Goal: Task Accomplishment & Management: Use online tool/utility

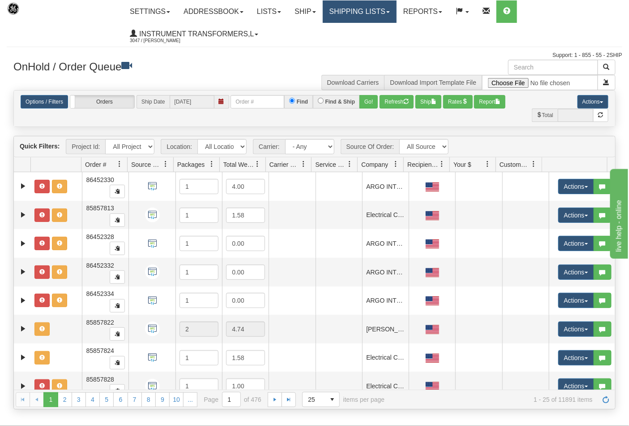
click at [393, 7] on link "Shipping lists" at bounding box center [360, 11] width 74 height 22
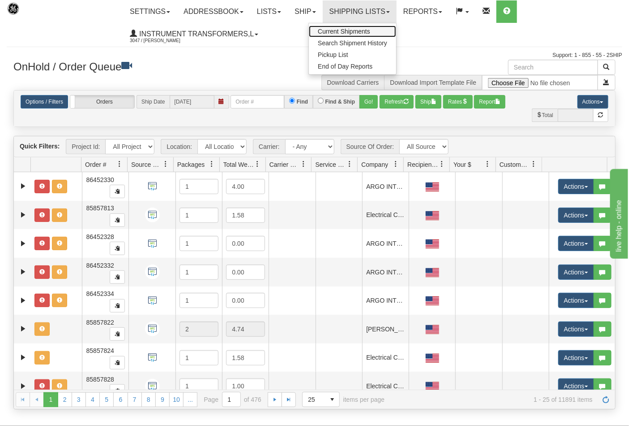
click at [382, 28] on link "Current Shipments" at bounding box center [352, 32] width 87 height 12
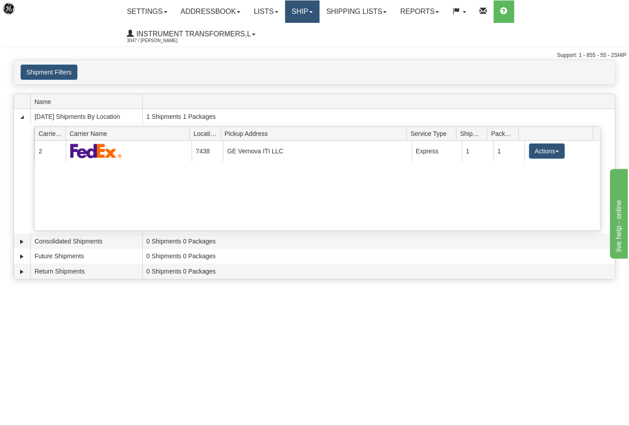
click at [319, 14] on link "Ship" at bounding box center [302, 11] width 34 height 22
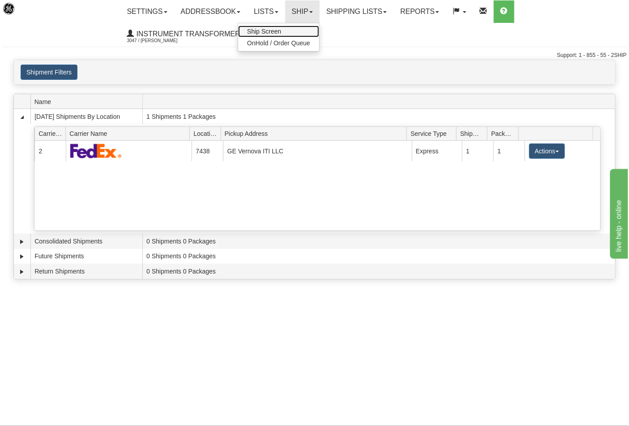
click at [288, 33] on link "Ship Screen" at bounding box center [278, 32] width 81 height 12
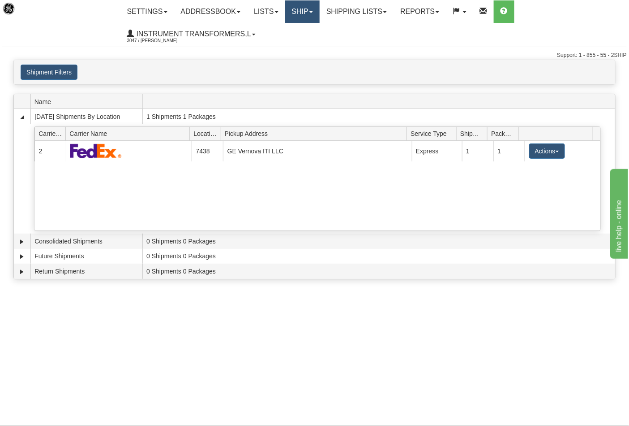
click at [319, 19] on link "Ship" at bounding box center [302, 11] width 34 height 22
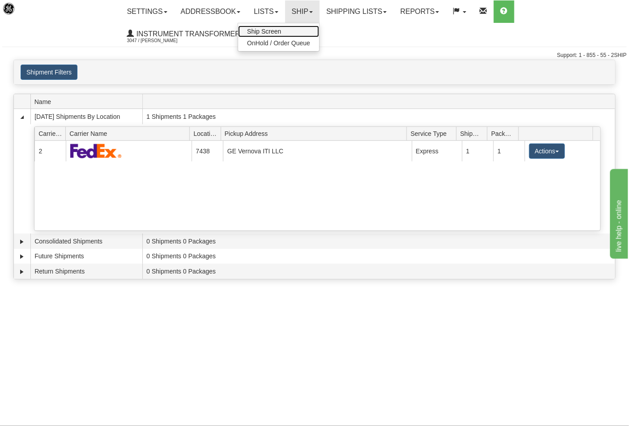
click at [281, 33] on span "Ship Screen" at bounding box center [264, 31] width 34 height 7
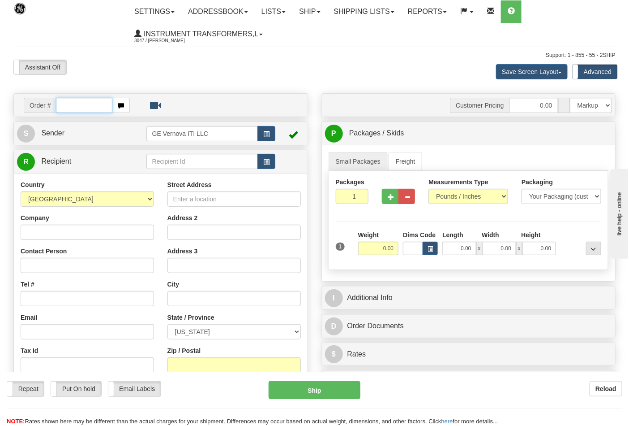
click at [65, 107] on input "text" at bounding box center [84, 105] width 56 height 15
type input "86706008"
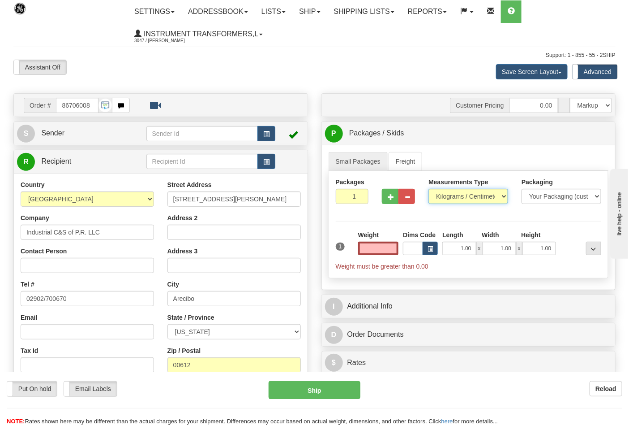
type input "0.00"
click at [493, 193] on select "Pounds / Inches Kilograms / Centimeters" at bounding box center [469, 196] width 80 height 15
select select "0"
click at [429, 189] on select "Pounds / Inches Kilograms / Centimeters" at bounding box center [469, 196] width 80 height 15
click at [369, 240] on div "Weight 0.00" at bounding box center [378, 242] width 41 height 25
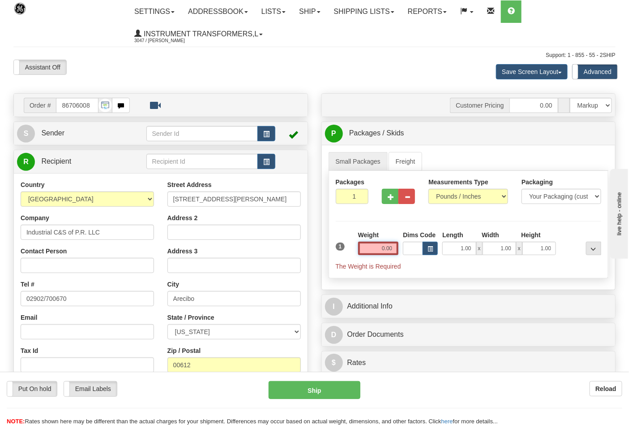
click at [374, 248] on input "0.00" at bounding box center [378, 247] width 41 height 13
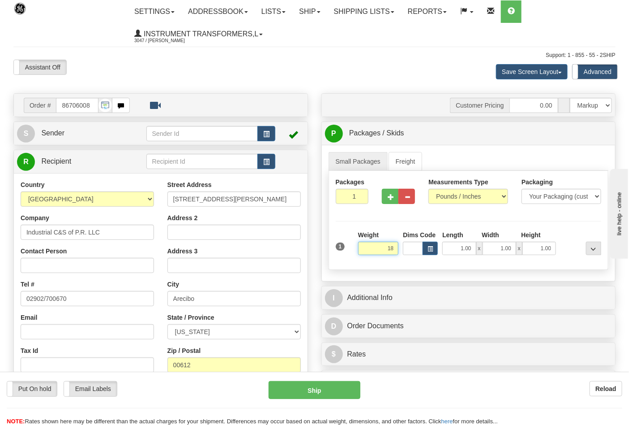
click button "Delete" at bounding box center [0, 0] width 0 height 0
type input "18.00"
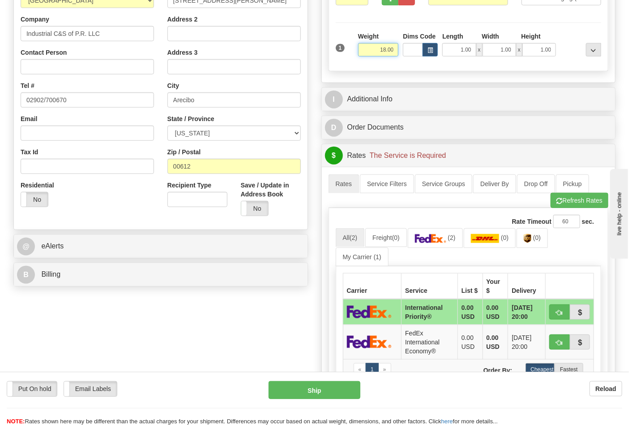
scroll to position [199, 0]
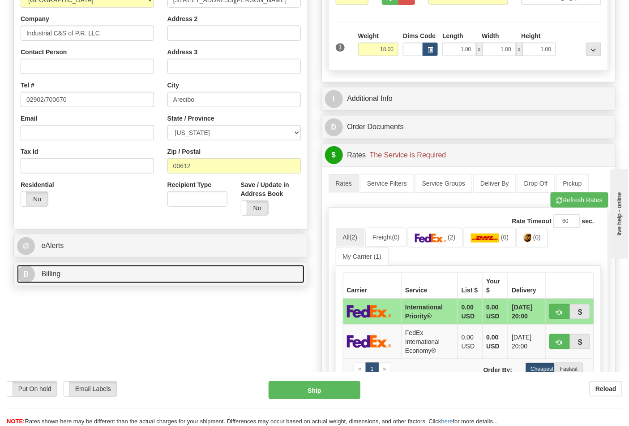
click at [78, 275] on link "B Billing" at bounding box center [161, 274] width 288 height 18
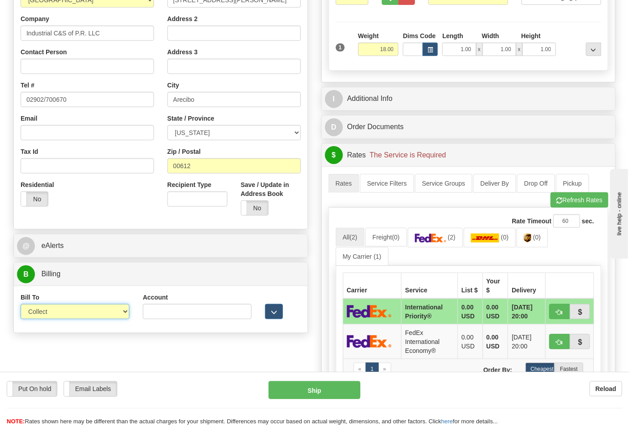
click at [70, 310] on select "Sender Recipient Third Party Collect" at bounding box center [75, 311] width 109 height 15
select select "2"
click at [21, 305] on select "Sender Recipient Third Party Collect" at bounding box center [75, 311] width 109 height 15
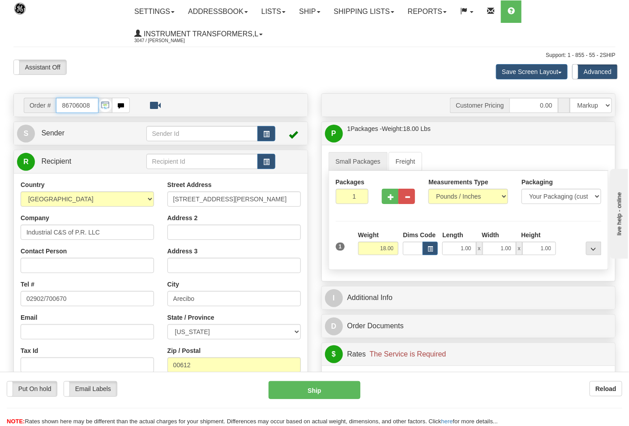
scroll to position [0, 0]
drag, startPoint x: 93, startPoint y: 101, endPoint x: 21, endPoint y: 106, distance: 71.8
click at [21, 106] on div "Order # 86706008" at bounding box center [77, 105] width 120 height 15
type input "86706001"
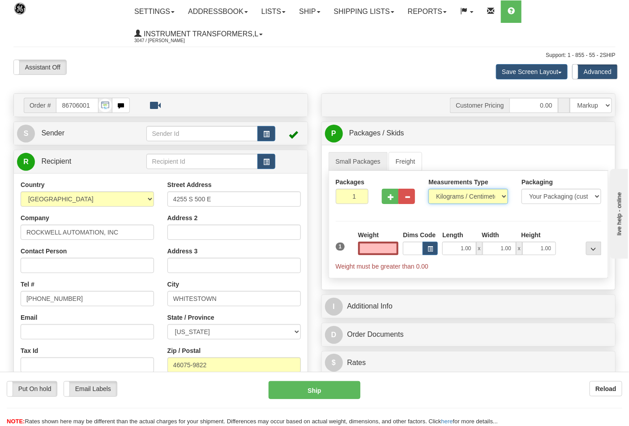
type input "0.00"
click at [490, 201] on select "Pounds / Inches Kilograms / Centimeters" at bounding box center [469, 196] width 80 height 15
select select "0"
click at [429, 189] on select "Pounds / Inches Kilograms / Centimeters" at bounding box center [469, 196] width 80 height 15
click at [370, 247] on input "0.00" at bounding box center [378, 247] width 41 height 13
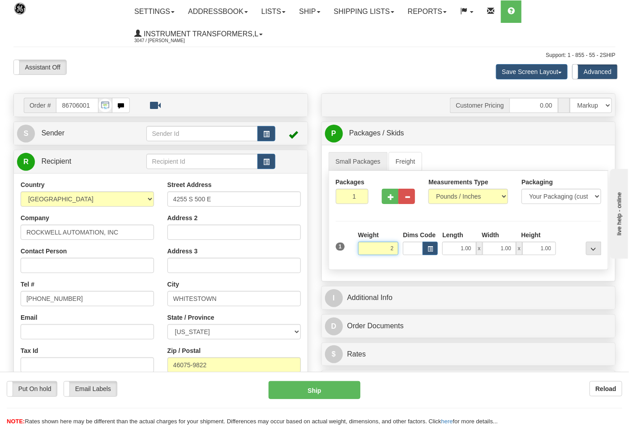
click button "Delete" at bounding box center [0, 0] width 0 height 0
type input "2.00"
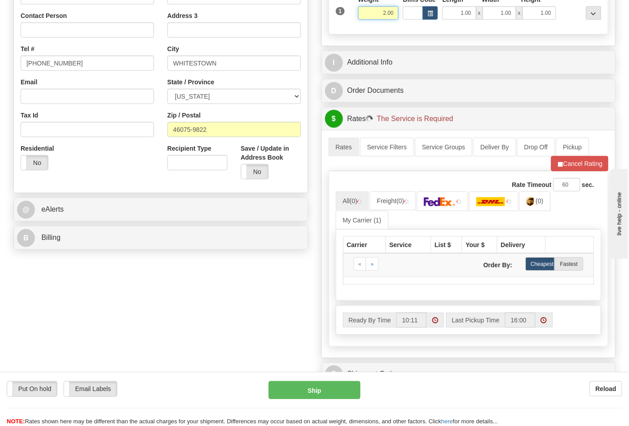
scroll to position [249, 0]
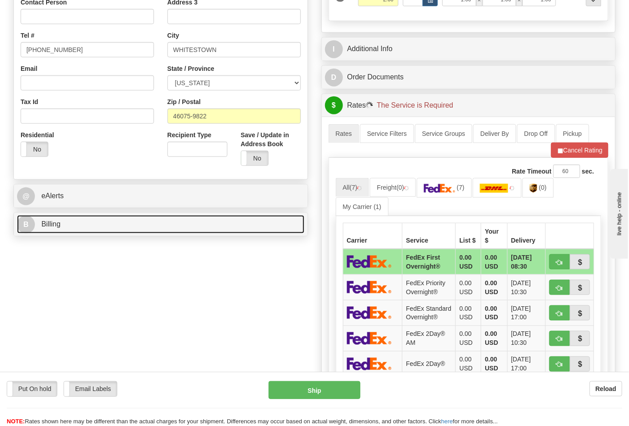
click at [160, 229] on link "B Billing" at bounding box center [161, 224] width 288 height 18
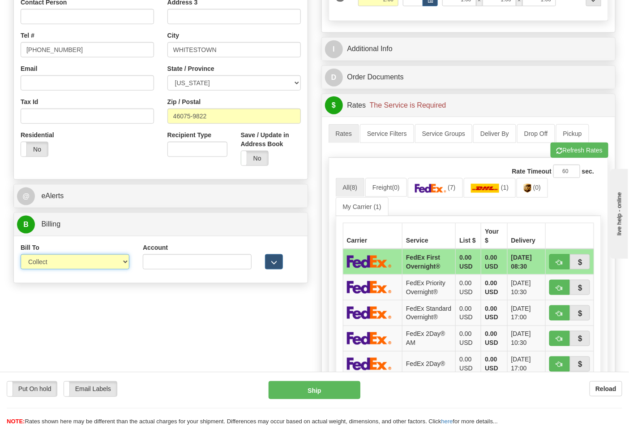
click at [121, 265] on select "Sender Recipient Third Party Collect" at bounding box center [75, 261] width 109 height 15
select select "2"
click at [21, 255] on select "Sender Recipient Third Party Collect" at bounding box center [75, 261] width 109 height 15
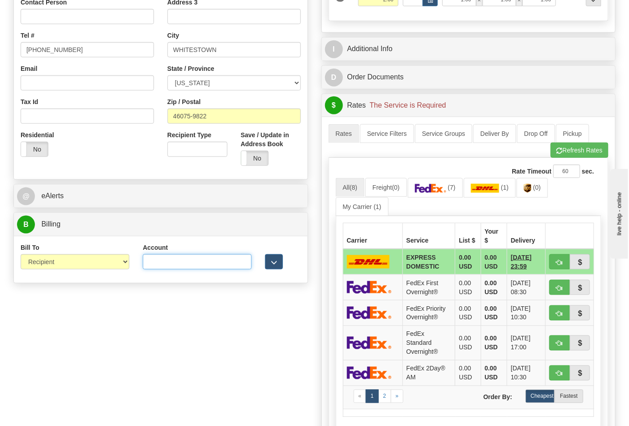
click at [217, 267] on input "Account" at bounding box center [197, 261] width 109 height 15
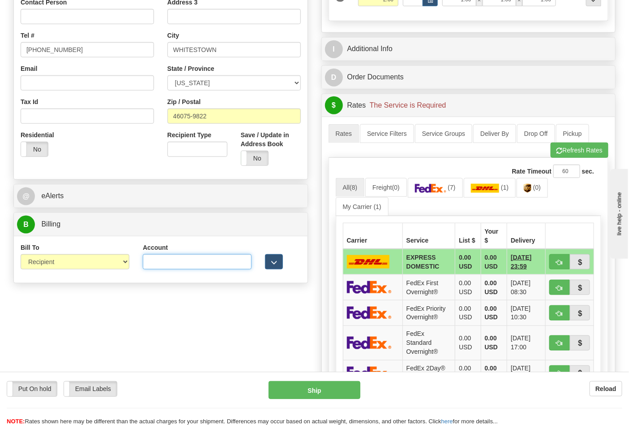
paste input "587102"
type input "587102"
click at [538, 185] on link "(0)" at bounding box center [532, 187] width 31 height 19
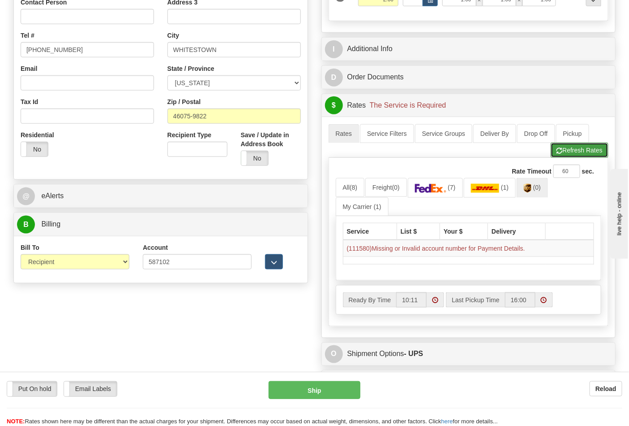
click at [569, 157] on button "Refresh Rates" at bounding box center [580, 149] width 58 height 15
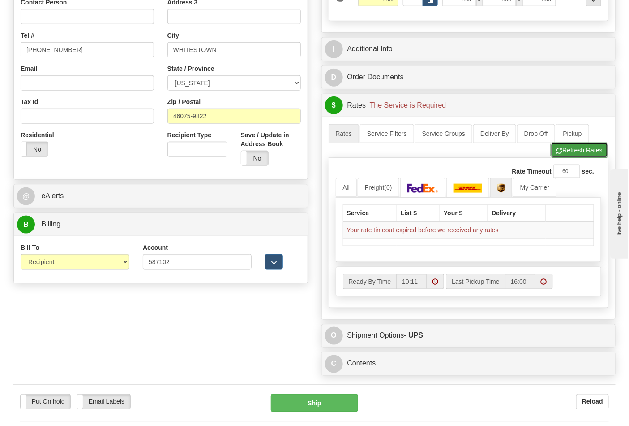
click at [574, 154] on button "Refresh Rates" at bounding box center [580, 149] width 58 height 15
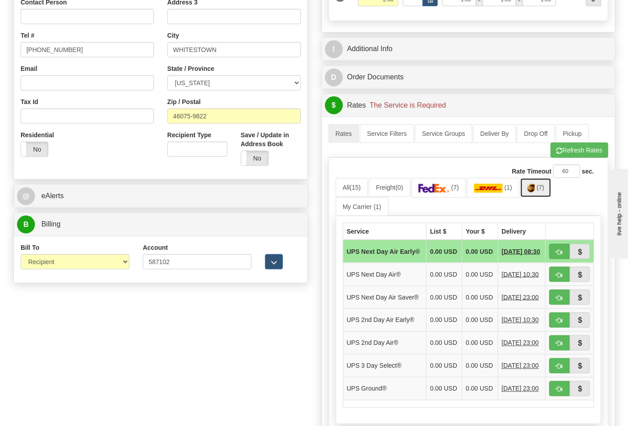
click at [544, 191] on span "(7)" at bounding box center [541, 187] width 8 height 7
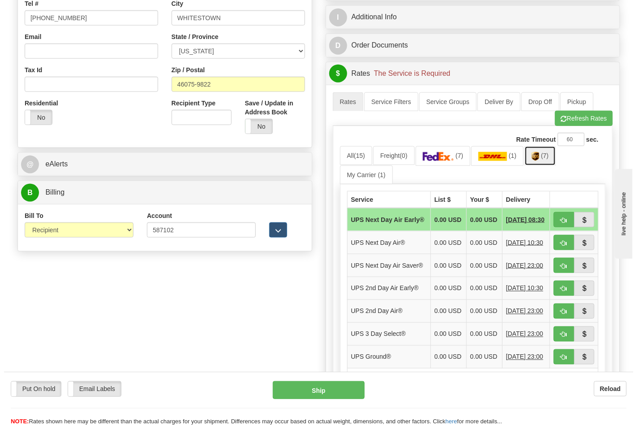
scroll to position [298, 0]
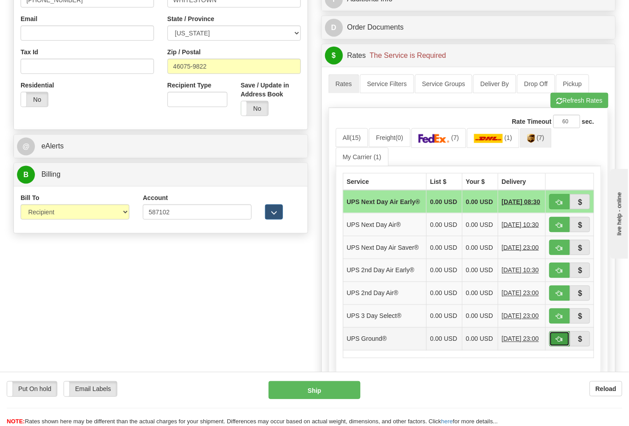
click at [563, 346] on button "button" at bounding box center [560, 338] width 21 height 15
type input "03"
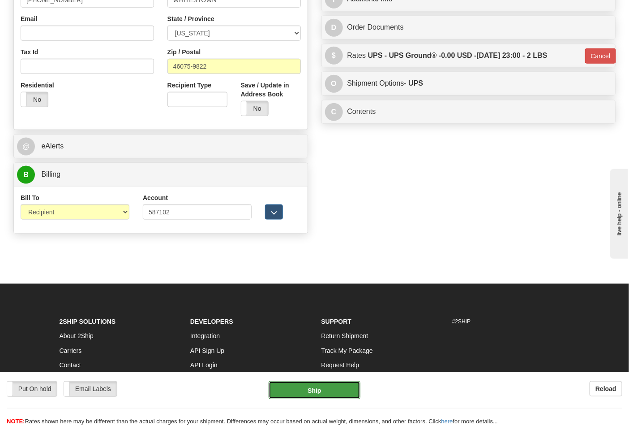
click at [305, 393] on button "Ship" at bounding box center [314, 390] width 91 height 18
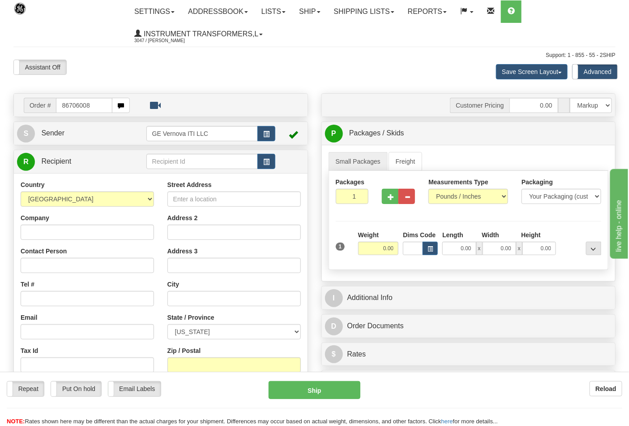
type input "86706008"
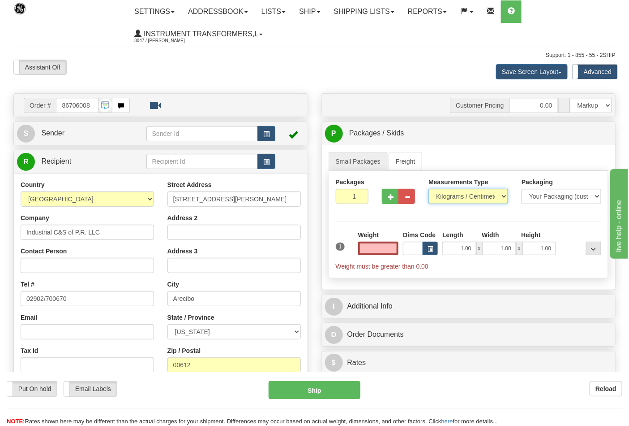
type input "0.00"
click at [456, 193] on select "Pounds / Inches Kilograms / Centimeters" at bounding box center [469, 196] width 80 height 15
select select "0"
click at [429, 189] on select "Pounds / Inches Kilograms / Centimeters" at bounding box center [469, 196] width 80 height 15
click at [370, 261] on div "Weight 0.00" at bounding box center [378, 245] width 45 height 31
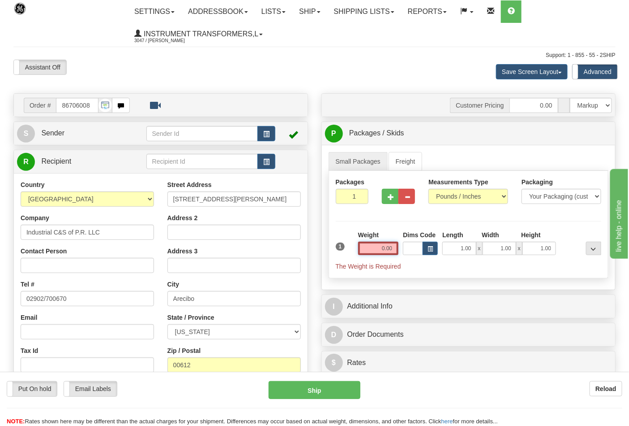
click at [370, 250] on input "0.00" at bounding box center [378, 247] width 41 height 13
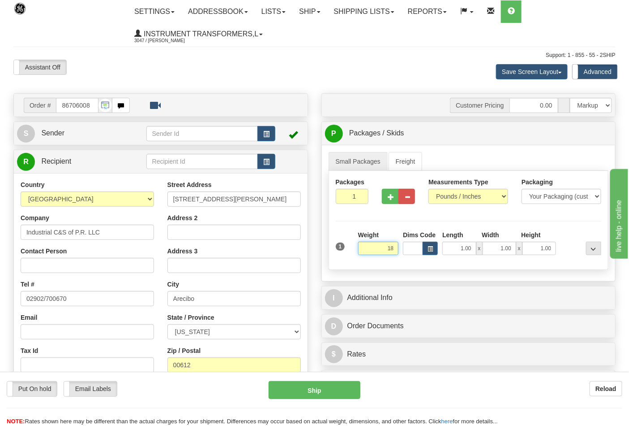
click button "Delete" at bounding box center [0, 0] width 0 height 0
type input "18.00"
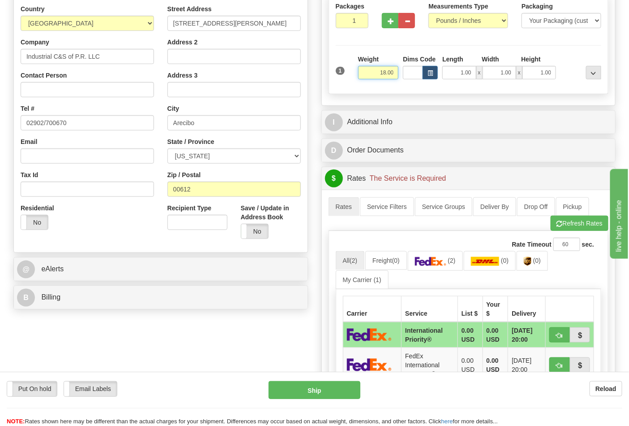
scroll to position [199, 0]
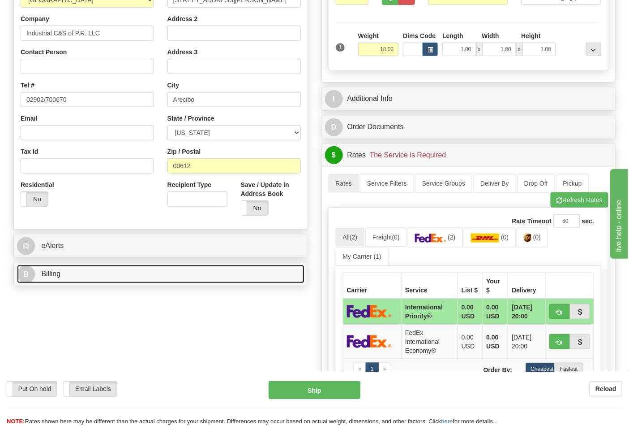
click at [269, 280] on link "B Billing" at bounding box center [161, 274] width 288 height 18
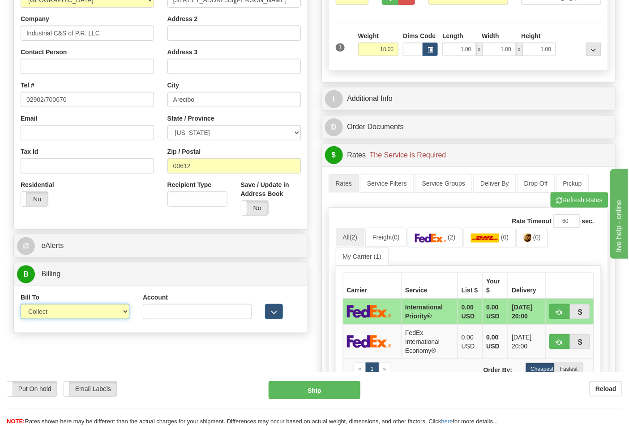
click at [95, 314] on select "Sender Recipient Third Party Collect" at bounding box center [75, 311] width 109 height 15
select select "2"
click at [21, 305] on select "Sender Recipient Third Party Collect" at bounding box center [75, 311] width 109 height 15
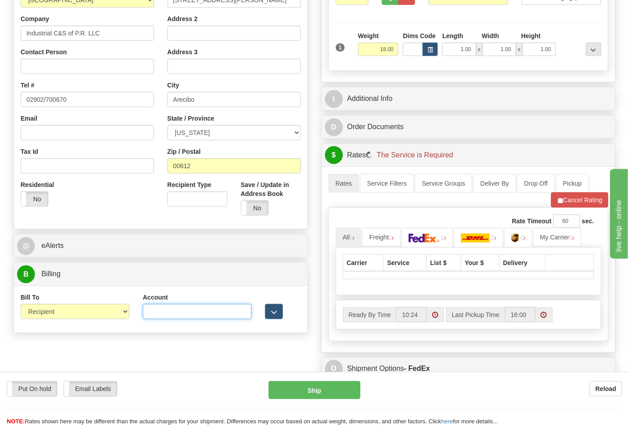
click at [155, 308] on input "Account" at bounding box center [197, 311] width 109 height 15
type input "194810423"
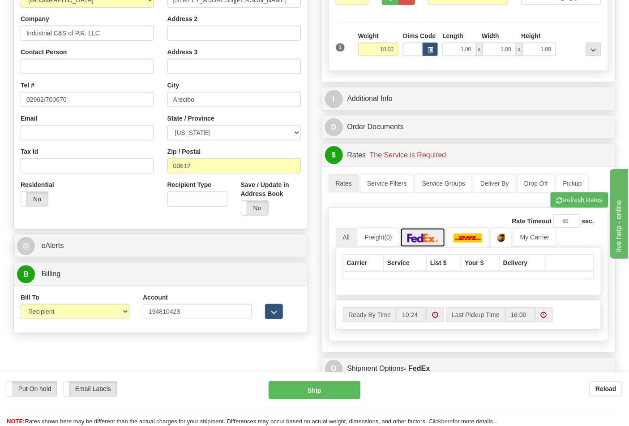
click at [434, 239] on img at bounding box center [423, 237] width 31 height 9
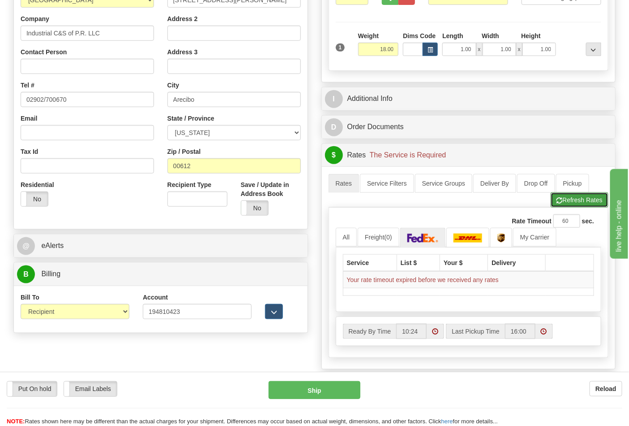
click at [595, 204] on button "Refresh Rates" at bounding box center [580, 199] width 58 height 15
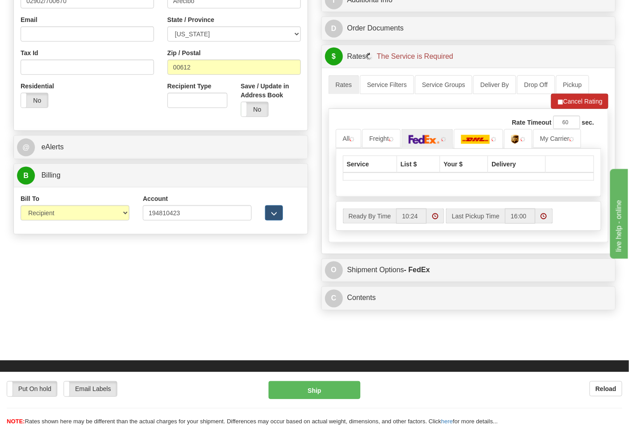
scroll to position [298, 0]
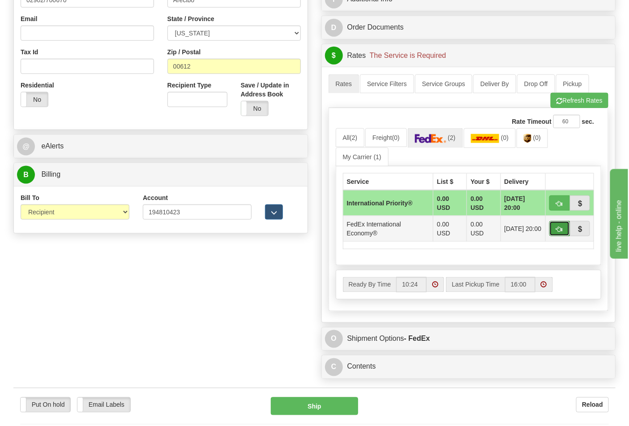
click at [560, 227] on span "button" at bounding box center [560, 229] width 6 height 6
type input "03"
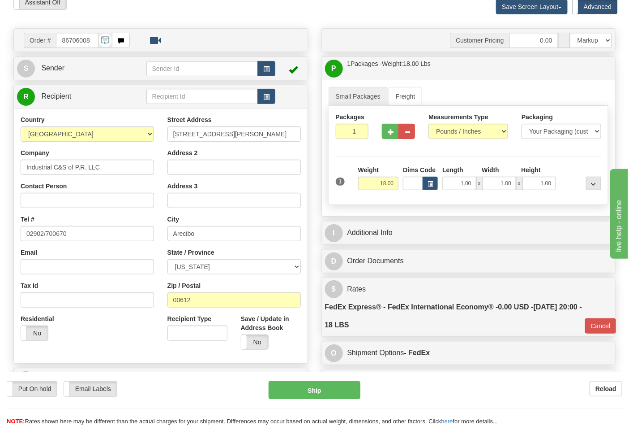
scroll to position [50, 0]
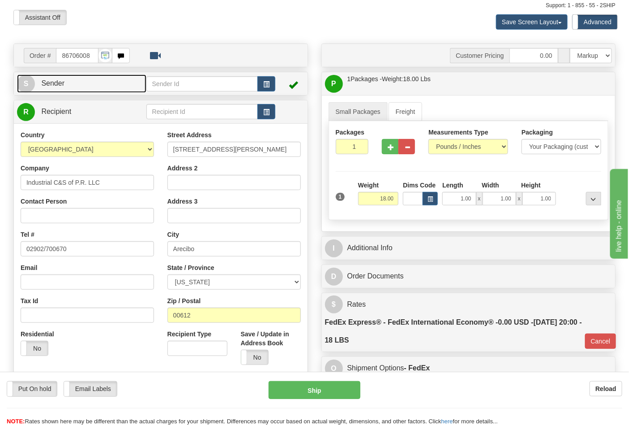
click at [82, 93] on link "S Sender" at bounding box center [81, 83] width 129 height 18
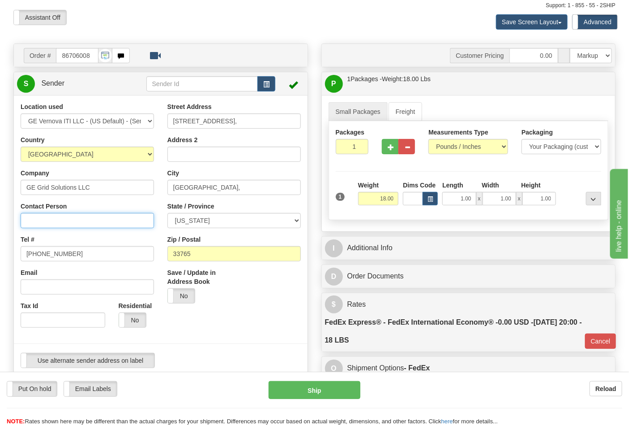
click at [55, 220] on input "Contact Person" at bounding box center [87, 220] width 133 height 15
type input "Nephtali Linares"
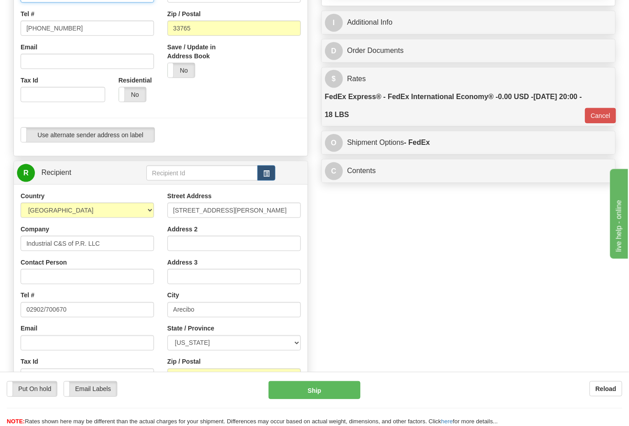
scroll to position [298, 0]
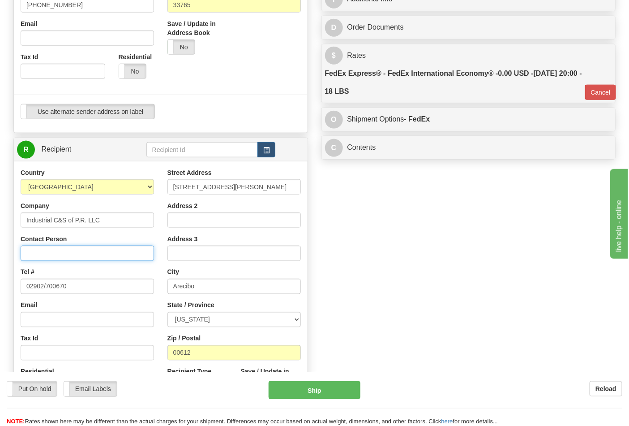
click at [53, 250] on input "Contact Person" at bounding box center [87, 252] width 133 height 15
drag, startPoint x: 109, startPoint y: 215, endPoint x: 0, endPoint y: 233, distance: 110.8
click at [2, 225] on div "Toggle navigation Settings Shipping Preferences Fields Preferences New" at bounding box center [314, 136] width 629 height 868
click at [26, 252] on input "Contact Person" at bounding box center [87, 252] width 133 height 15
paste input "Industrial C&S of P.R. LLC"
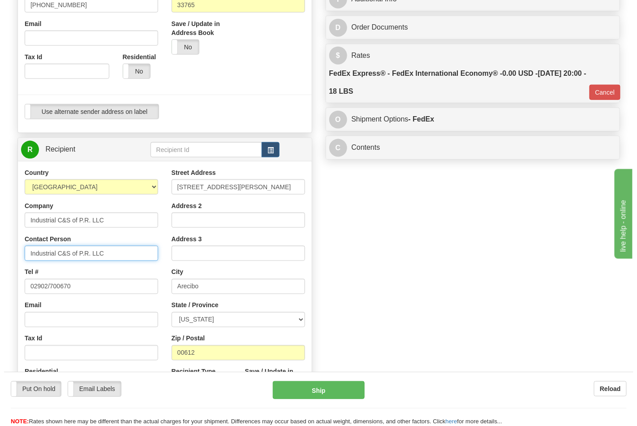
scroll to position [249, 0]
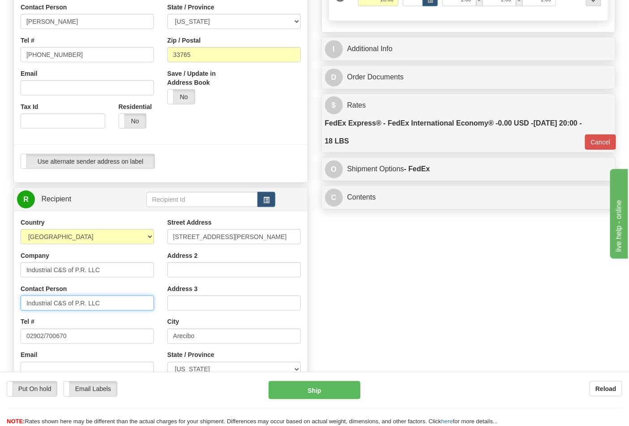
type input "Industrial C&S of P.R. LLC"
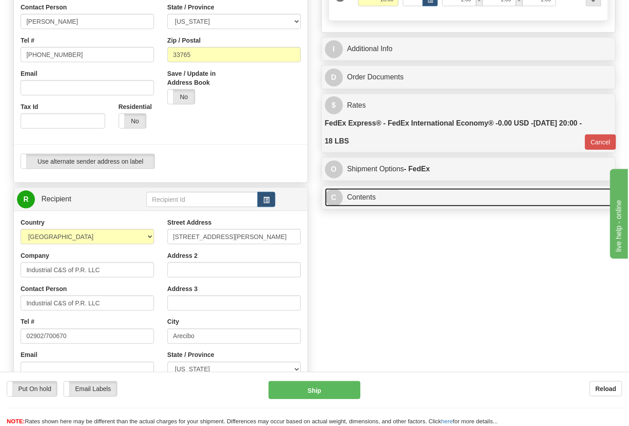
click at [400, 197] on link "C Contents" at bounding box center [469, 197] width 288 height 18
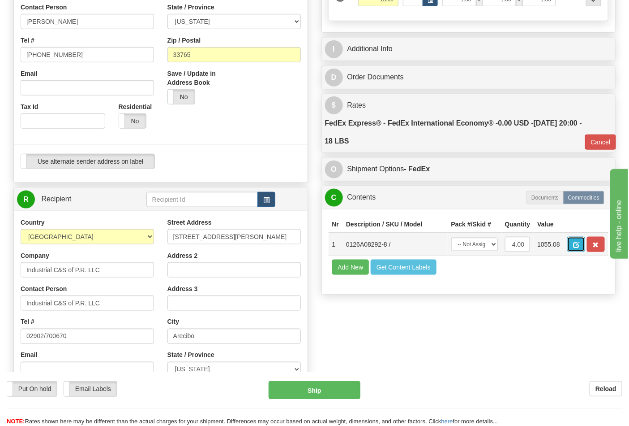
click at [580, 244] on span "button" at bounding box center [576, 245] width 6 height 6
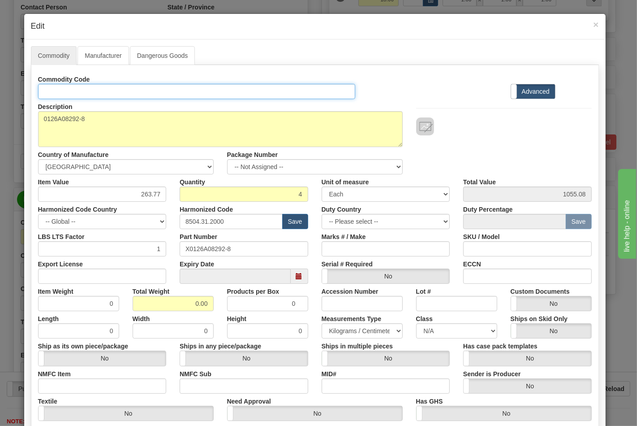
drag, startPoint x: 100, startPoint y: 93, endPoint x: 106, endPoint y: 95, distance: 6.2
click at [100, 93] on input "Id" at bounding box center [197, 91] width 318 height 15
type input "TRANSFORMERS"
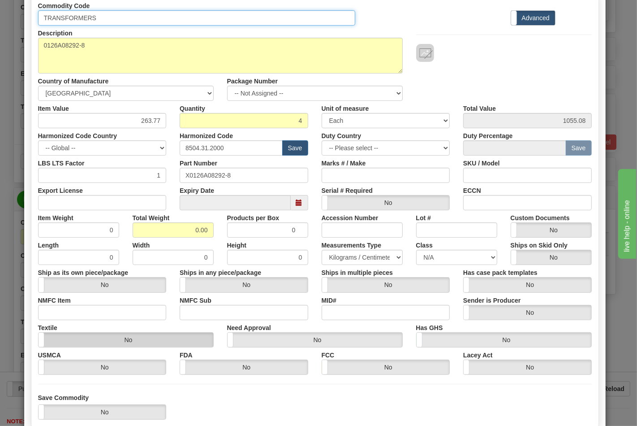
scroll to position [99, 0]
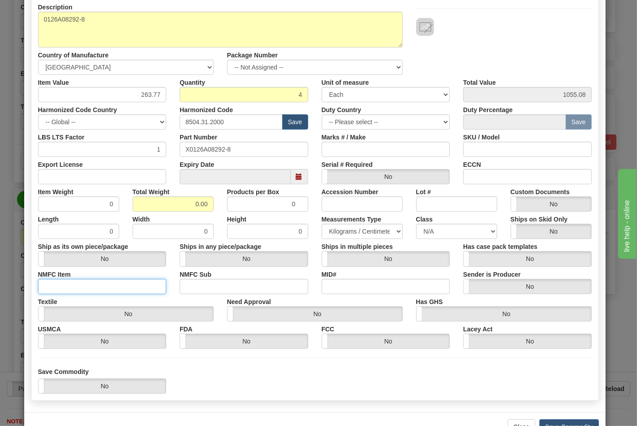
click at [69, 285] on input "NMFC Item" at bounding box center [102, 286] width 129 height 15
type input "63170"
click at [185, 283] on input "NMFC Sub" at bounding box center [244, 286] width 129 height 15
type input "4"
click at [87, 180] on input "Export License" at bounding box center [102, 176] width 129 height 15
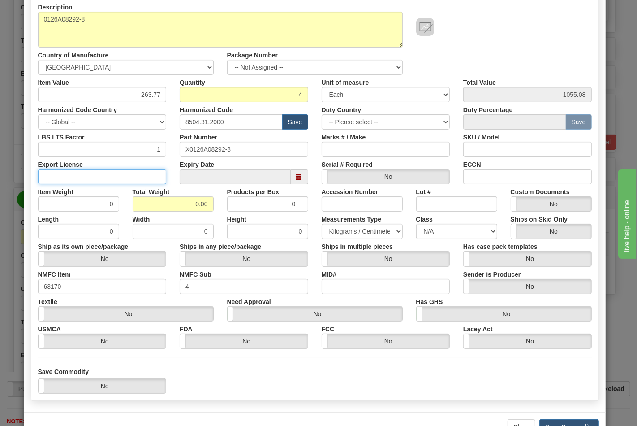
type input "NLR"
click at [274, 180] on input "datetime" at bounding box center [235, 176] width 111 height 15
drag, startPoint x: 177, startPoint y: 207, endPoint x: 204, endPoint y: 205, distance: 27.4
click at [204, 205] on input "0.00" at bounding box center [173, 203] width 81 height 15
type input "18"
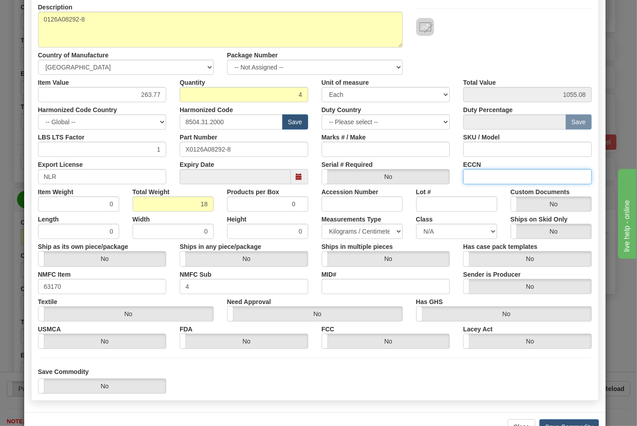
type input "4.5000"
click at [478, 177] on input "ECCN" at bounding box center [527, 176] width 129 height 15
type input "EAR99"
click at [489, 234] on select "N/A 50.0 55.0 60.0 65.0 70.0 85.0 92.5 100.0 125.0 175.0 250.0 300.0 400.0" at bounding box center [456, 231] width 81 height 15
select select "70.0"
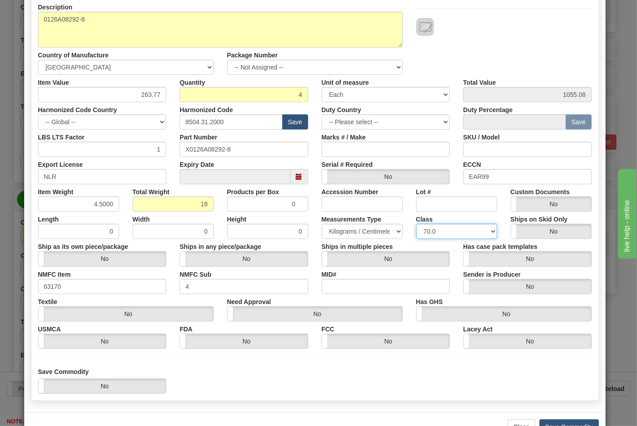
click at [416, 224] on select "N/A 50.0 55.0 60.0 65.0 70.0 85.0 92.5 100.0 125.0 175.0 250.0 300.0 400.0" at bounding box center [456, 231] width 81 height 15
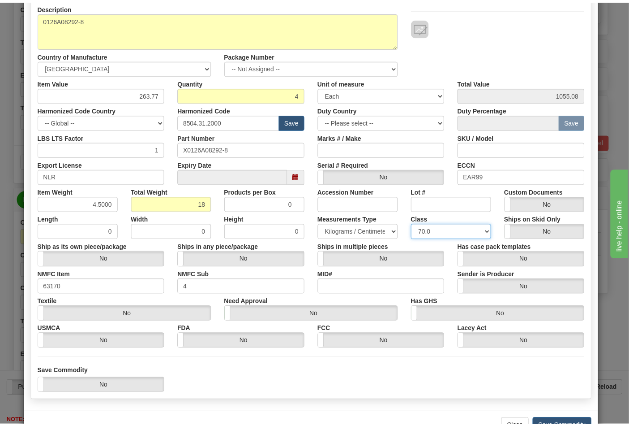
scroll to position [129, 0]
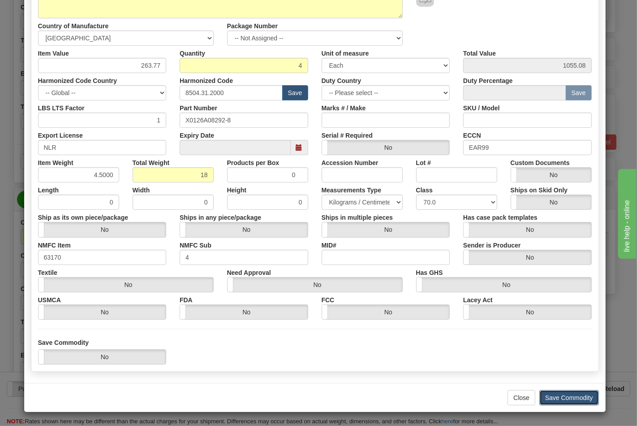
click at [571, 397] on button "Save Commodity" at bounding box center [569, 397] width 60 height 15
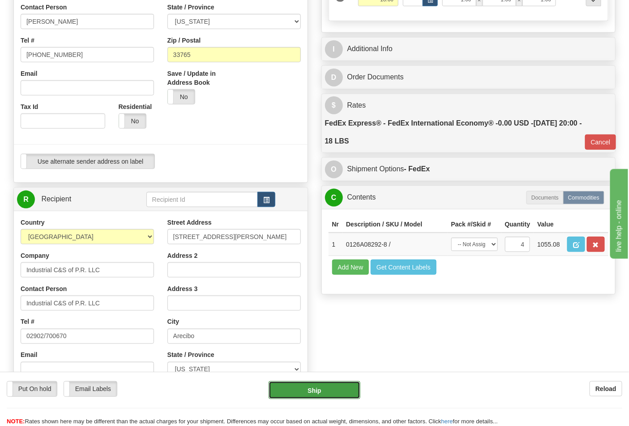
click at [318, 393] on button "Ship" at bounding box center [314, 390] width 91 height 18
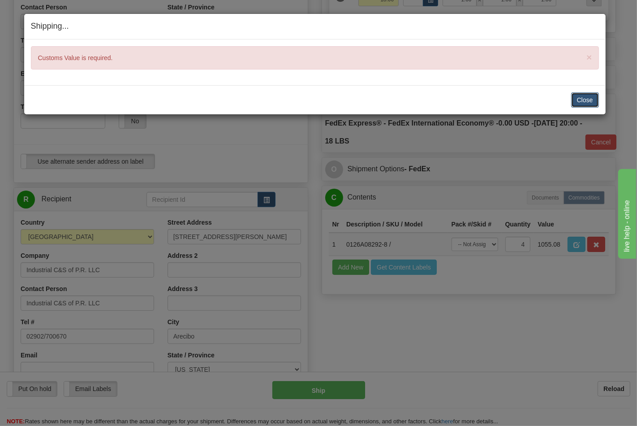
click at [587, 96] on button "Close" at bounding box center [585, 99] width 28 height 15
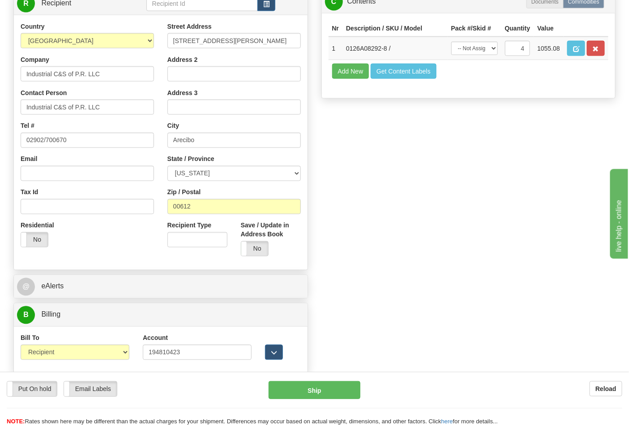
scroll to position [448, 0]
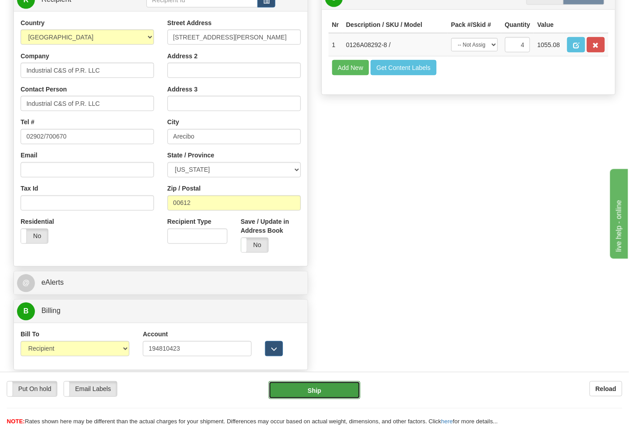
click at [320, 395] on button "Ship" at bounding box center [314, 390] width 91 height 18
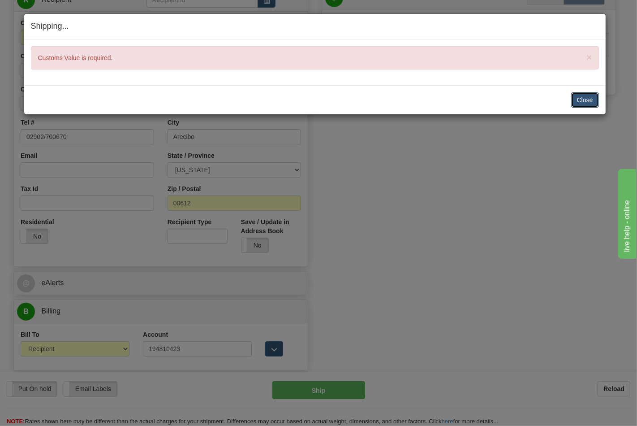
click at [586, 108] on button "Close" at bounding box center [585, 99] width 28 height 15
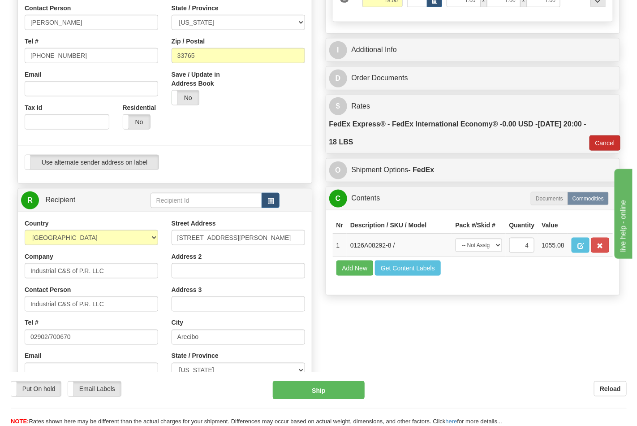
scroll to position [249, 0]
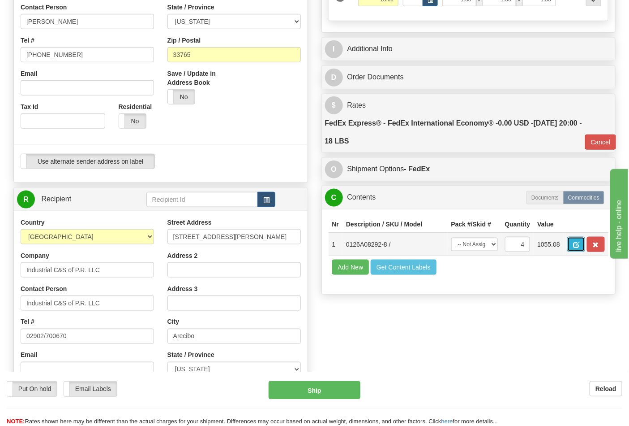
click at [585, 244] on button "button" at bounding box center [577, 244] width 18 height 15
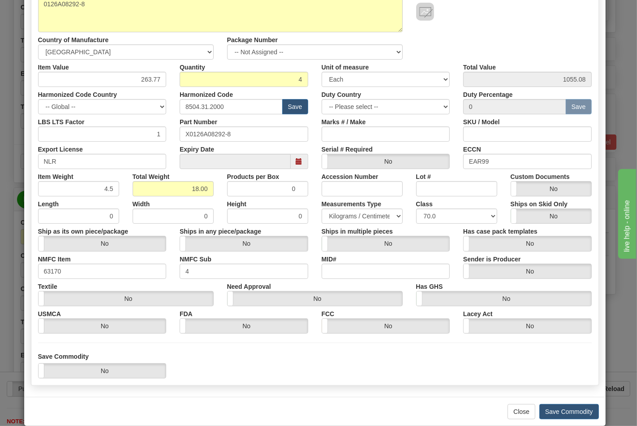
scroll to position [129, 0]
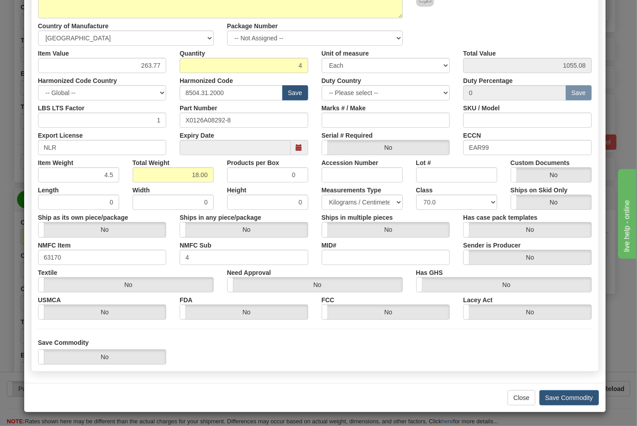
click at [574, 383] on div "Close Save Commodity" at bounding box center [314, 397] width 581 height 29
click at [572, 389] on div "Close Save Commodity" at bounding box center [314, 397] width 581 height 29
click at [569, 394] on button "Save Commodity" at bounding box center [569, 397] width 60 height 15
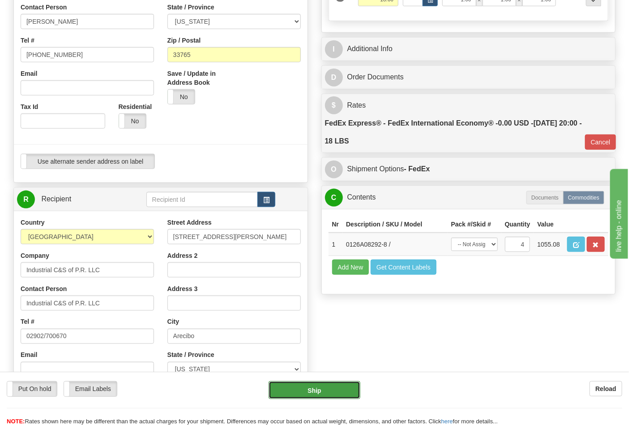
click at [316, 391] on button "Ship" at bounding box center [314, 390] width 91 height 18
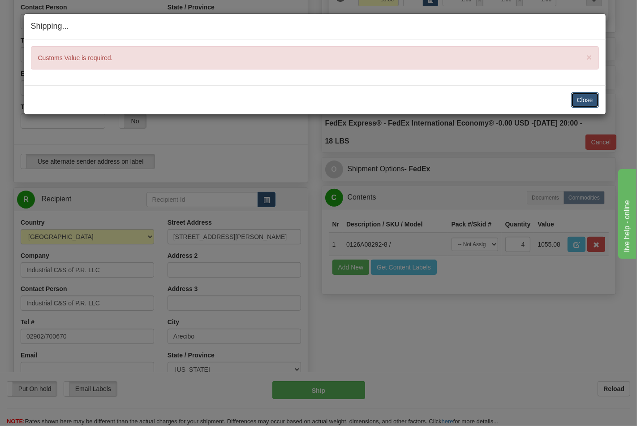
click at [587, 101] on button "Close" at bounding box center [585, 99] width 28 height 15
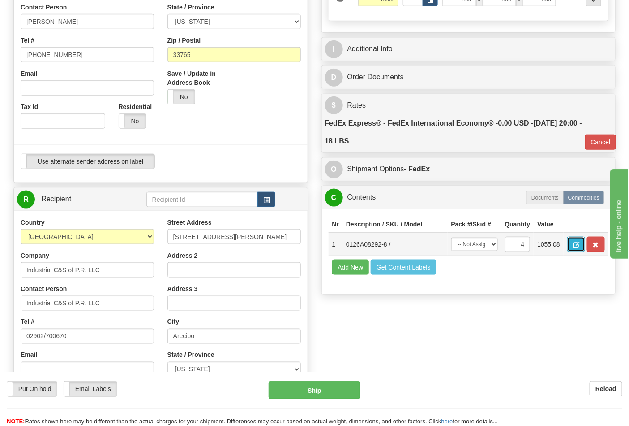
click at [580, 243] on span "button" at bounding box center [576, 245] width 6 height 6
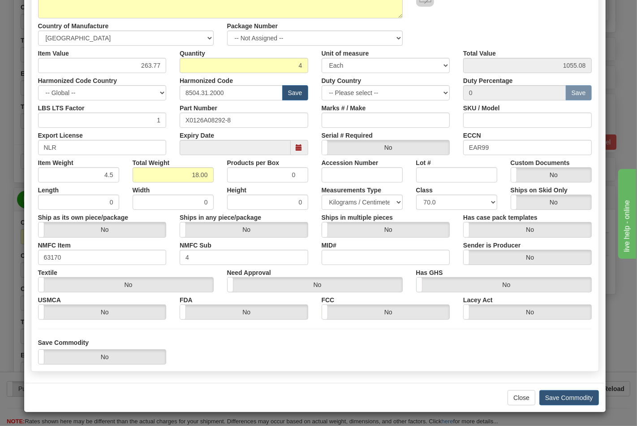
click at [582, 414] on div "× Edit Commodity Manufacturer Dangerous Goods Commodity Code TRANSFORMERS Stand…" at bounding box center [318, 213] width 637 height 426
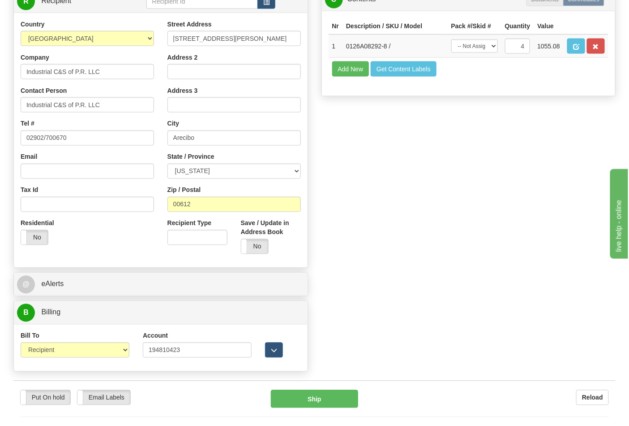
scroll to position [498, 0]
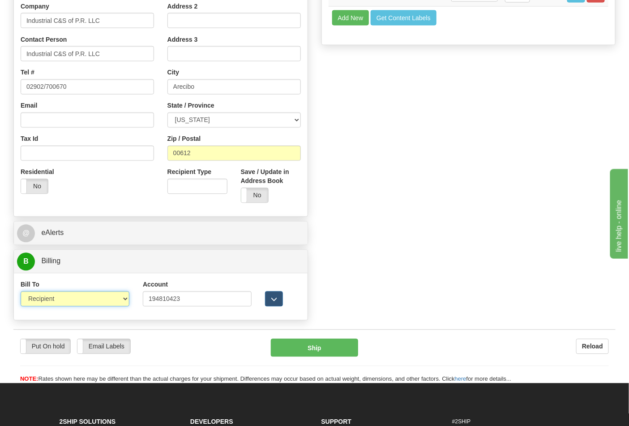
click at [106, 303] on select "Sender Recipient Third Party Collect" at bounding box center [75, 298] width 109 height 15
select select "4"
click at [21, 293] on select "Sender Recipient Third Party Collect" at bounding box center [75, 298] width 109 height 15
type input "03"
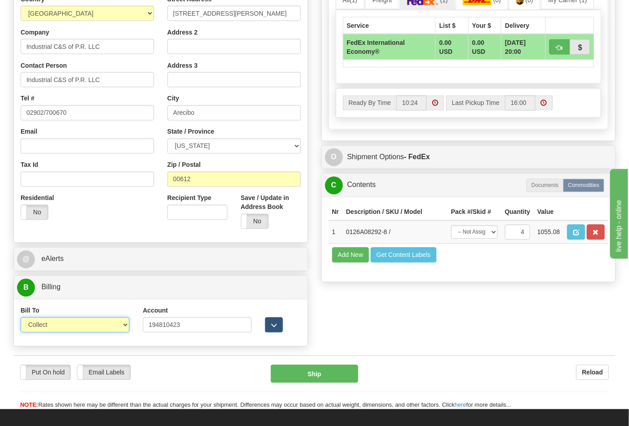
scroll to position [448, 0]
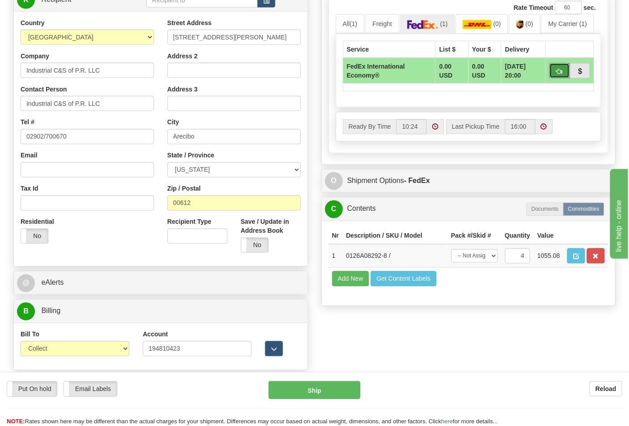
click at [563, 74] on button "button" at bounding box center [560, 70] width 21 height 15
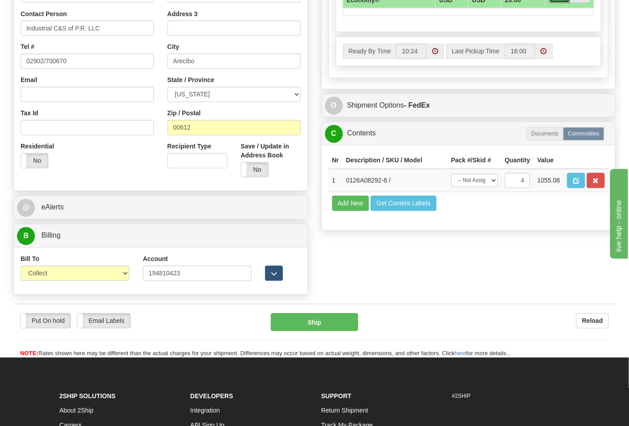
scroll to position [547, 0]
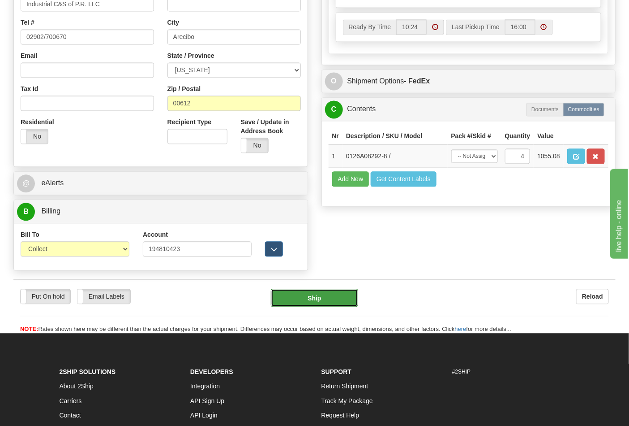
click at [330, 298] on button "Ship" at bounding box center [314, 298] width 87 height 18
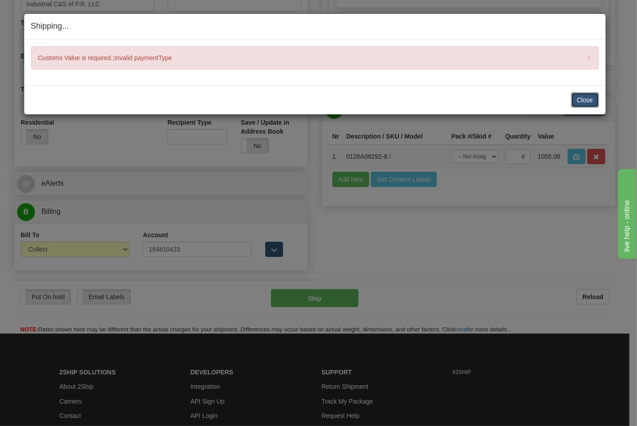
click at [590, 103] on button "Close" at bounding box center [585, 99] width 28 height 15
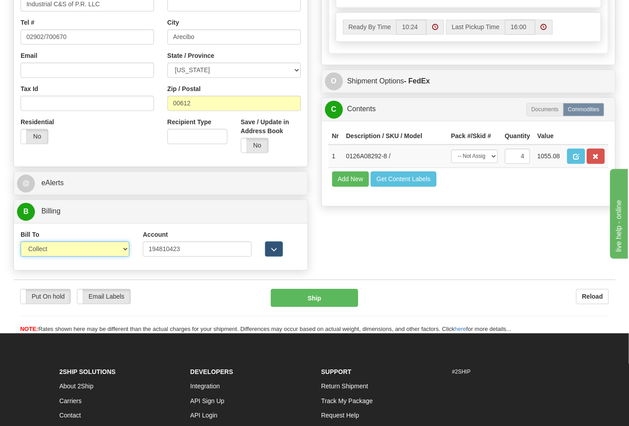
click at [117, 244] on select "Sender Recipient Third Party Collect" at bounding box center [75, 248] width 109 height 15
select select "2"
click at [21, 243] on select "Sender Recipient Third Party Collect" at bounding box center [75, 248] width 109 height 15
type input "03"
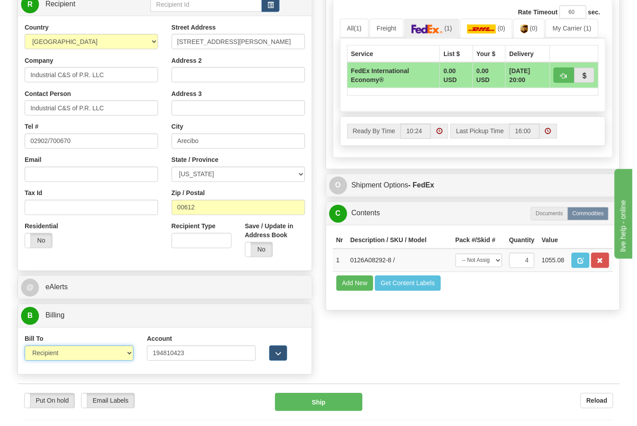
scroll to position [498, 0]
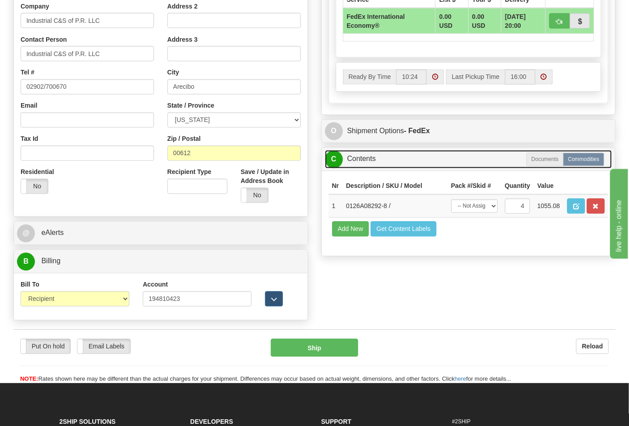
click at [373, 159] on link "C Contents" at bounding box center [469, 159] width 288 height 18
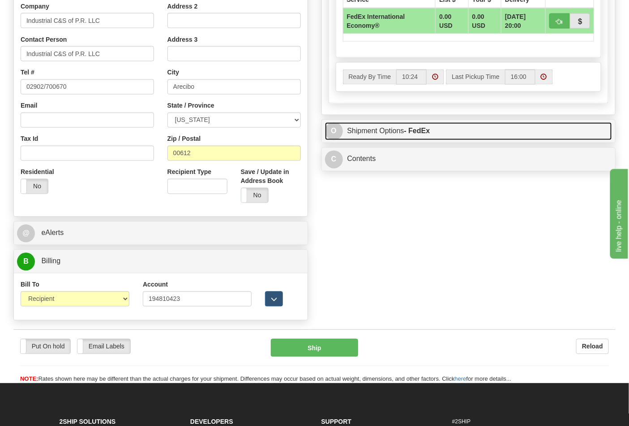
click at [392, 133] on link "O Shipment Options - FedEx" at bounding box center [469, 131] width 288 height 18
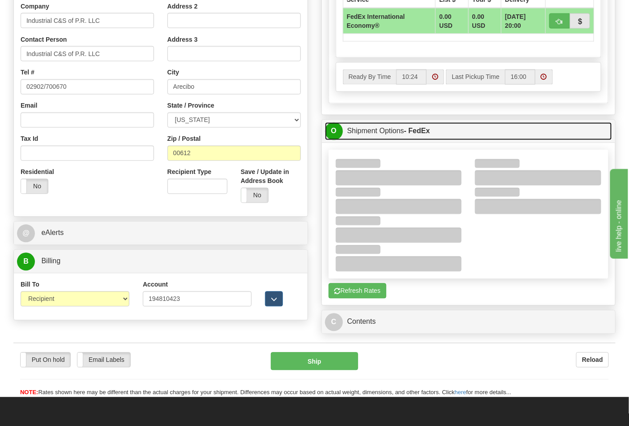
click at [392, 133] on link "O Shipment Options - FedEx" at bounding box center [469, 131] width 288 height 18
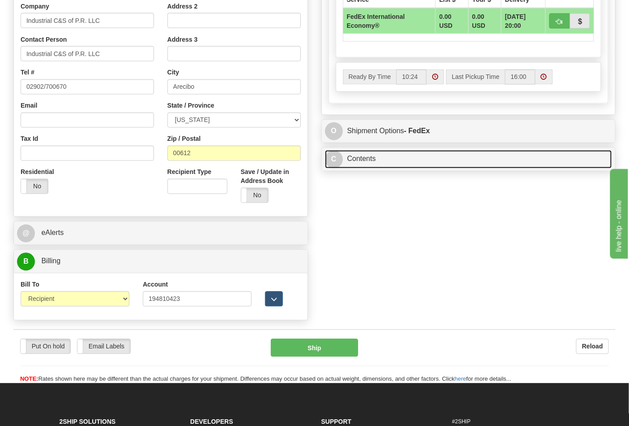
click at [366, 159] on link "C Contents" at bounding box center [469, 159] width 288 height 18
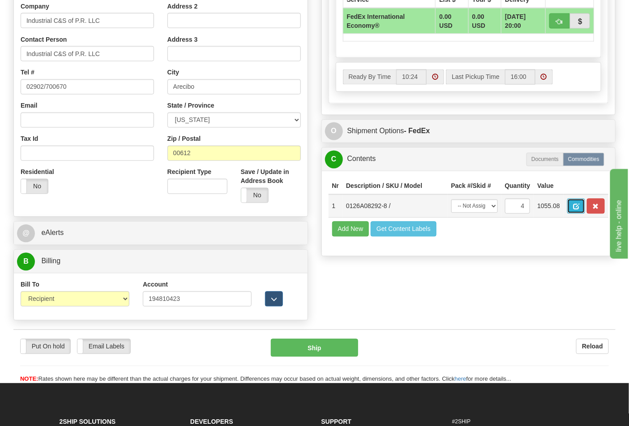
click at [580, 205] on span "button" at bounding box center [576, 207] width 6 height 6
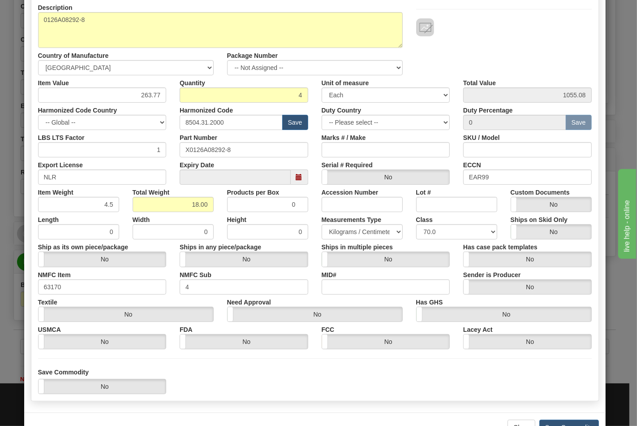
scroll to position [99, 0]
click at [274, 88] on input "4" at bounding box center [244, 94] width 129 height 15
type input "4"
drag, startPoint x: 129, startPoint y: 90, endPoint x: 165, endPoint y: 91, distance: 35.8
click at [165, 91] on div "Item Value 263.77" at bounding box center [102, 88] width 142 height 27
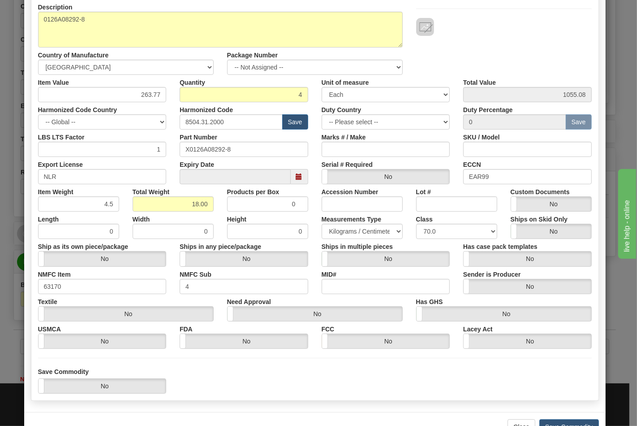
click at [167, 111] on div "Harmonized Code Country -- Global -- AFGHANISTAN ALAND ISLANDS ALBANIA ALGERIA …" at bounding box center [102, 115] width 142 height 27
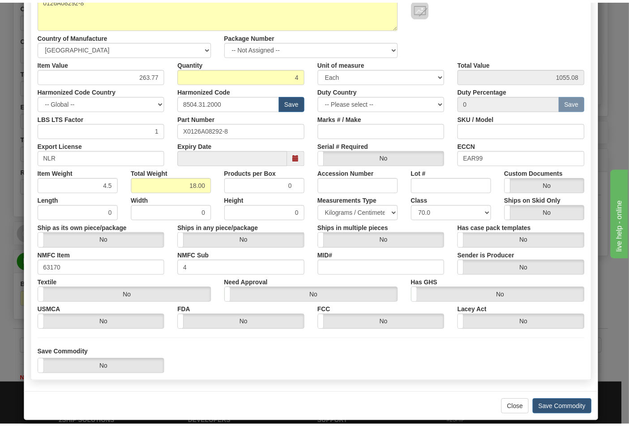
scroll to position [129, 0]
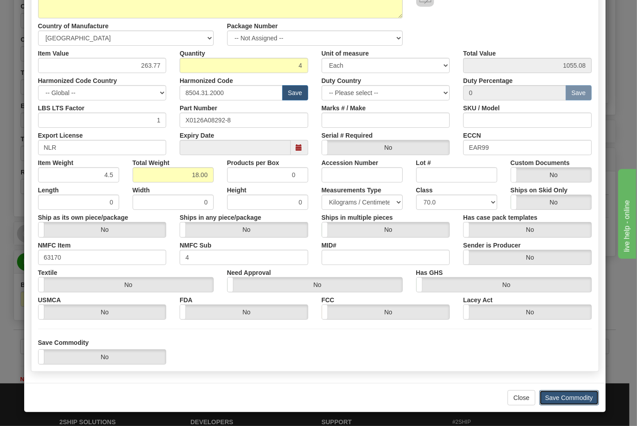
click at [563, 395] on button "Save Commodity" at bounding box center [569, 397] width 60 height 15
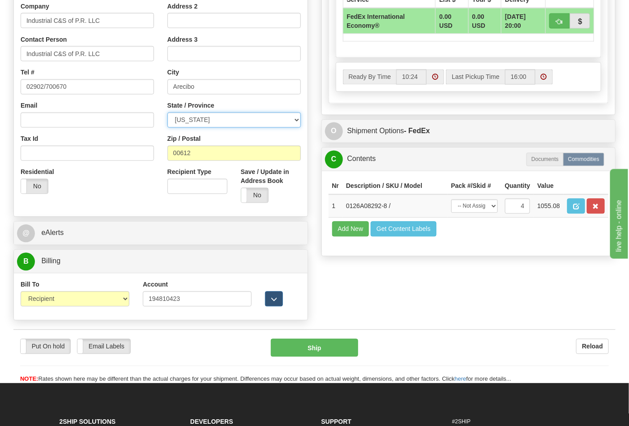
click at [229, 119] on select "ALABAMA ALASKA ARIZONA ARKANSAS Armed Forces America Armed Forces Europe Armed …" at bounding box center [234, 119] width 133 height 15
click at [271, 119] on select "ALABAMA ALASKA ARIZONA ARKANSAS Armed Forces America Armed Forces Europe Armed …" at bounding box center [234, 119] width 133 height 15
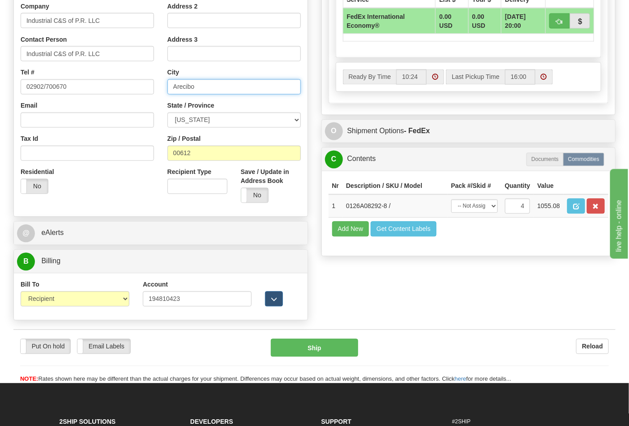
drag, startPoint x: 204, startPoint y: 90, endPoint x: 118, endPoint y: 89, distance: 85.6
click at [118, 89] on div "Country AFGHANISTAN ALAND ISLANDS ALBANIA ALGERIA AMERICAN SAMOA ANDORRA ANGOLA…" at bounding box center [161, 89] width 294 height 241
click at [108, 180] on div "Residential Yes No" at bounding box center [87, 184] width 147 height 33
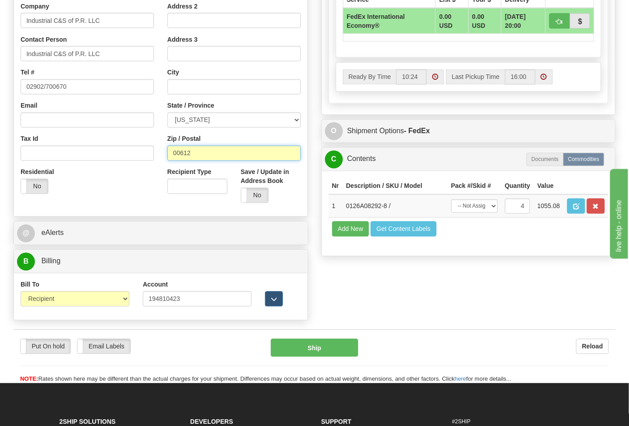
click at [200, 150] on input "00612" at bounding box center [234, 153] width 133 height 15
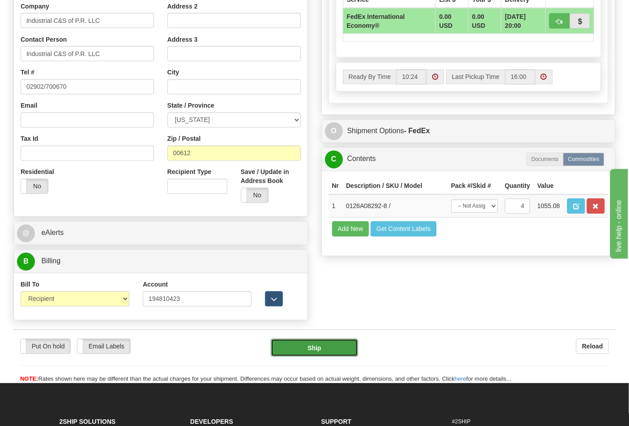
click at [305, 350] on button "Ship" at bounding box center [314, 348] width 87 height 18
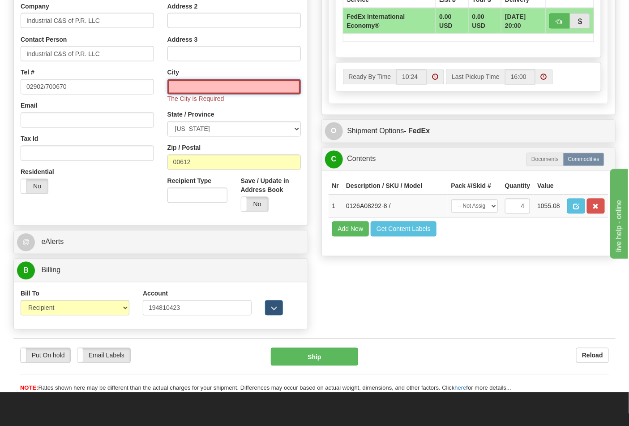
click at [201, 89] on input "text" at bounding box center [234, 86] width 133 height 15
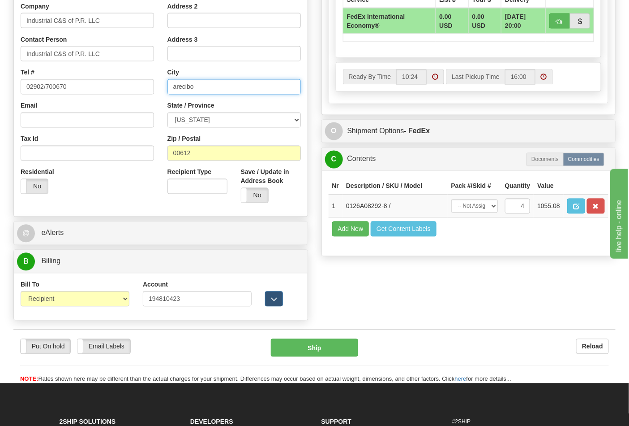
click at [186, 84] on input "arecibo" at bounding box center [234, 86] width 133 height 15
click at [198, 86] on input "arecibo" at bounding box center [234, 86] width 133 height 15
type input "arecibo"
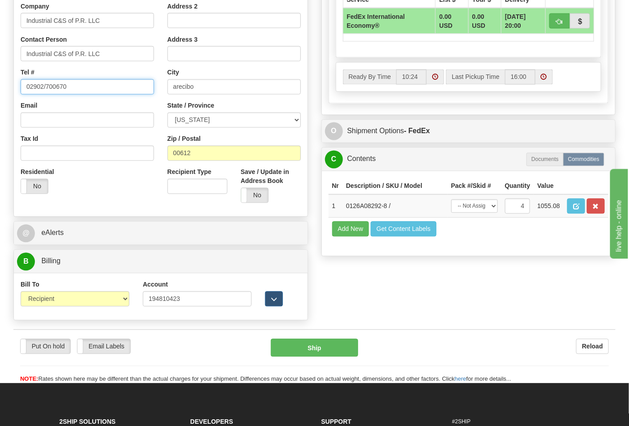
drag, startPoint x: 65, startPoint y: 86, endPoint x: 0, endPoint y: 84, distance: 65.0
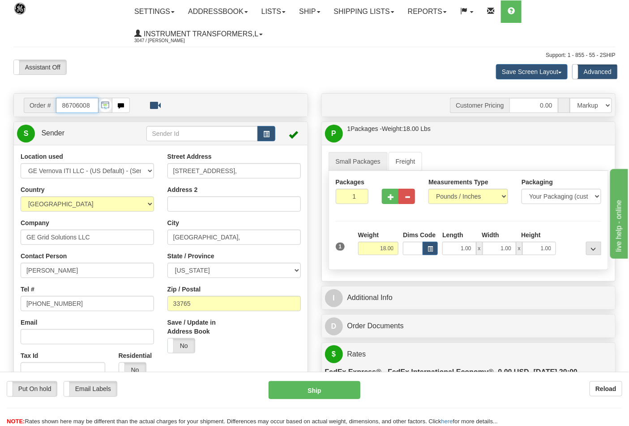
scroll to position [0, 0]
drag, startPoint x: 92, startPoint y: 102, endPoint x: 28, endPoint y: 110, distance: 65.0
click at [28, 110] on div "Order # 86706008" at bounding box center [77, 105] width 106 height 15
type input "86706002"
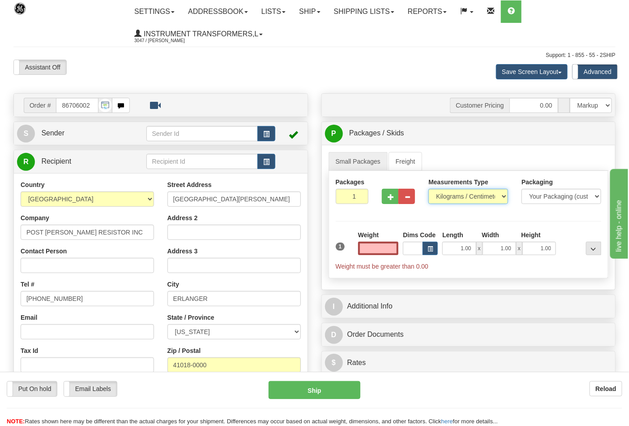
type input "0.00"
click at [504, 198] on select "Pounds / Inches Kilograms / Centimeters" at bounding box center [469, 196] width 80 height 15
select select "0"
click at [429, 189] on select "Pounds / Inches Kilograms / Centimeters" at bounding box center [469, 196] width 80 height 15
click at [381, 244] on input "0.00" at bounding box center [378, 247] width 41 height 13
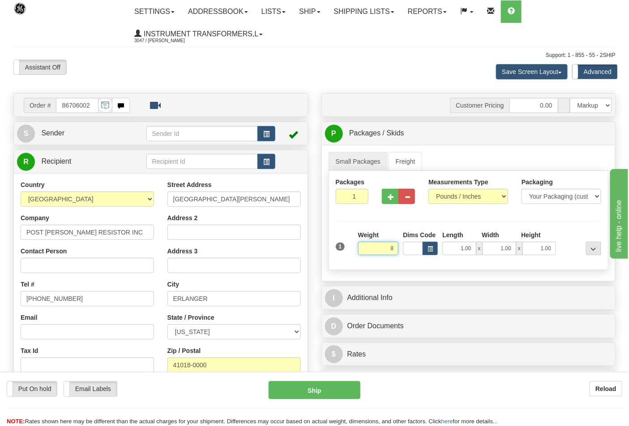
click button "Delete" at bounding box center [0, 0] width 0 height 0
type input "8.00"
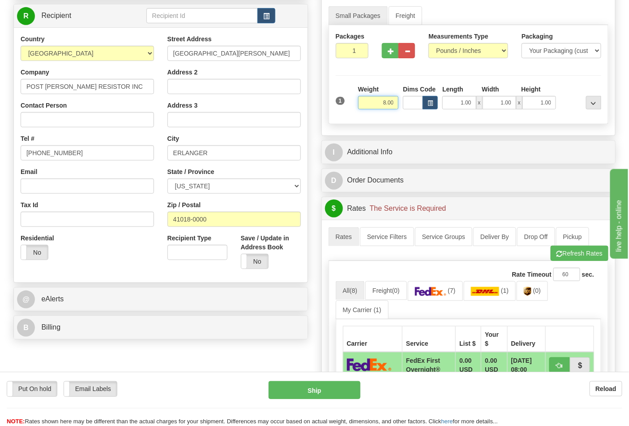
scroll to position [149, 0]
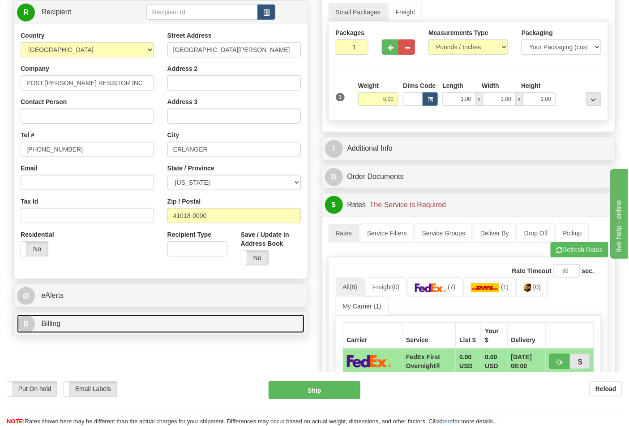
click at [68, 327] on link "B Billing" at bounding box center [161, 323] width 288 height 18
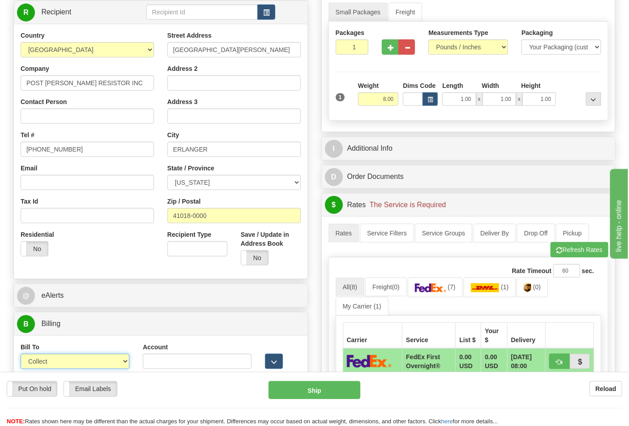
drag, startPoint x: 56, startPoint y: 356, endPoint x: 75, endPoint y: 359, distance: 19.5
click at [75, 359] on select "Sender Recipient Third Party Collect" at bounding box center [75, 360] width 109 height 15
select select "2"
click at [21, 355] on select "Sender Recipient Third Party Collect" at bounding box center [75, 360] width 109 height 15
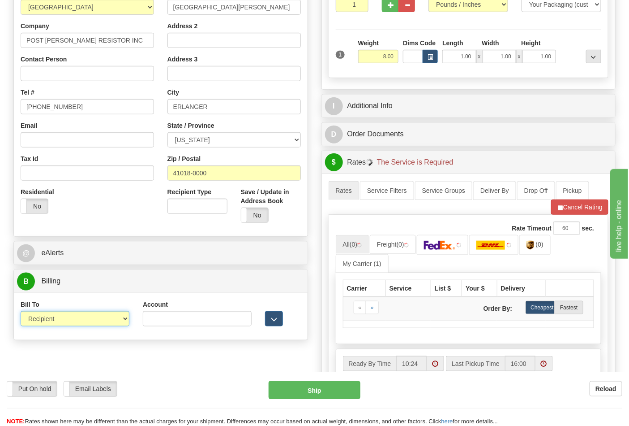
scroll to position [249, 0]
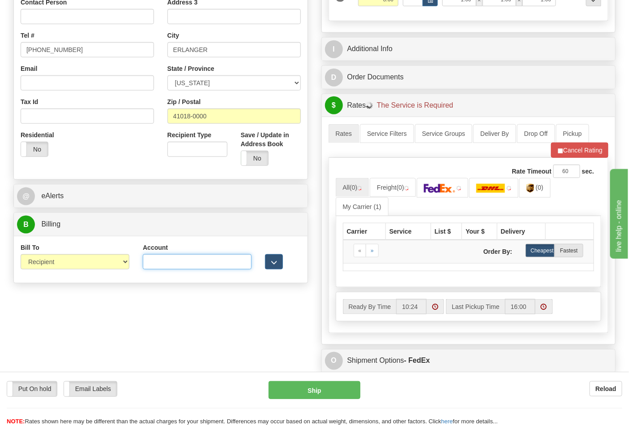
click at [199, 261] on input "Account" at bounding box center [197, 261] width 109 height 15
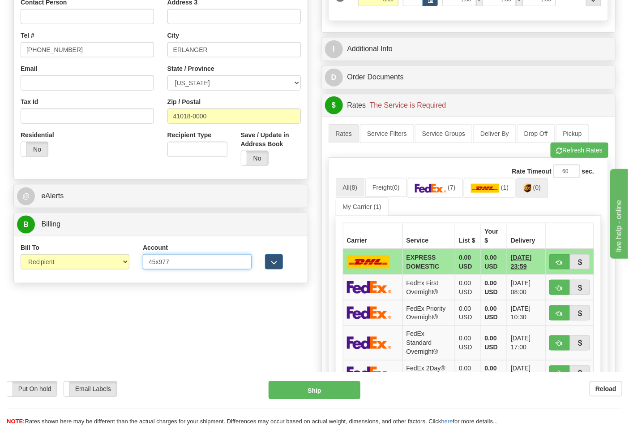
type input "45x977"
click at [541, 186] on span "(0)" at bounding box center [538, 187] width 8 height 7
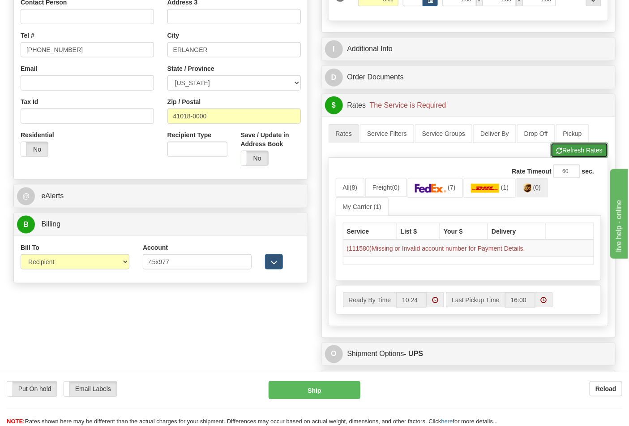
click at [597, 148] on button "Refresh Rates" at bounding box center [580, 149] width 58 height 15
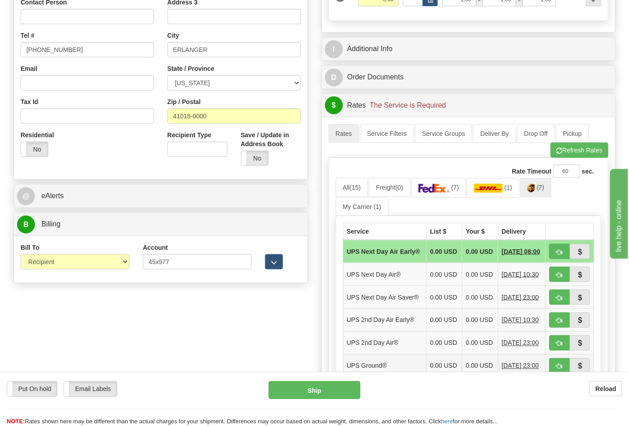
scroll to position [348, 0]
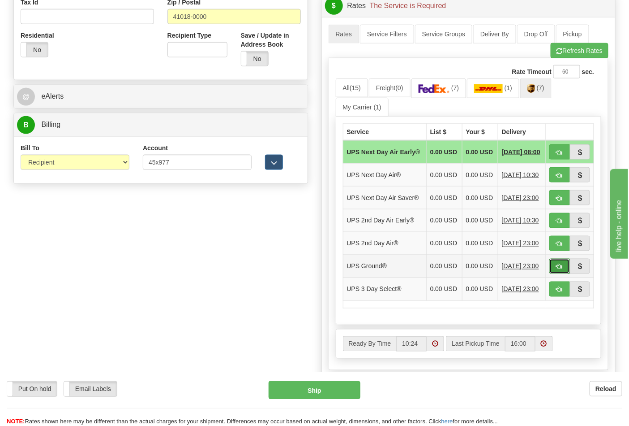
click at [563, 274] on button "button" at bounding box center [560, 265] width 21 height 15
type input "03"
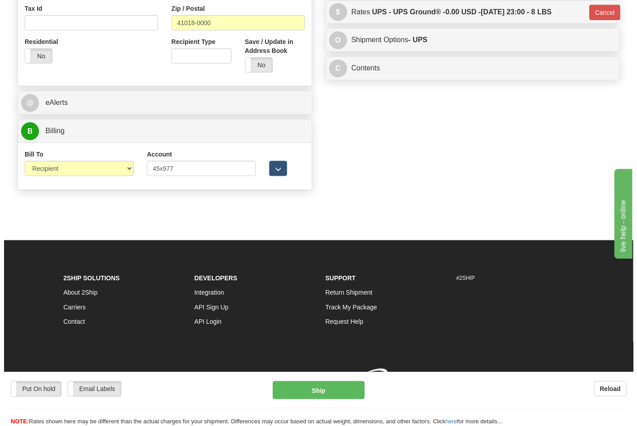
scroll to position [343, 0]
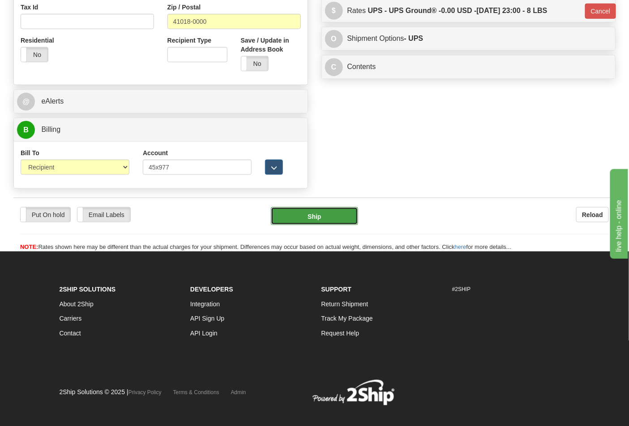
click at [313, 225] on button "Ship" at bounding box center [314, 216] width 87 height 18
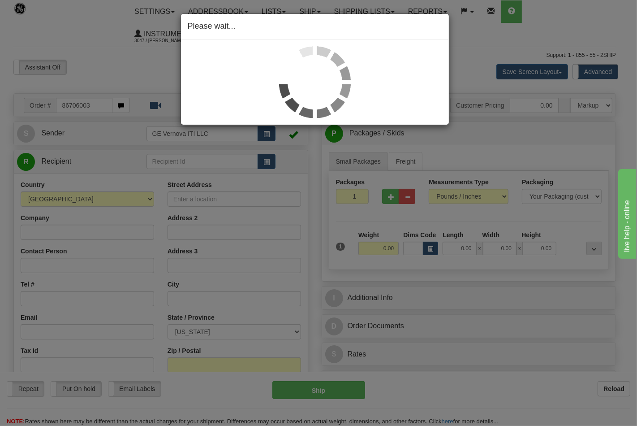
click at [487, 73] on div "Please wait..." at bounding box center [318, 213] width 637 height 426
click at [487, 72] on div "Please wait..." at bounding box center [318, 213] width 637 height 426
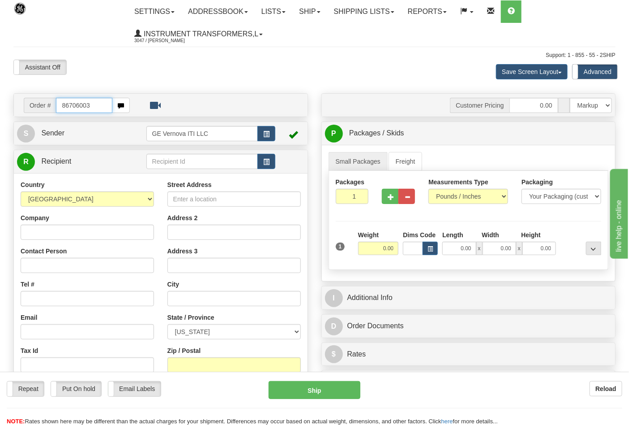
drag, startPoint x: 103, startPoint y: 109, endPoint x: 45, endPoint y: 104, distance: 58.4
click at [45, 104] on div "Order # 86706003" at bounding box center [77, 105] width 106 height 15
type input "86706003"
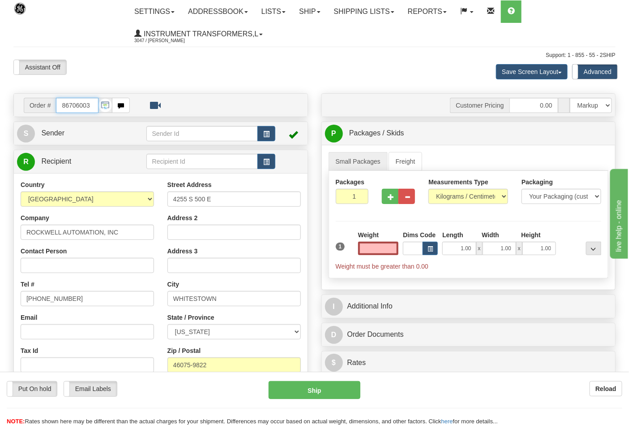
type input "0.00"
drag, startPoint x: 92, startPoint y: 103, endPoint x: 49, endPoint y: 113, distance: 43.7
click at [49, 113] on div "Order # 86706003" at bounding box center [77, 105] width 106 height 15
type input "86706003"
type input "0.00"
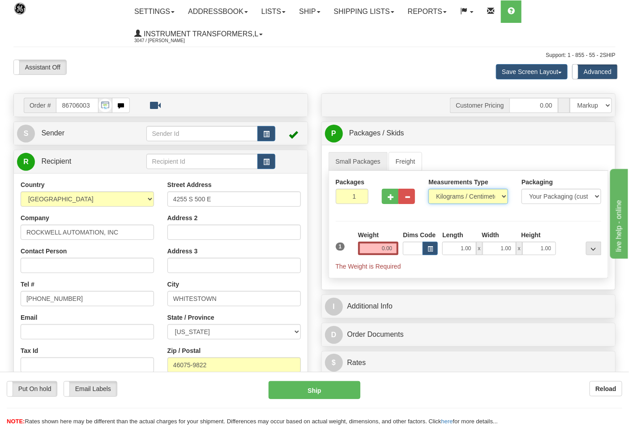
click at [456, 200] on select "Pounds / Inches Kilograms / Centimeters" at bounding box center [469, 196] width 80 height 15
select select "0"
click at [429, 189] on select "Pounds / Inches Kilograms / Centimeters" at bounding box center [469, 196] width 80 height 15
click at [379, 250] on input "0.00" at bounding box center [378, 247] width 41 height 13
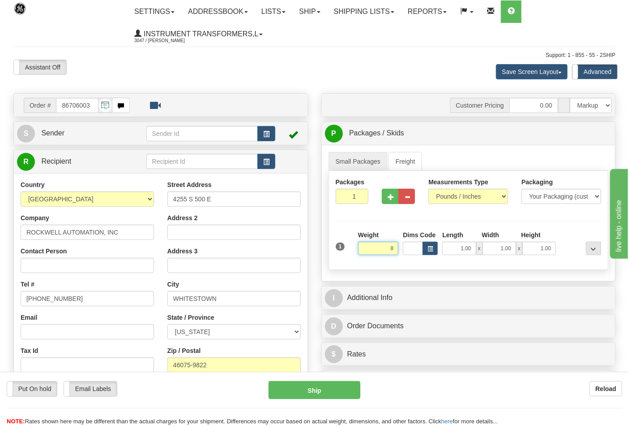
click button "Delete" at bounding box center [0, 0] width 0 height 0
type input "8.00"
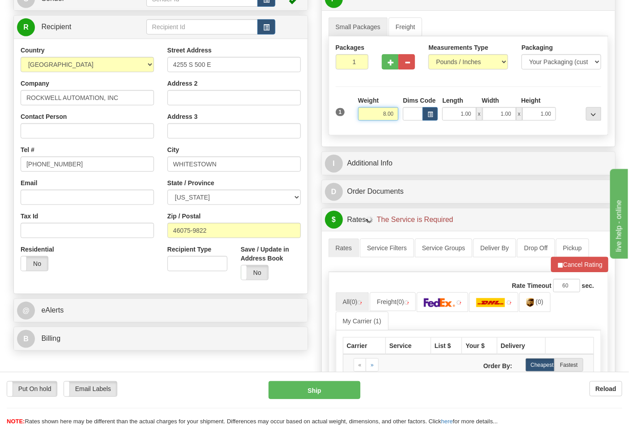
scroll to position [149, 0]
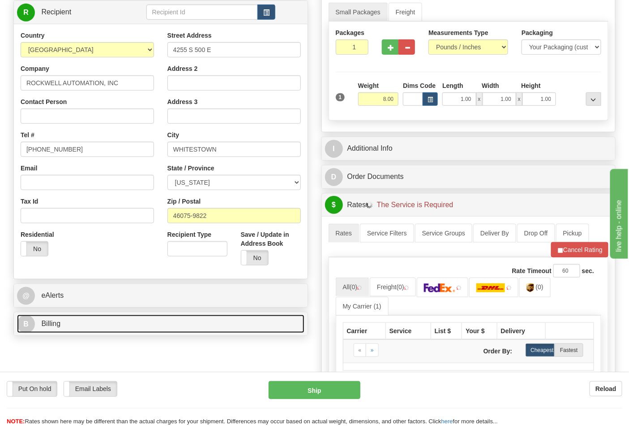
click at [109, 323] on link "B Billing" at bounding box center [161, 323] width 288 height 18
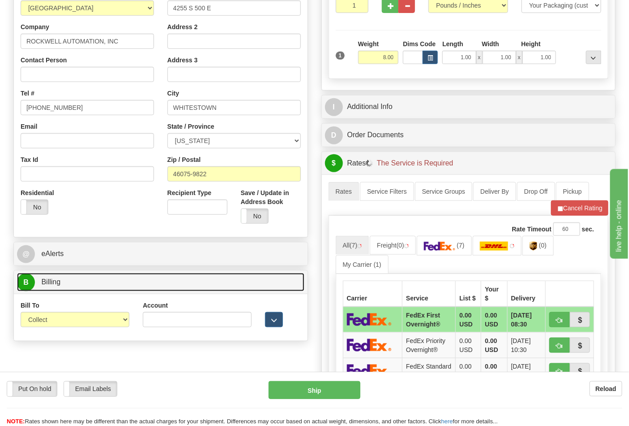
scroll to position [249, 0]
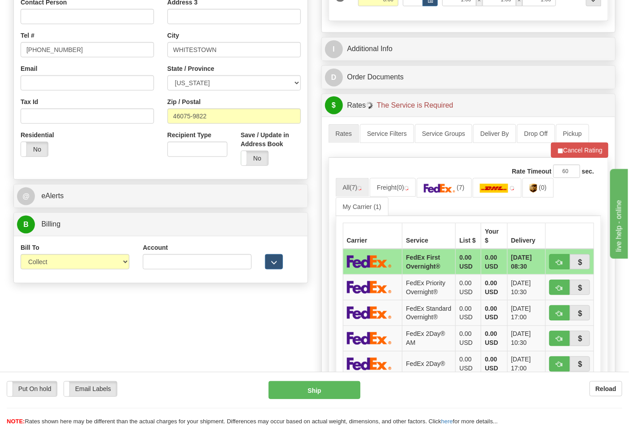
click at [105, 271] on div "Bill To Sender Recipient Third Party Collect" at bounding box center [75, 259] width 122 height 33
click at [99, 265] on select "Sender Recipient Third Party Collect" at bounding box center [75, 261] width 109 height 15
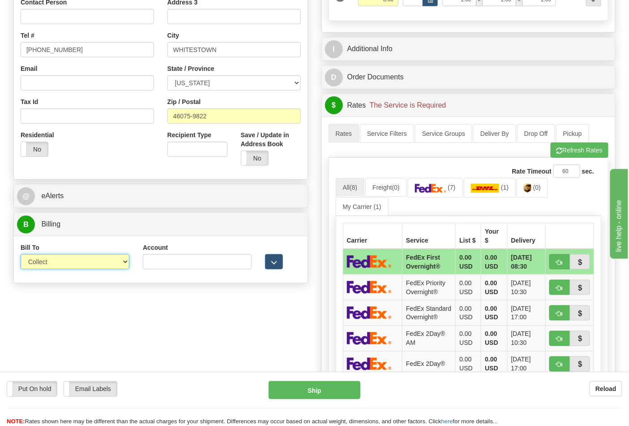
select select "2"
click at [21, 255] on select "Sender Recipient Third Party Collect" at bounding box center [75, 261] width 109 height 15
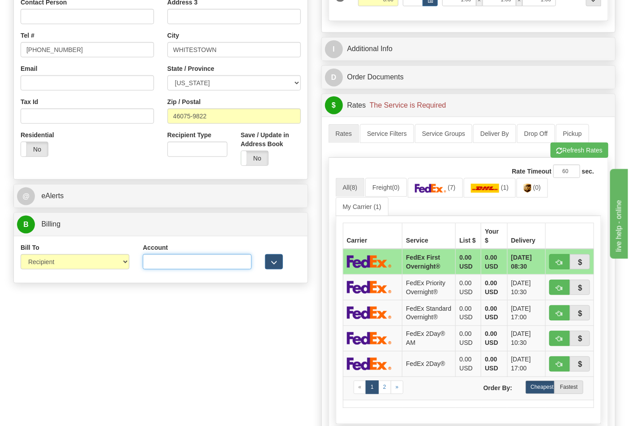
click at [204, 261] on input "Account" at bounding box center [197, 261] width 109 height 15
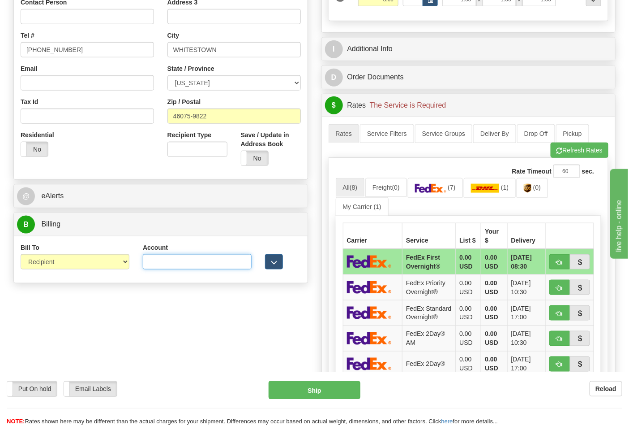
paste input "587102"
type input "587102"
click at [540, 191] on span "(0)" at bounding box center [538, 187] width 8 height 7
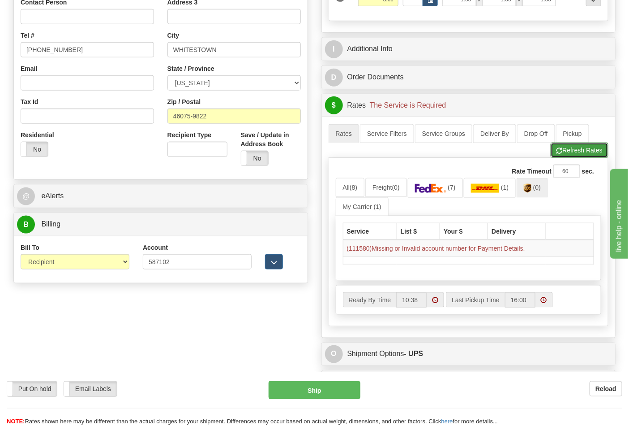
click at [566, 154] on button "Refresh Rates" at bounding box center [580, 149] width 58 height 15
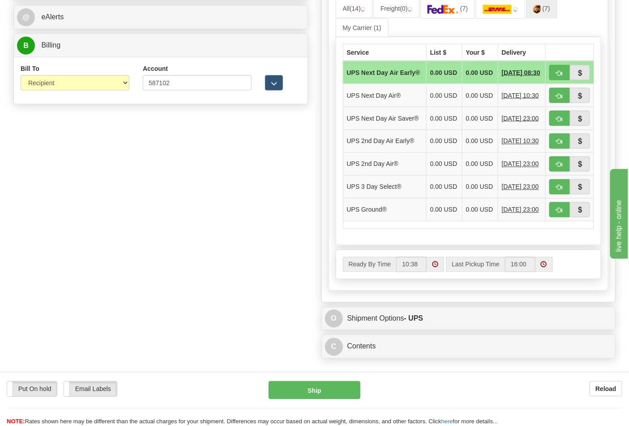
scroll to position [448, 0]
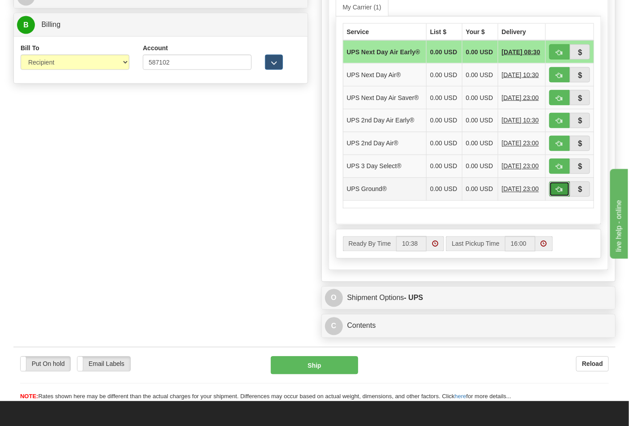
click at [565, 197] on button "button" at bounding box center [560, 188] width 21 height 15
type input "03"
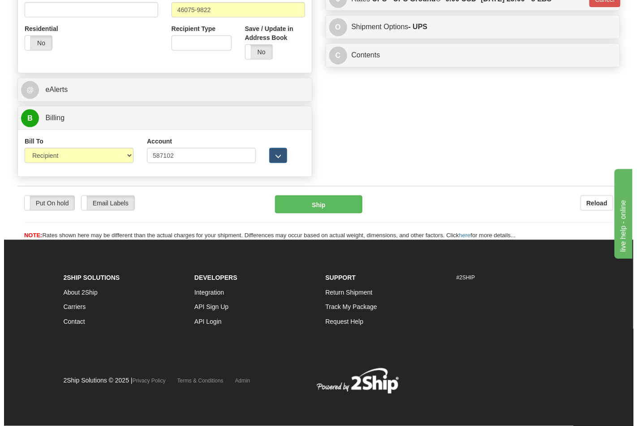
scroll to position [356, 0]
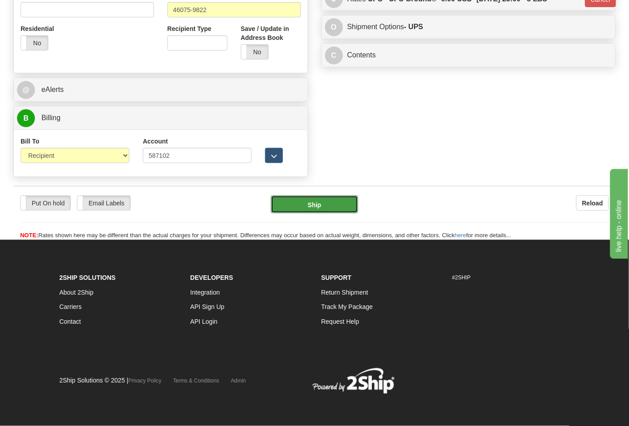
click at [307, 199] on button "Ship" at bounding box center [314, 204] width 87 height 18
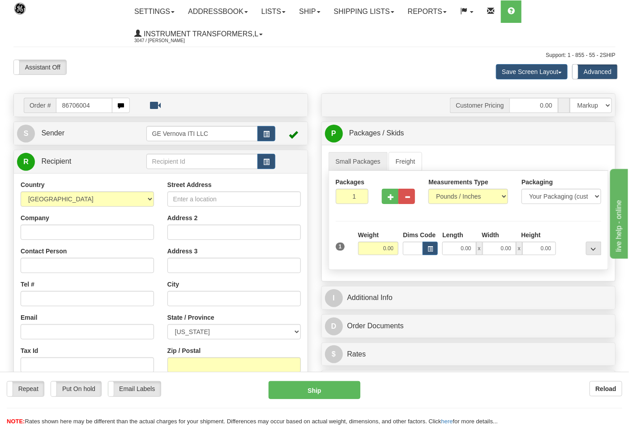
type input "86706004"
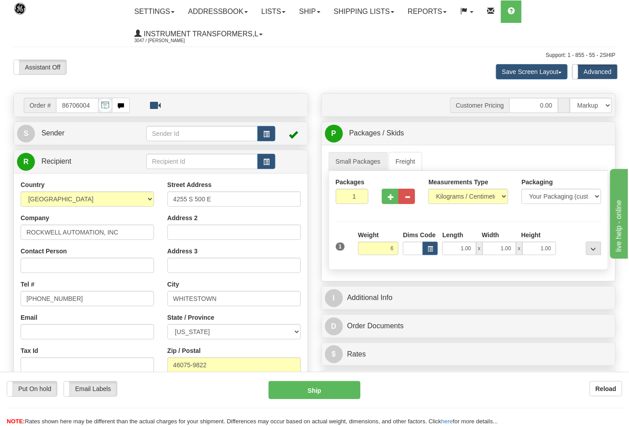
click button "Delete" at bounding box center [0, 0] width 0 height 0
type input "6.00"
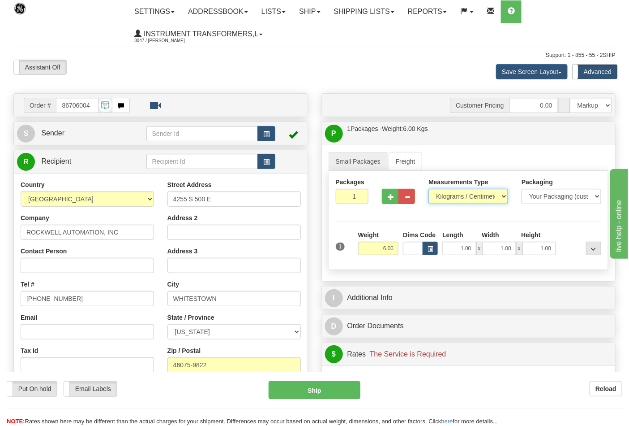
click at [497, 196] on select "Pounds / Inches Kilograms / Centimeters" at bounding box center [469, 196] width 80 height 15
select select "0"
click at [429, 189] on select "Pounds / Inches Kilograms / Centimeters" at bounding box center [469, 196] width 80 height 15
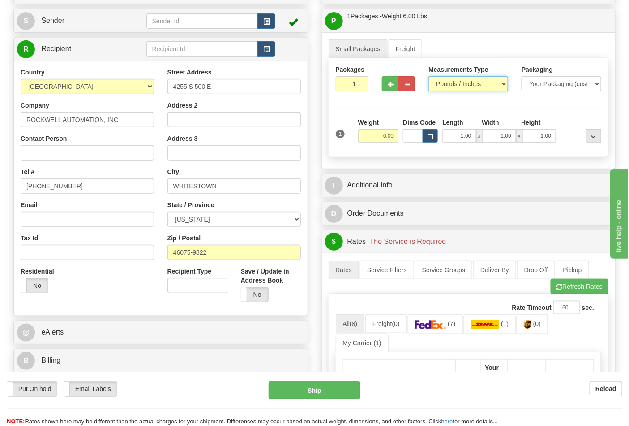
scroll to position [249, 0]
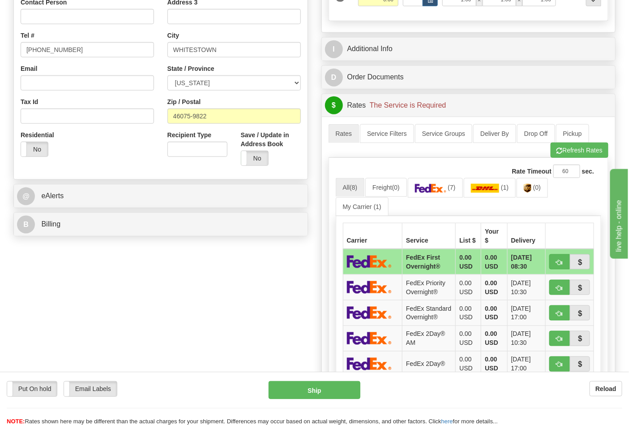
click at [167, 238] on div "Order # 86706004 S" at bounding box center [161, 43] width 308 height 396
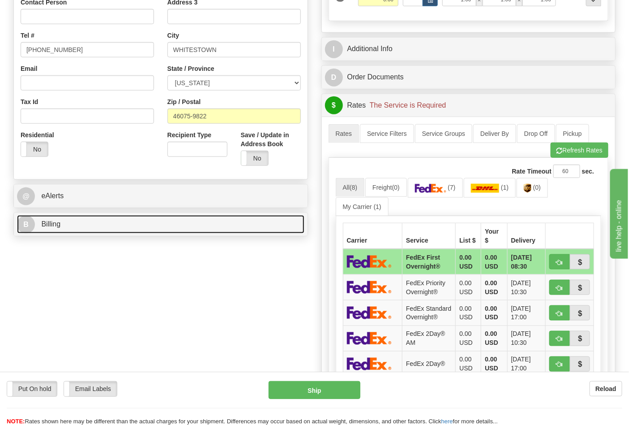
click at [174, 230] on link "B Billing" at bounding box center [161, 224] width 288 height 18
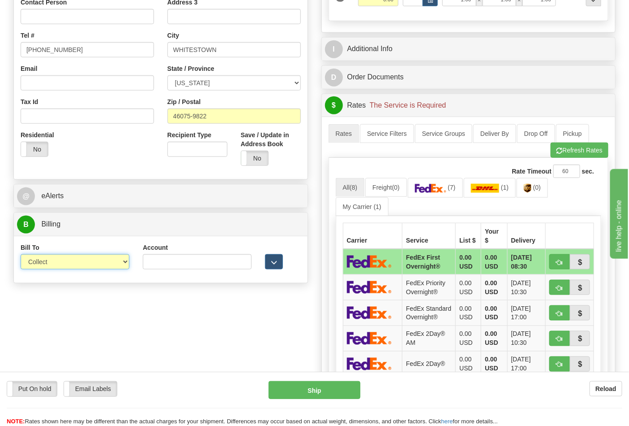
click at [102, 261] on select "Sender Recipient Third Party Collect" at bounding box center [75, 261] width 109 height 15
select select "2"
click at [21, 255] on select "Sender Recipient Third Party Collect" at bounding box center [75, 261] width 109 height 15
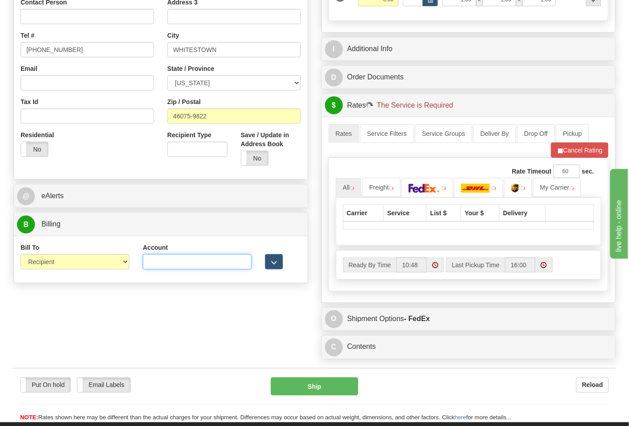
click at [207, 263] on input "Account" at bounding box center [197, 261] width 109 height 15
paste input "587102"
type input "587102"
click at [525, 186] on link at bounding box center [518, 187] width 28 height 19
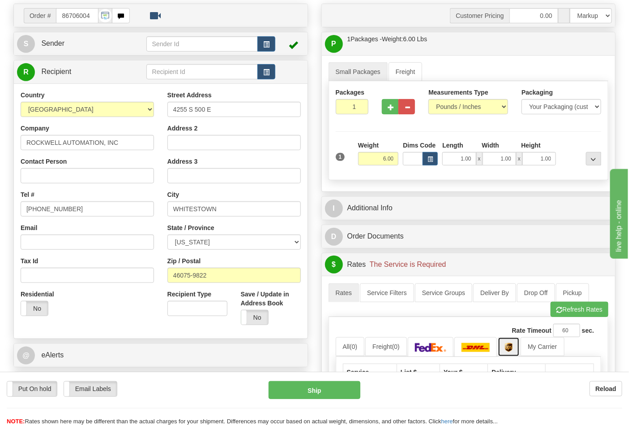
scroll to position [199, 0]
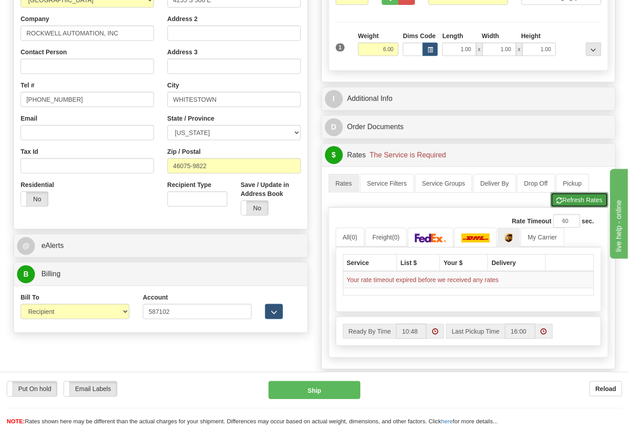
click at [572, 202] on button "Refresh Rates" at bounding box center [580, 199] width 58 height 15
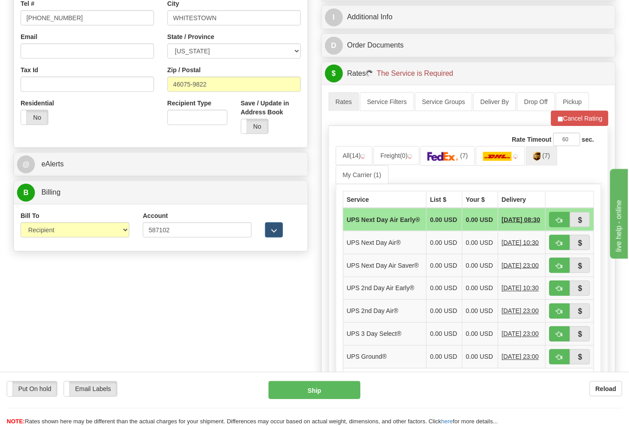
scroll to position [298, 0]
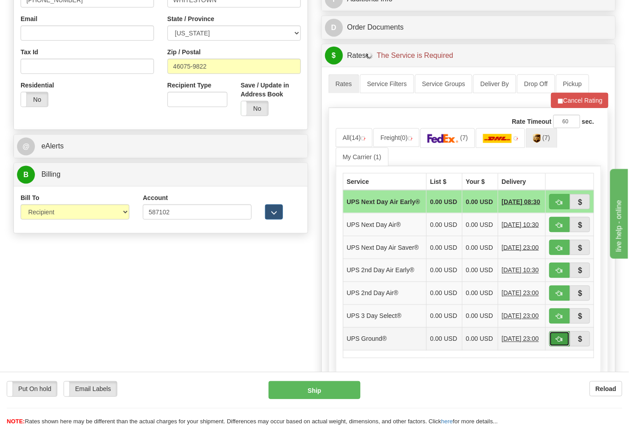
click at [561, 342] on span "button" at bounding box center [560, 339] width 6 height 6
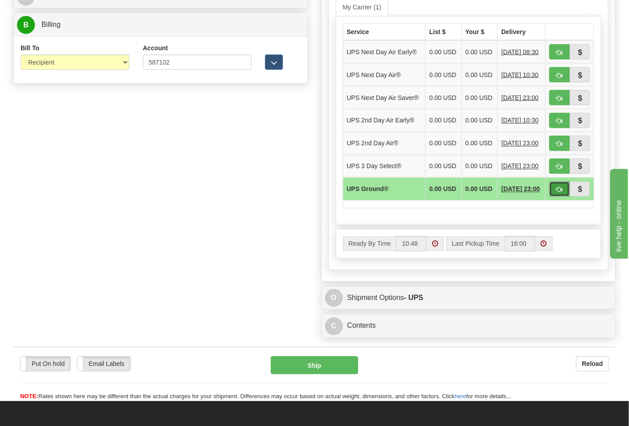
click at [559, 197] on button "button" at bounding box center [560, 188] width 21 height 15
type input "03"
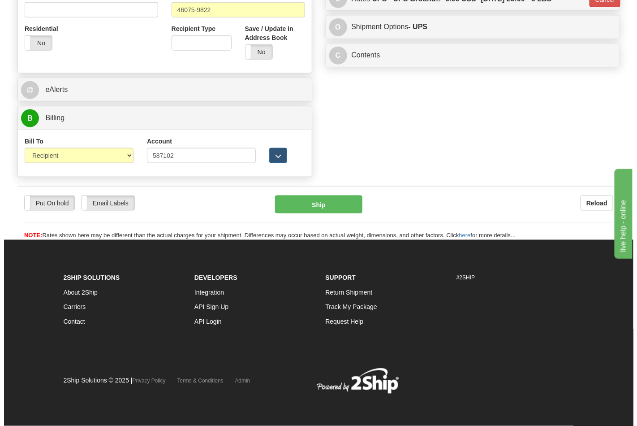
scroll to position [356, 0]
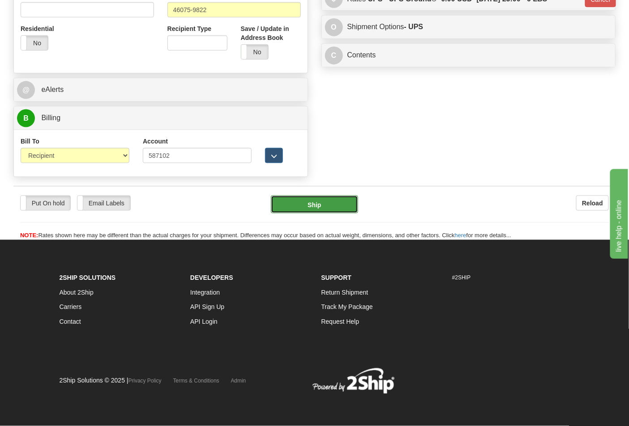
click at [344, 204] on button "Ship" at bounding box center [314, 204] width 87 height 18
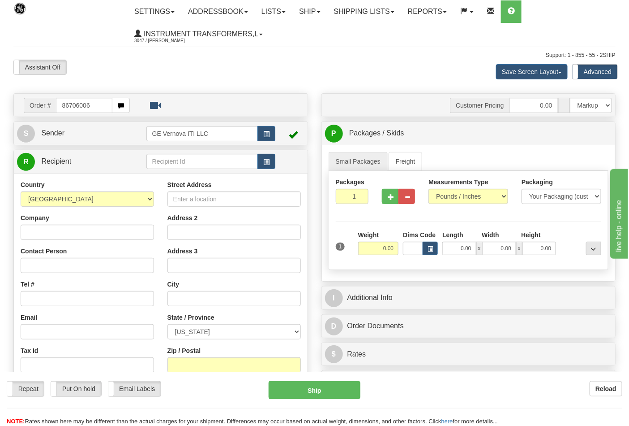
type input "86706006"
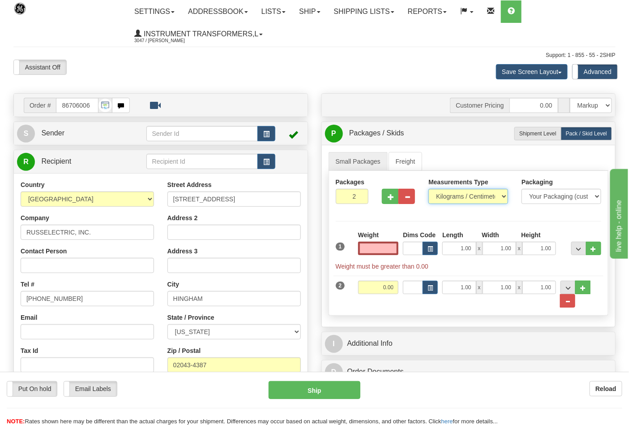
type input "0.00"
click at [499, 191] on select "Pounds / Inches Kilograms / Centimeters" at bounding box center [469, 196] width 80 height 15
select select "0"
click at [429, 189] on select "Pounds / Inches Kilograms / Centimeters" at bounding box center [469, 196] width 80 height 15
click at [372, 243] on input "0.00" at bounding box center [378, 247] width 41 height 13
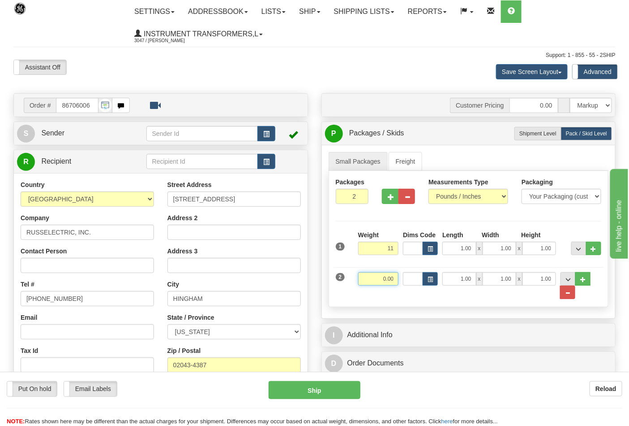
type input "11.00"
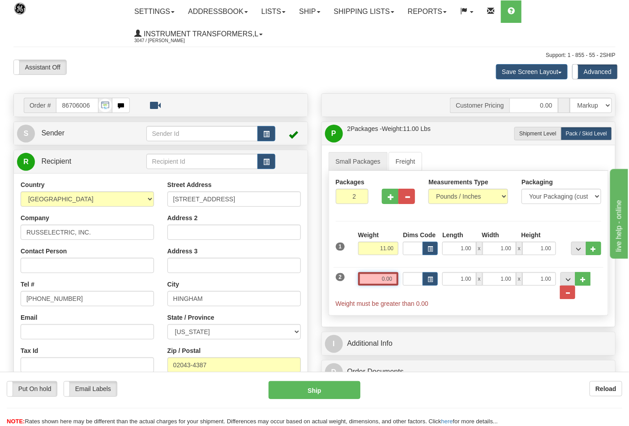
click at [392, 277] on input "0.00" at bounding box center [378, 278] width 41 height 13
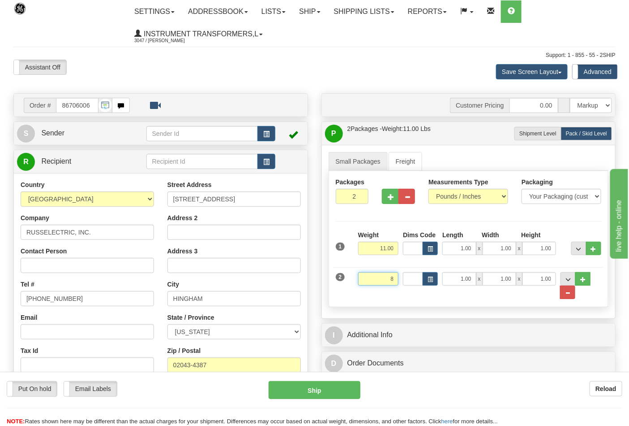
click button "Delete" at bounding box center [0, 0] width 0 height 0
type input "8.00"
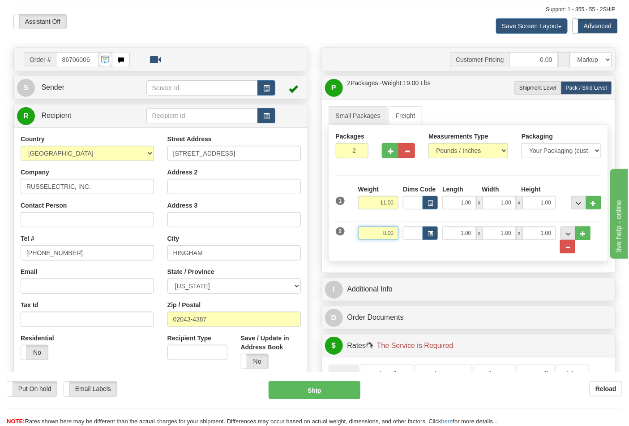
scroll to position [199, 0]
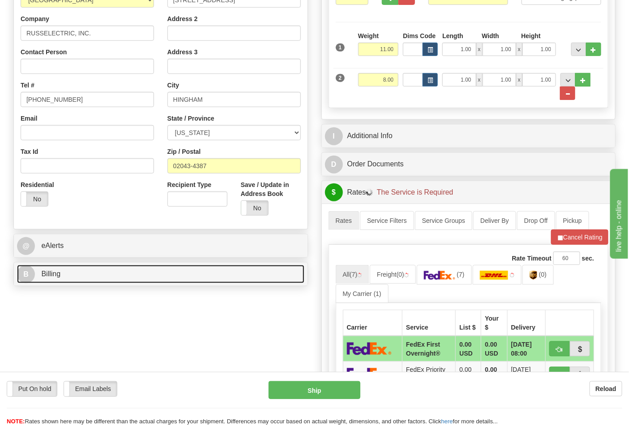
click at [213, 272] on link "B Billing" at bounding box center [161, 274] width 288 height 18
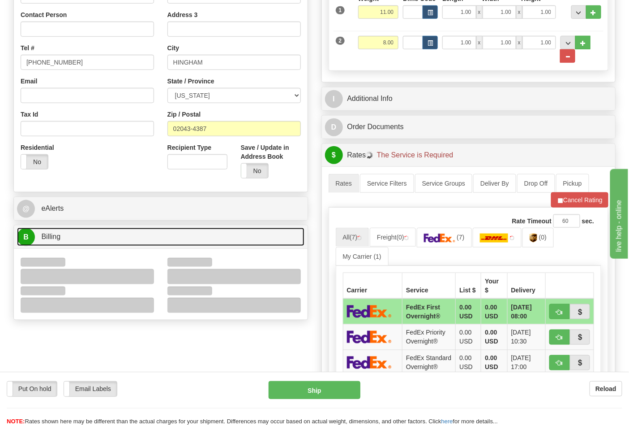
scroll to position [298, 0]
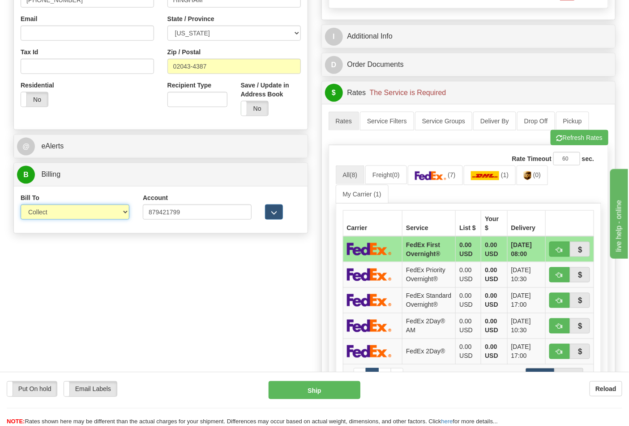
click at [120, 209] on select "Sender Recipient Third Party Collect" at bounding box center [75, 211] width 109 height 15
select select "2"
click at [21, 205] on select "Sender Recipient Third Party Collect" at bounding box center [75, 211] width 109 height 15
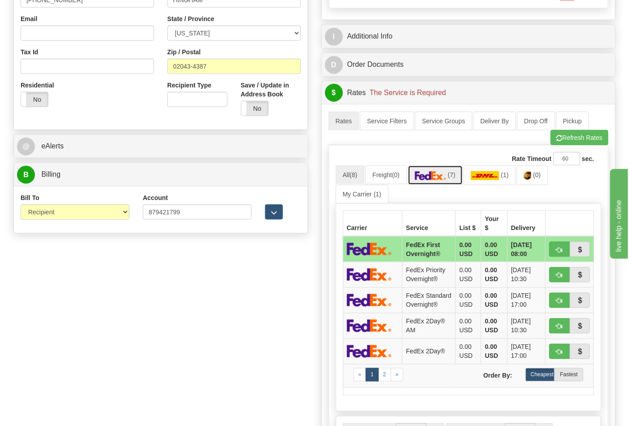
click at [462, 175] on link "(7)" at bounding box center [435, 174] width 55 height 19
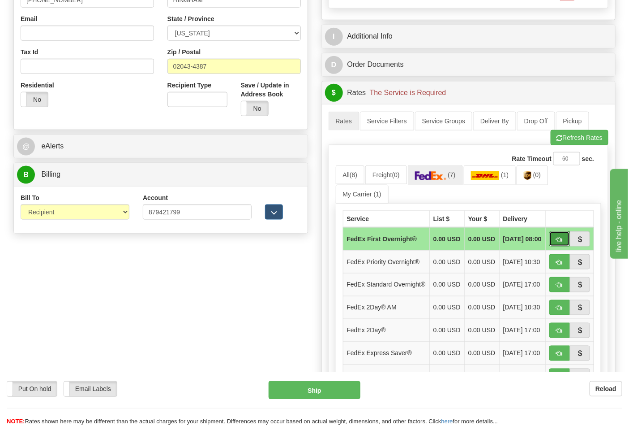
click at [552, 242] on button "button" at bounding box center [560, 238] width 21 height 15
type input "06"
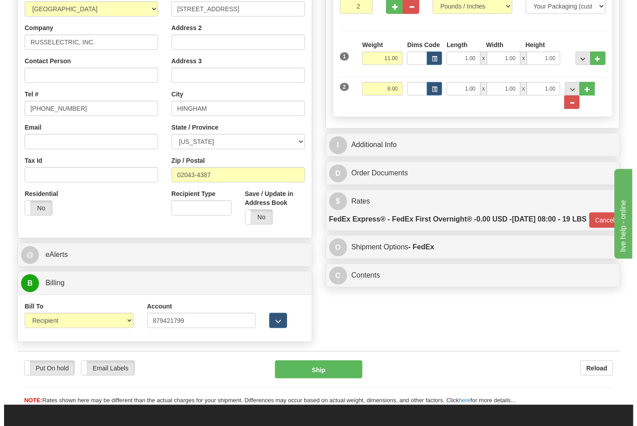
scroll to position [199, 0]
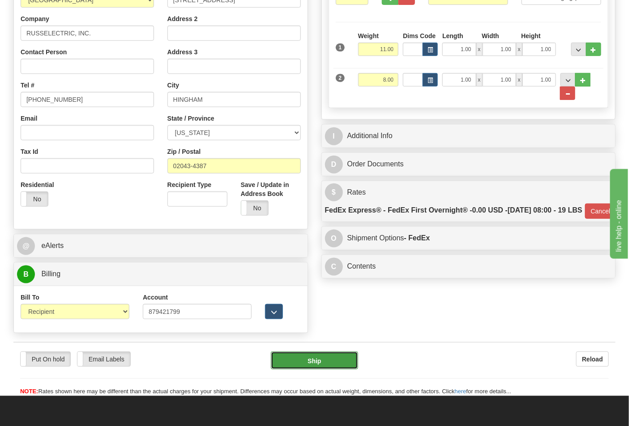
click at [337, 364] on button "Ship" at bounding box center [314, 360] width 87 height 18
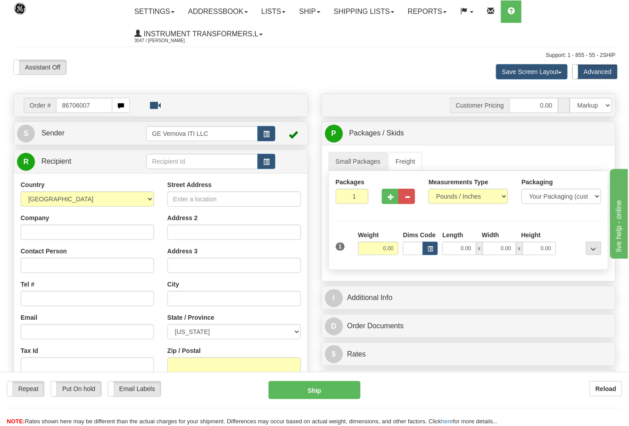
type input "86706007"
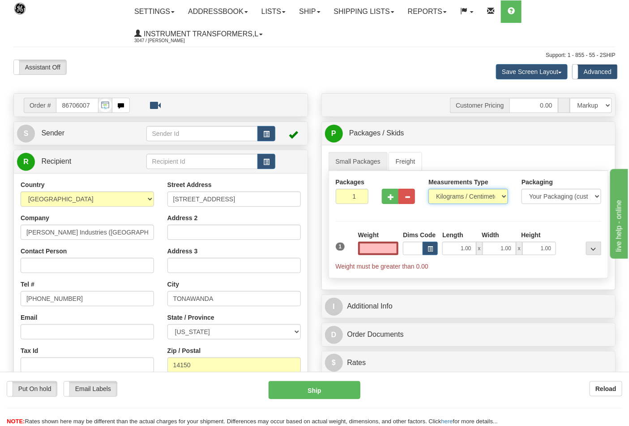
type input "0.00"
click at [486, 196] on select "Pounds / Inches Kilograms / Centimeters" at bounding box center [469, 196] width 80 height 15
select select "0"
click at [429, 189] on select "Pounds / Inches Kilograms / Centimeters" at bounding box center [469, 196] width 80 height 15
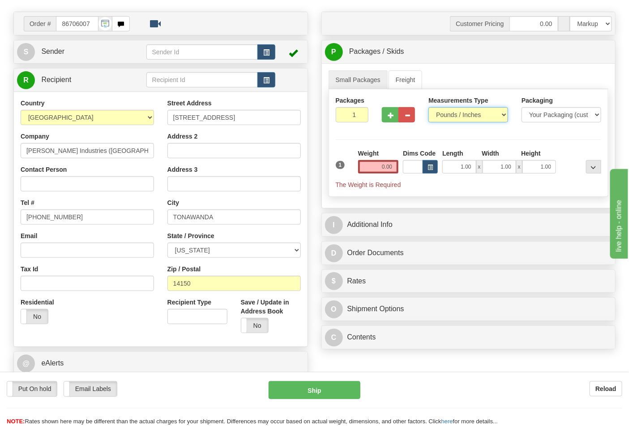
scroll to position [99, 0]
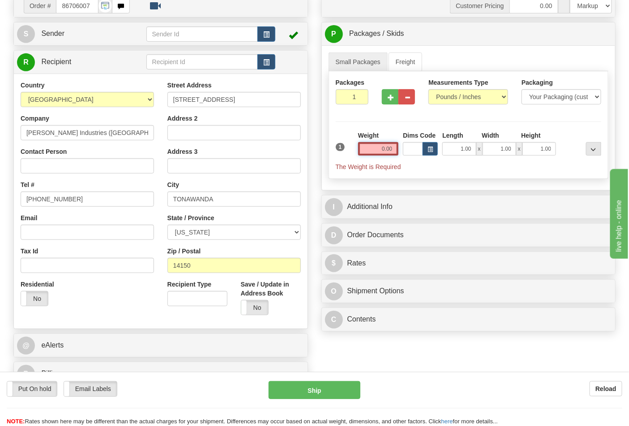
click at [377, 149] on input "0.00" at bounding box center [378, 148] width 41 height 13
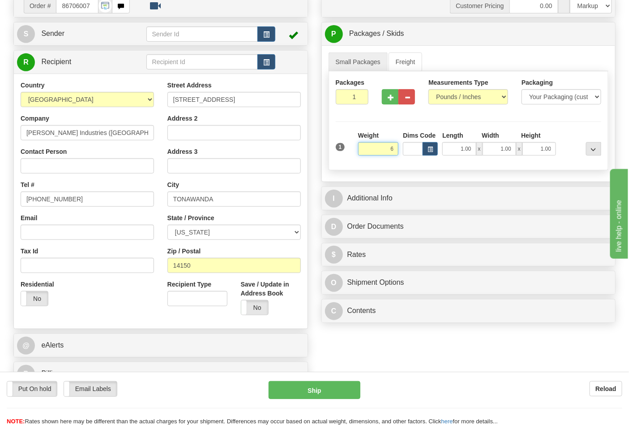
click button "Delete" at bounding box center [0, 0] width 0 height 0
type input "6.00"
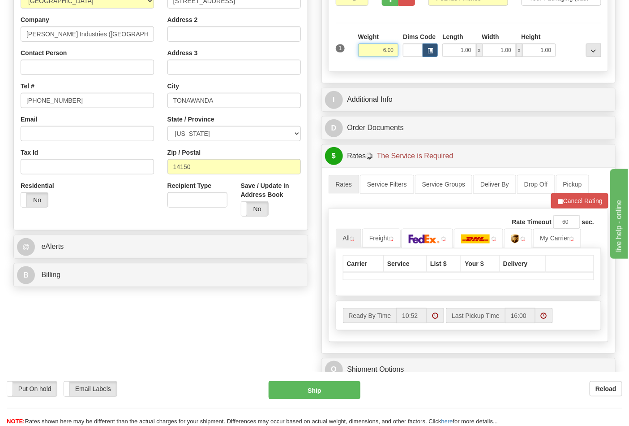
scroll to position [199, 0]
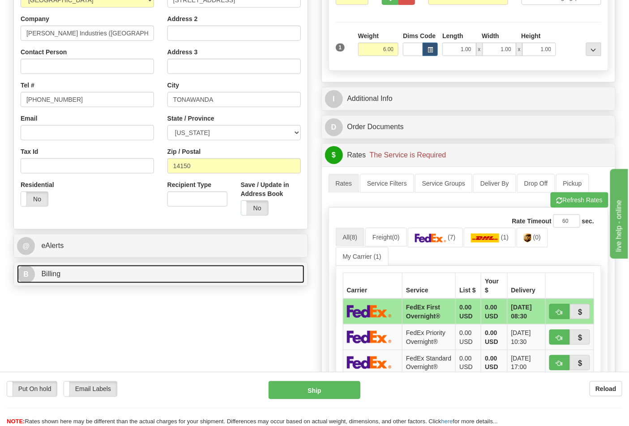
click at [115, 275] on link "B Billing" at bounding box center [161, 274] width 288 height 18
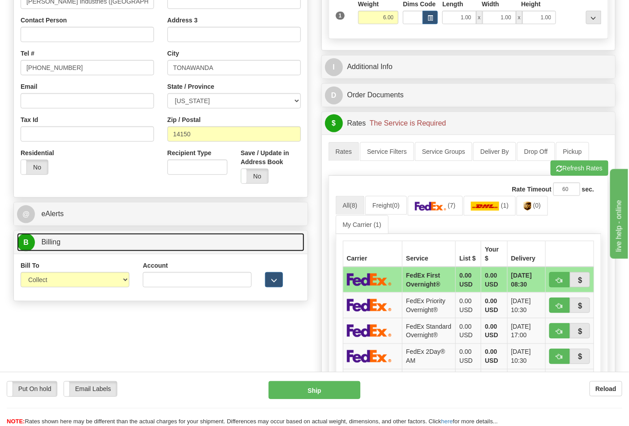
scroll to position [249, 0]
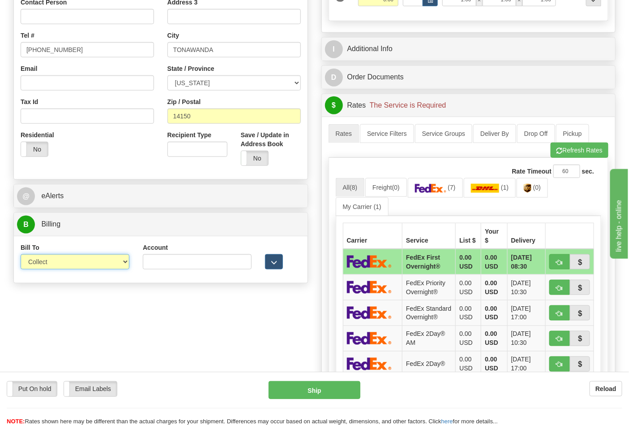
click at [105, 263] on select "Sender Recipient Third Party Collect" at bounding box center [75, 261] width 109 height 15
select select "2"
click at [21, 255] on select "Sender Recipient Third Party Collect" at bounding box center [75, 261] width 109 height 15
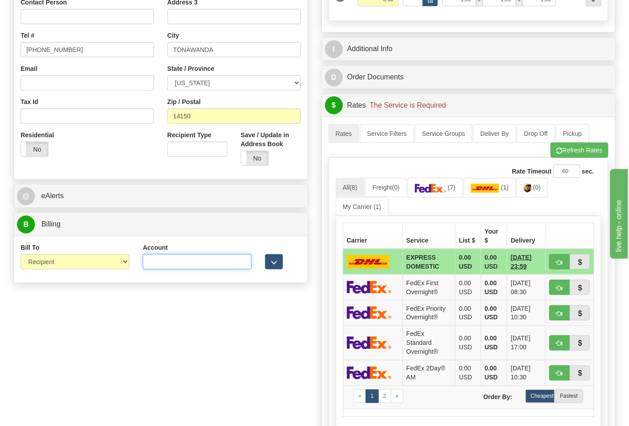
click at [190, 262] on input "Account" at bounding box center [197, 261] width 109 height 15
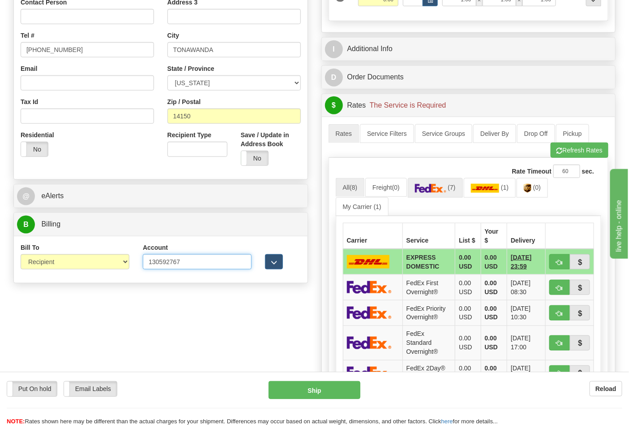
type input "130592767"
click at [433, 189] on img at bounding box center [430, 188] width 31 height 9
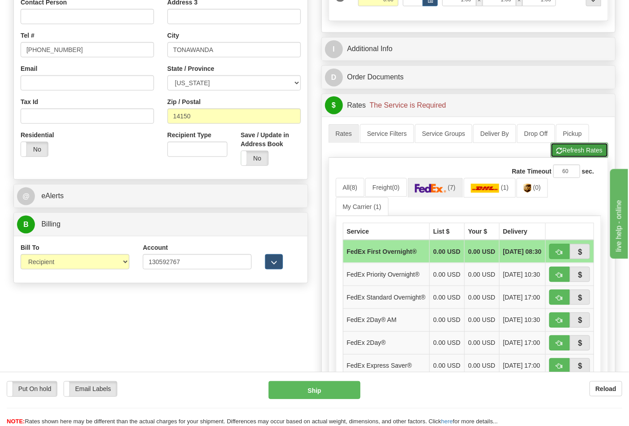
click at [570, 149] on button "Refresh Rates" at bounding box center [580, 149] width 58 height 15
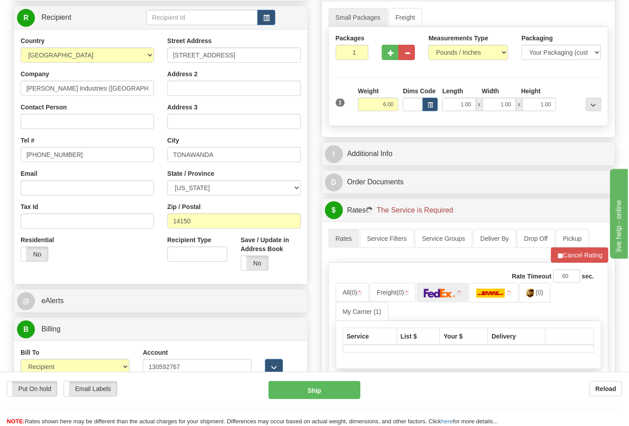
scroll to position [298, 0]
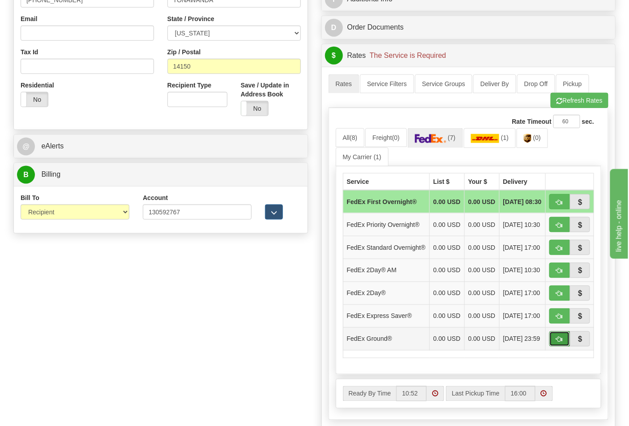
click at [563, 342] on span "button" at bounding box center [560, 339] width 6 height 6
type input "92"
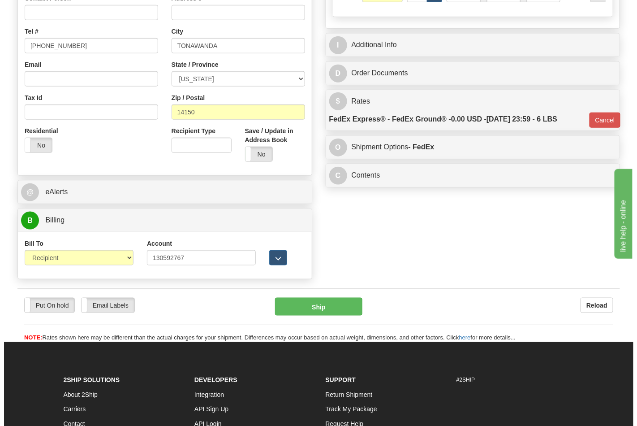
scroll to position [199, 0]
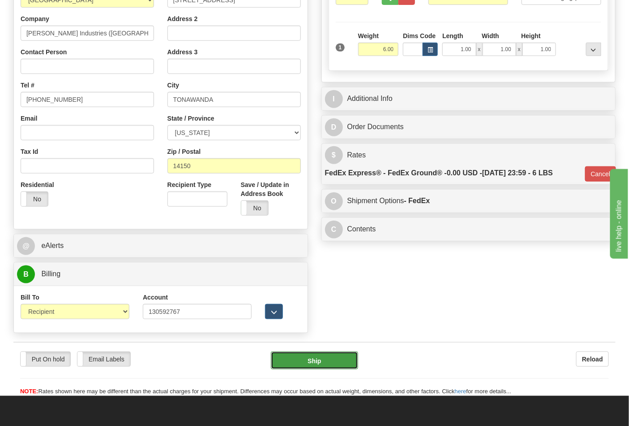
click at [313, 353] on button "Ship" at bounding box center [314, 360] width 87 height 18
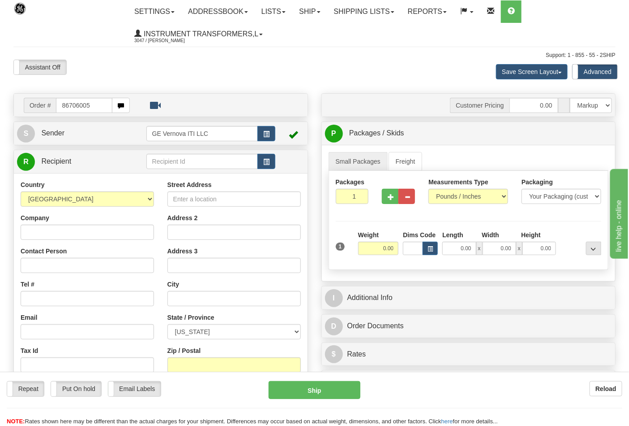
type input "86706005"
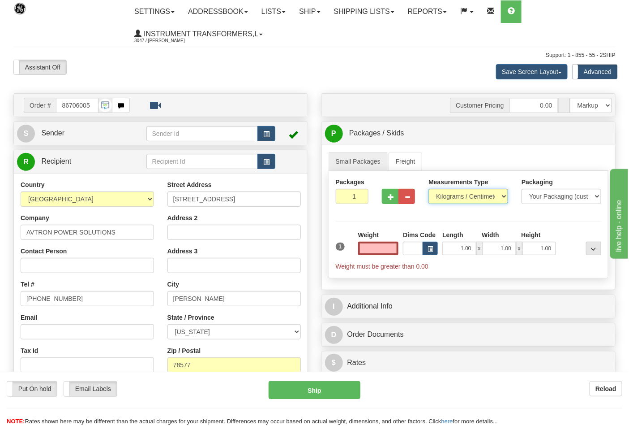
type input "0.00"
click at [484, 194] on select "Pounds / Inches Kilograms / Centimeters" at bounding box center [469, 196] width 80 height 15
select select "0"
click at [429, 189] on select "Pounds / Inches Kilograms / Centimeters" at bounding box center [469, 196] width 80 height 15
click at [372, 252] on input "0.00" at bounding box center [378, 247] width 41 height 13
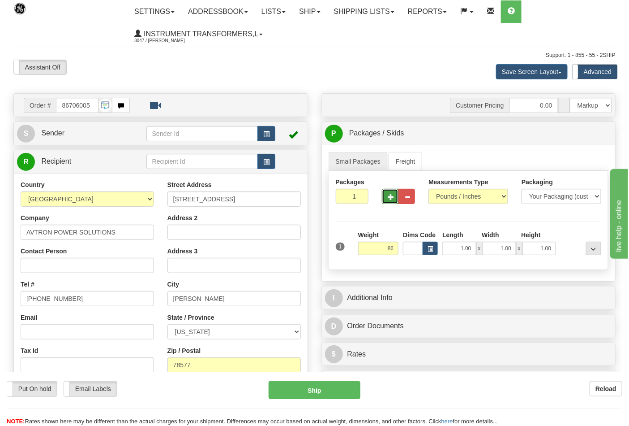
type input "86.00"
click at [395, 200] on button "button" at bounding box center [390, 196] width 17 height 15
type input "2"
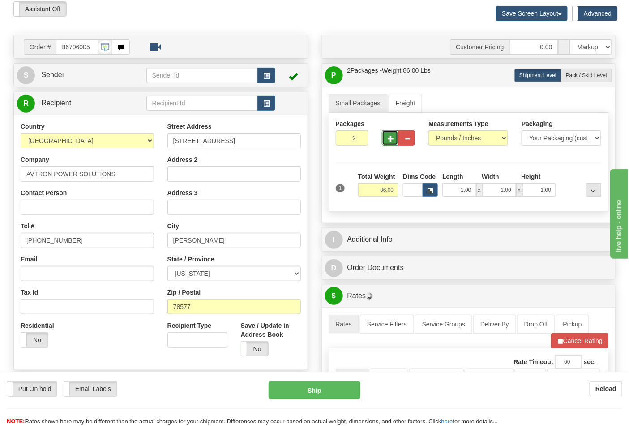
scroll to position [199, 0]
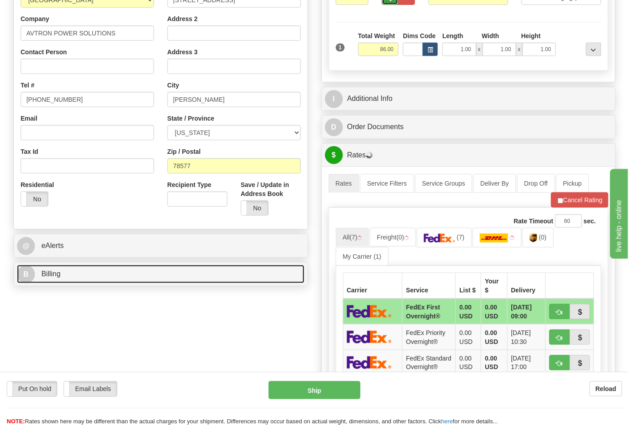
click at [153, 279] on link "B Billing" at bounding box center [161, 274] width 288 height 18
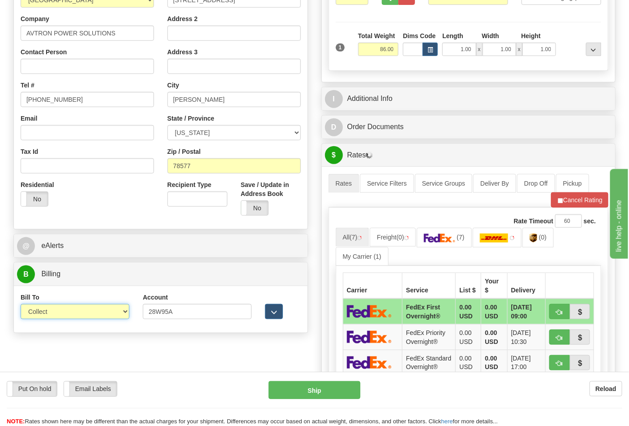
click at [92, 318] on select "Sender Recipient Third Party Collect" at bounding box center [75, 311] width 109 height 15
select select "2"
click at [21, 305] on select "Sender Recipient Third Party Collect" at bounding box center [75, 311] width 109 height 15
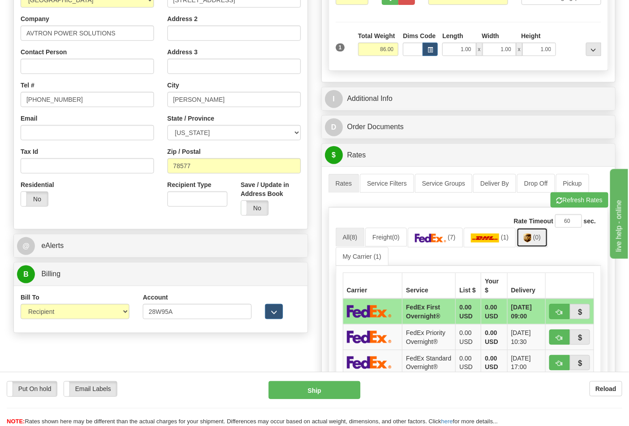
click at [532, 239] on img at bounding box center [528, 237] width 8 height 9
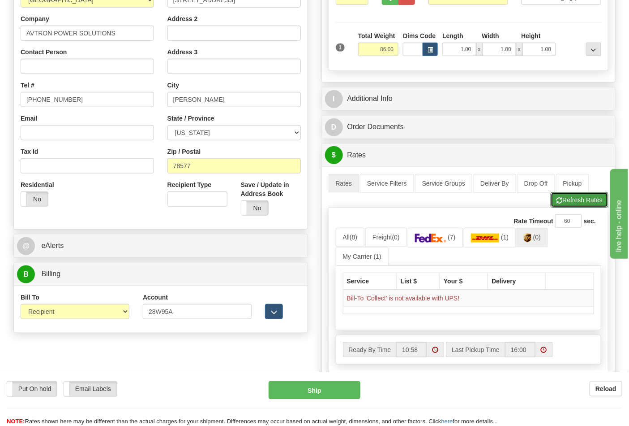
click at [567, 207] on button "Refresh Rates" at bounding box center [580, 199] width 58 height 15
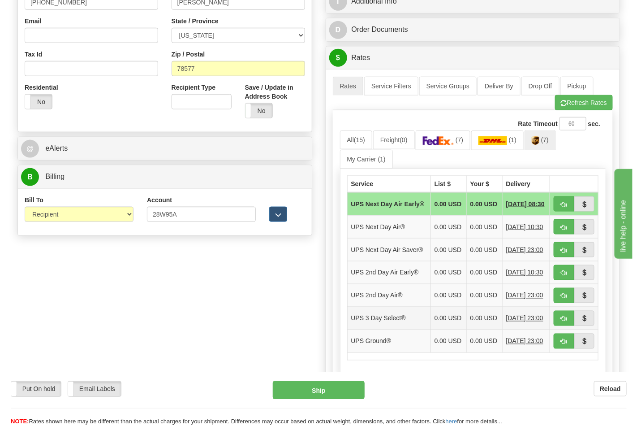
scroll to position [298, 0]
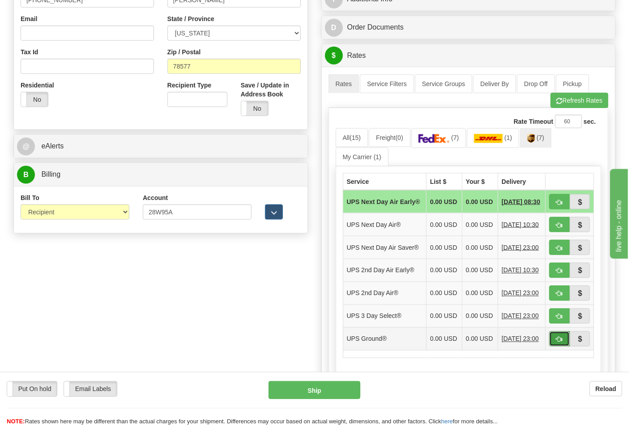
click at [565, 346] on button "button" at bounding box center [560, 338] width 21 height 15
type input "03"
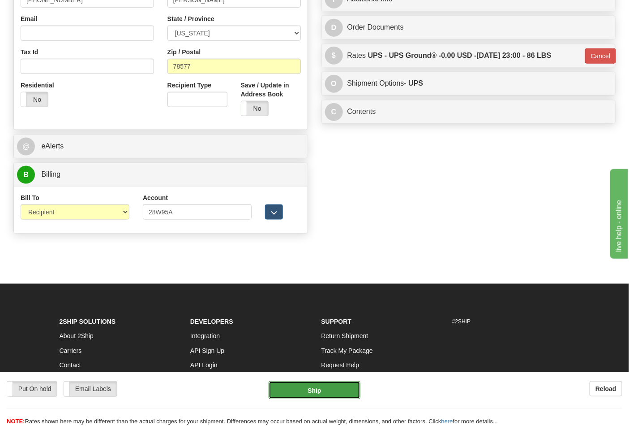
click at [312, 390] on button "Ship" at bounding box center [314, 390] width 91 height 18
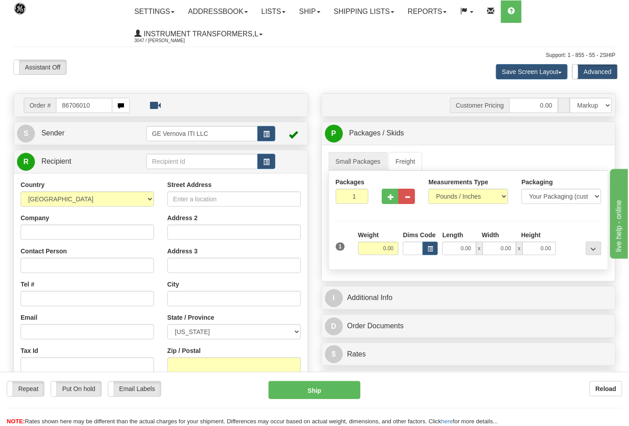
type input "86706010"
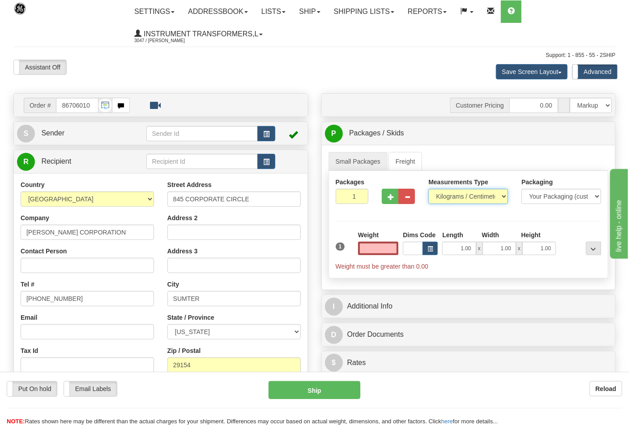
type input "0.00"
drag, startPoint x: 487, startPoint y: 198, endPoint x: 476, endPoint y: 202, distance: 11.8
click at [487, 198] on select "Pounds / Inches Kilograms / Centimeters" at bounding box center [469, 196] width 80 height 15
select select "0"
click at [429, 189] on select "Pounds / Inches Kilograms / Centimeters" at bounding box center [469, 196] width 80 height 15
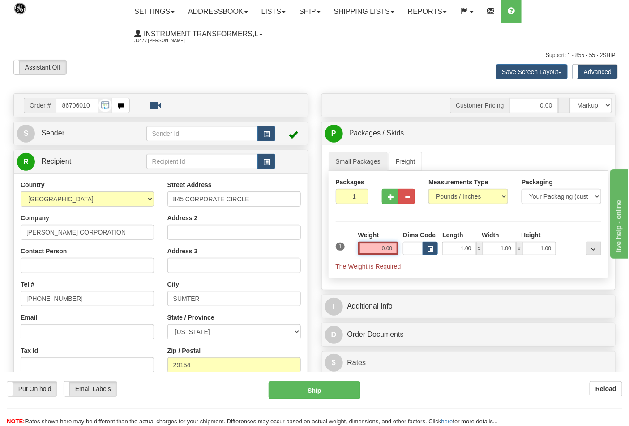
click at [373, 249] on input "0.00" at bounding box center [378, 247] width 41 height 13
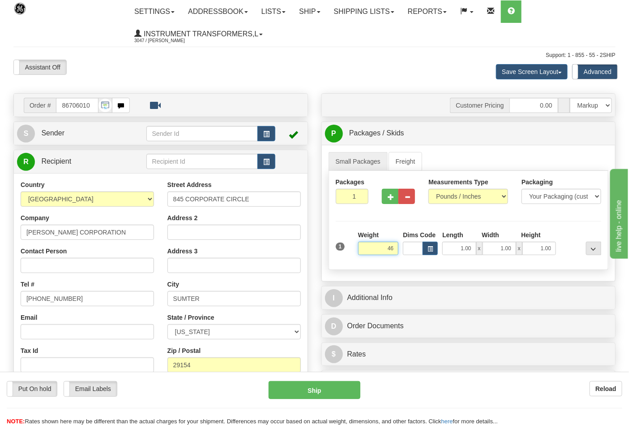
click button "Delete" at bounding box center [0, 0] width 0 height 0
type input "46.00"
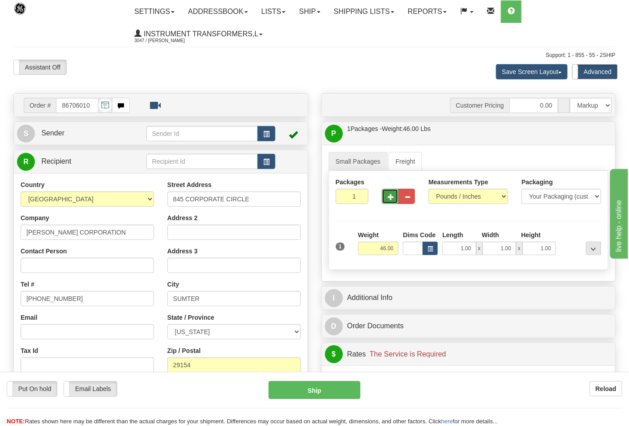
click at [390, 200] on span "button" at bounding box center [391, 197] width 6 height 6
type input "2"
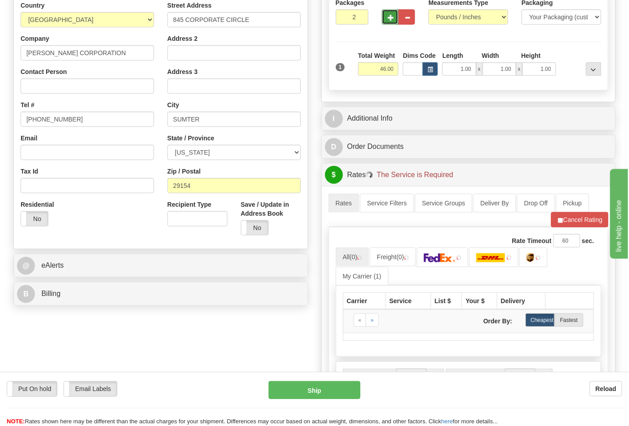
scroll to position [199, 0]
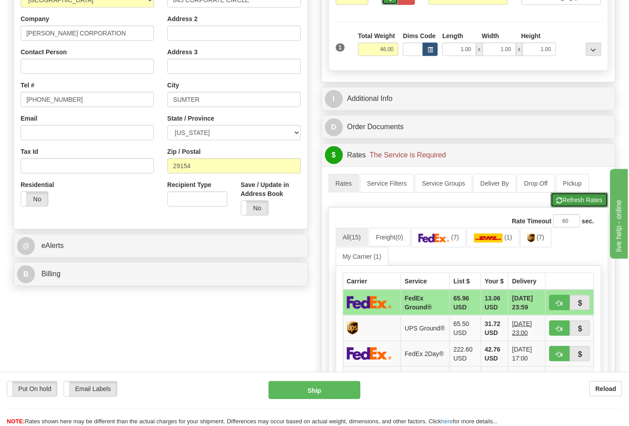
click at [574, 205] on button "Refresh Rates" at bounding box center [580, 199] width 58 height 15
click at [540, 239] on link "(7)" at bounding box center [536, 237] width 31 height 19
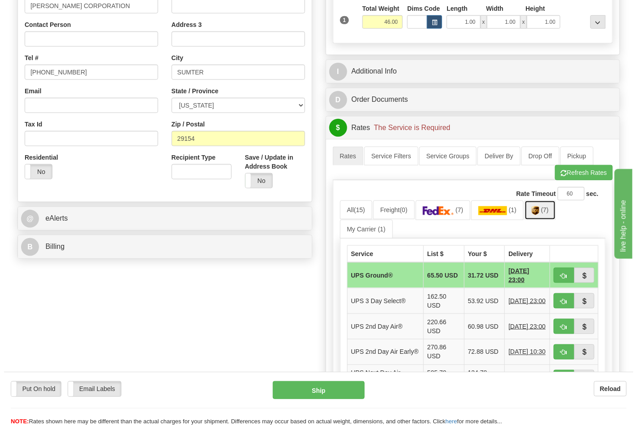
scroll to position [249, 0]
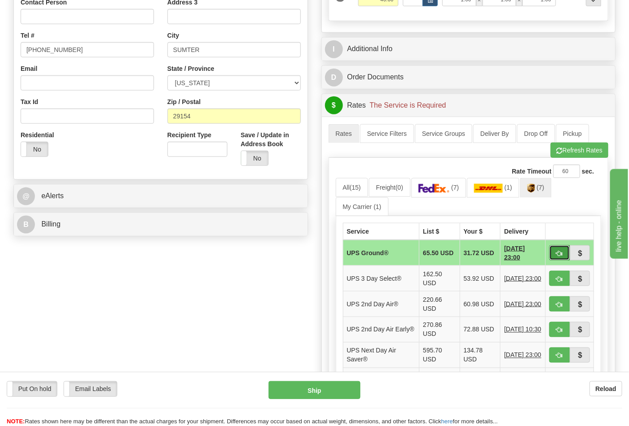
click at [562, 258] on button "button" at bounding box center [560, 252] width 21 height 15
type input "03"
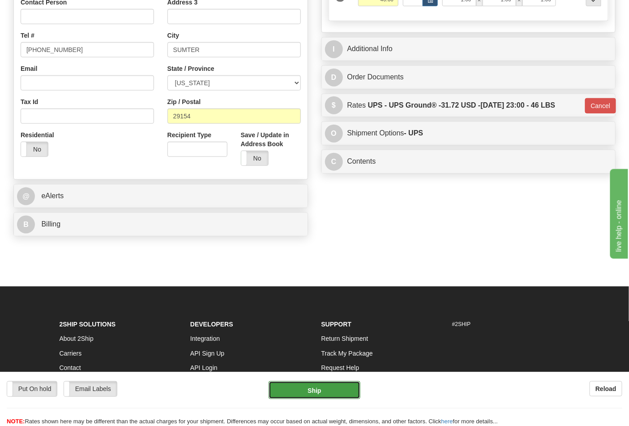
click at [352, 383] on button "Ship" at bounding box center [314, 390] width 91 height 18
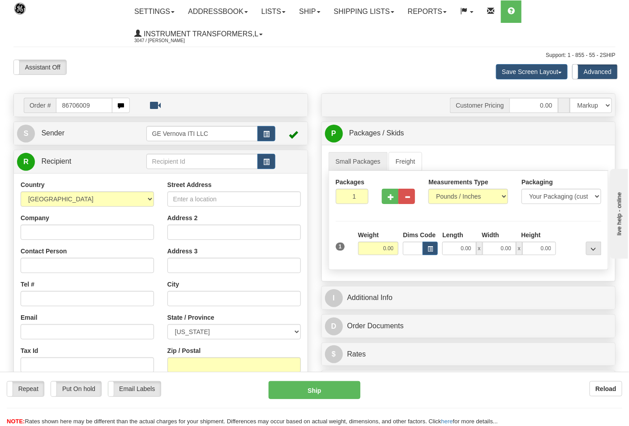
type input "86706009"
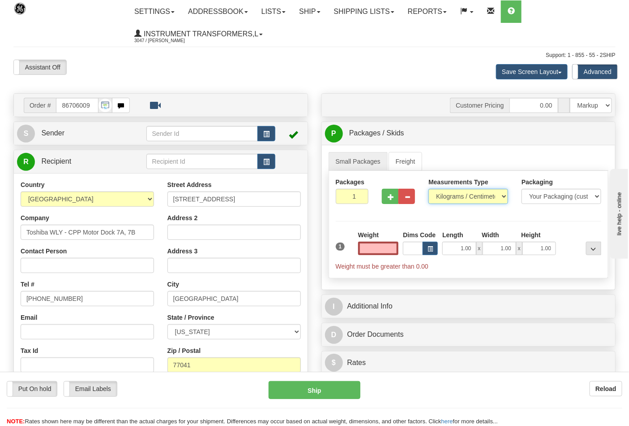
type input "0.00"
click at [439, 198] on select "Pounds / Inches Kilograms / Centimeters" at bounding box center [469, 196] width 80 height 15
select select "0"
click at [429, 189] on select "Pounds / Inches Kilograms / Centimeters" at bounding box center [469, 196] width 80 height 15
click at [377, 251] on input "0.00" at bounding box center [378, 247] width 41 height 13
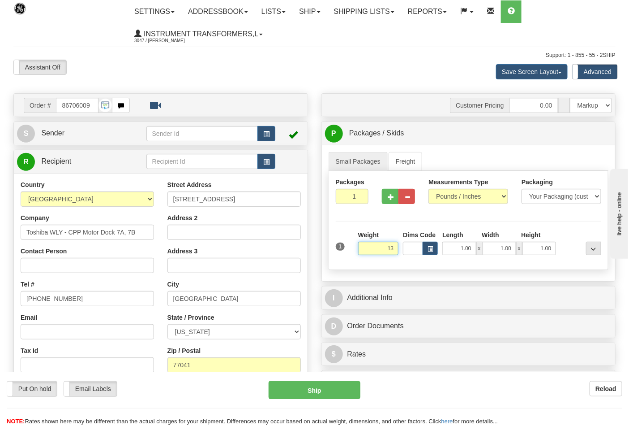
click button "Delete" at bounding box center [0, 0] width 0 height 0
type input "13.00"
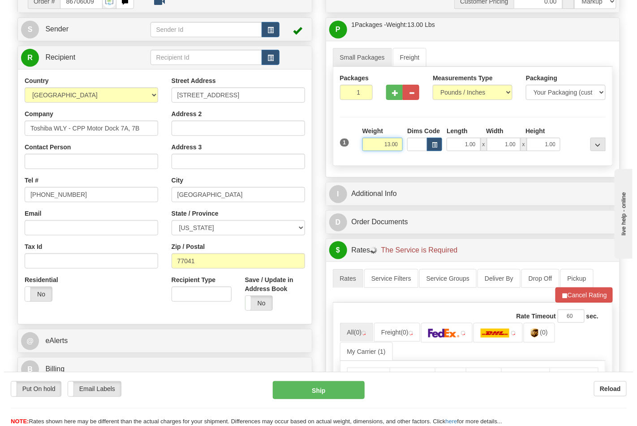
scroll to position [249, 0]
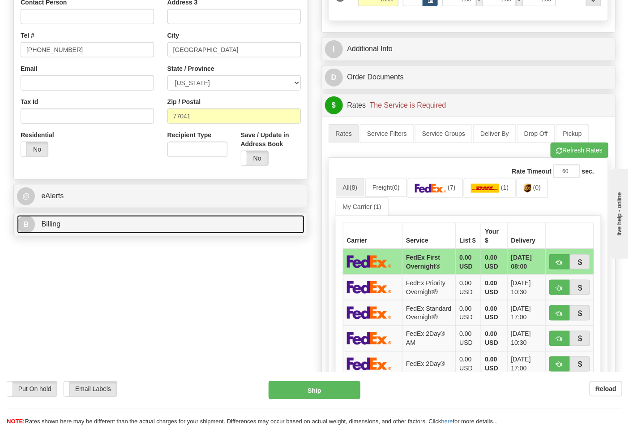
click at [145, 233] on link "B Billing" at bounding box center [161, 224] width 288 height 18
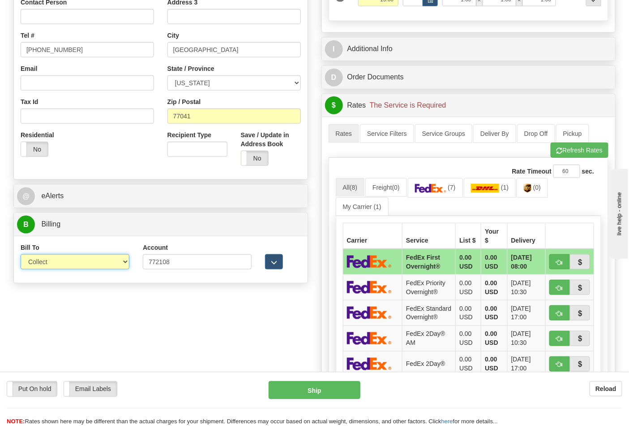
drag, startPoint x: 88, startPoint y: 262, endPoint x: 87, endPoint y: 267, distance: 5.5
click at [88, 262] on select "Sender Recipient Third Party Collect" at bounding box center [75, 261] width 109 height 15
select select "2"
click at [21, 255] on select "Sender Recipient Third Party Collect" at bounding box center [75, 261] width 109 height 15
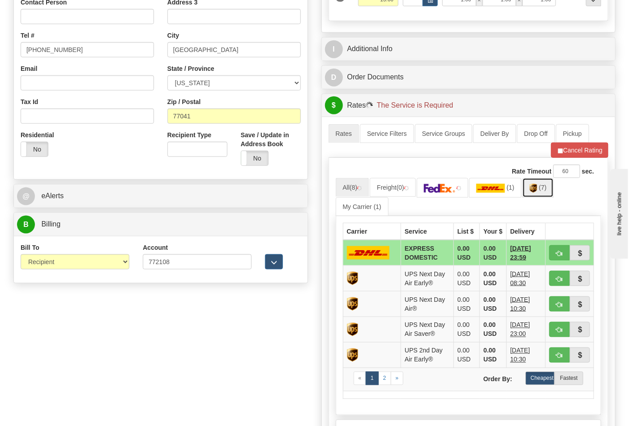
click at [536, 191] on img at bounding box center [534, 188] width 8 height 9
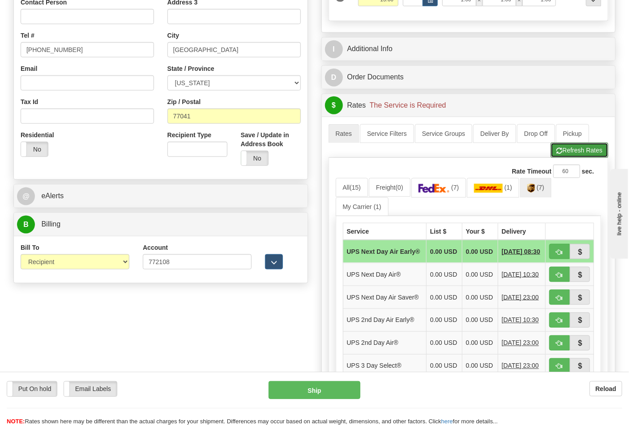
click at [578, 154] on button "Refresh Rates" at bounding box center [580, 149] width 58 height 15
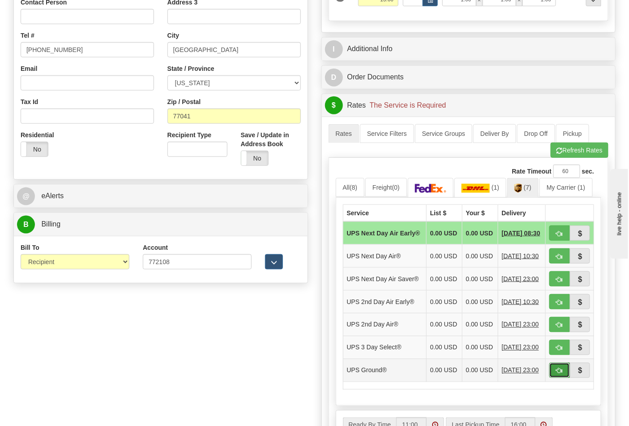
click at [563, 378] on button "button" at bounding box center [560, 369] width 21 height 15
type input "03"
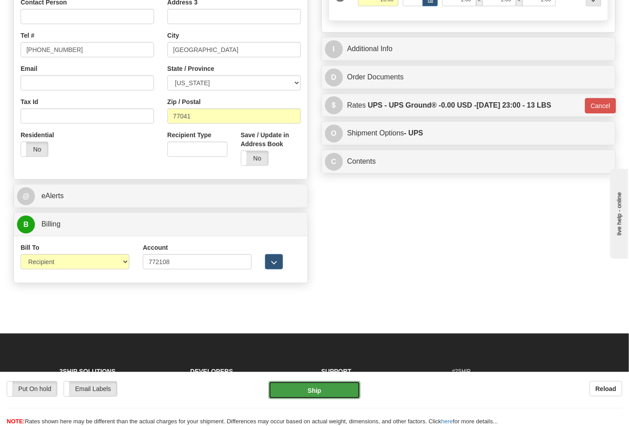
click at [342, 394] on button "Ship" at bounding box center [314, 390] width 91 height 18
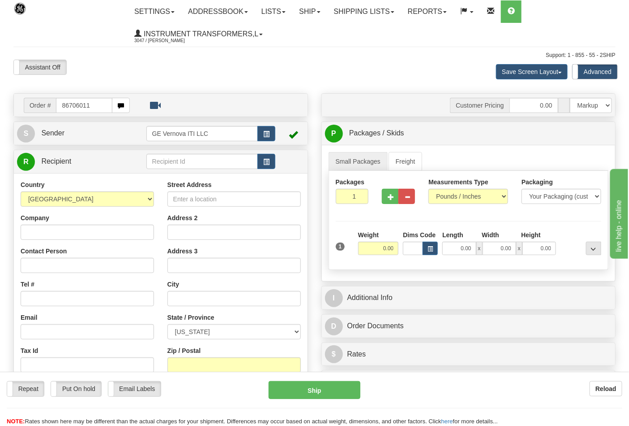
type input "86706011"
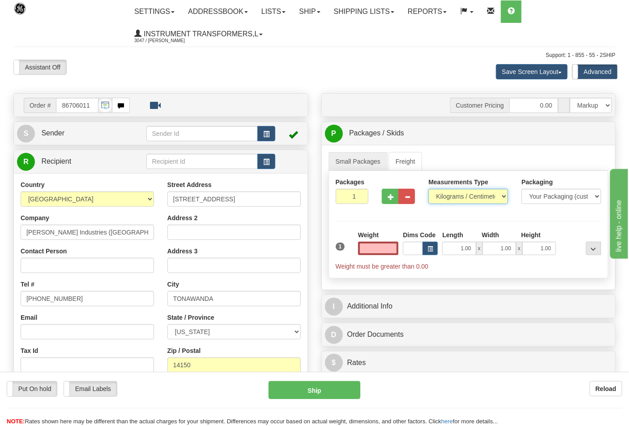
type input "0.00"
click at [452, 194] on select "Pounds / Inches Kilograms / Centimeters" at bounding box center [469, 196] width 80 height 15
select select "0"
click at [429, 189] on select "Pounds / Inches Kilograms / Centimeters" at bounding box center [469, 196] width 80 height 15
click at [363, 247] on input "0.00" at bounding box center [378, 247] width 41 height 13
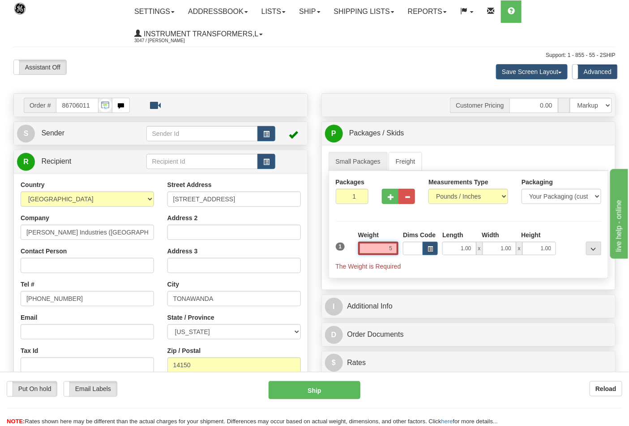
click button "Delete" at bounding box center [0, 0] width 0 height 0
type input "5.00"
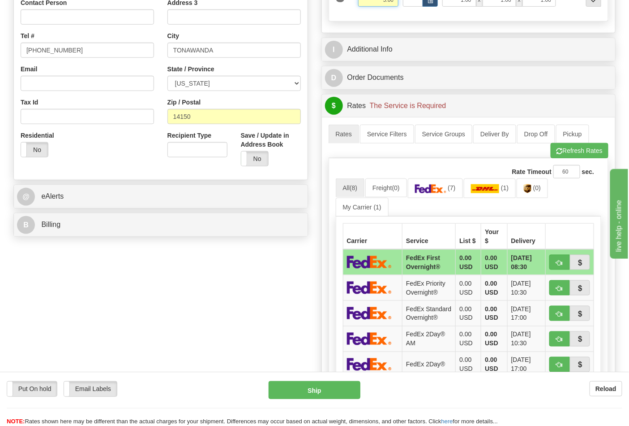
scroll to position [249, 0]
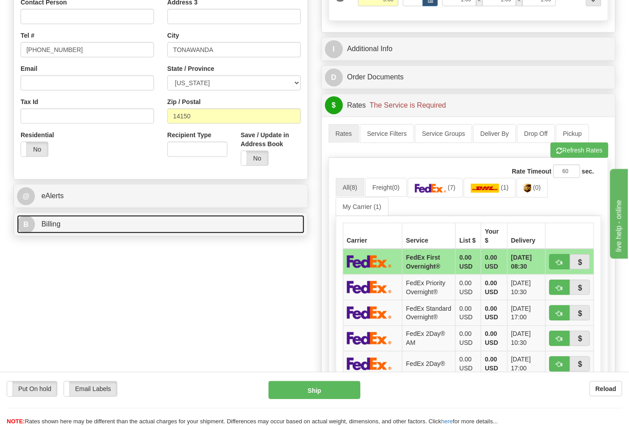
click at [70, 225] on link "B Billing" at bounding box center [161, 224] width 288 height 18
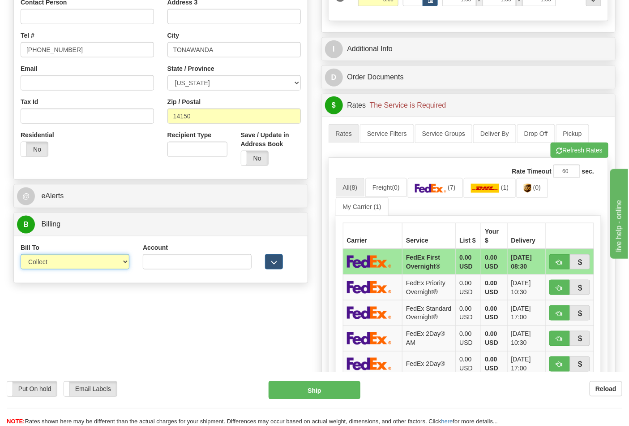
click at [99, 268] on select "Sender Recipient Third Party Collect" at bounding box center [75, 261] width 109 height 15
select select "2"
click at [21, 255] on select "Sender Recipient Third Party Collect" at bounding box center [75, 261] width 109 height 15
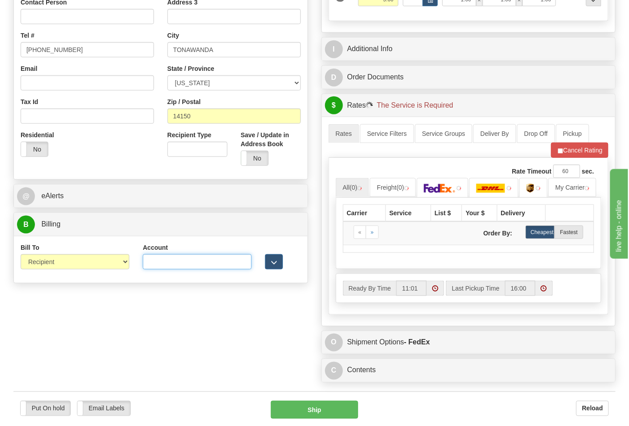
click at [175, 259] on input "Account" at bounding box center [197, 261] width 109 height 15
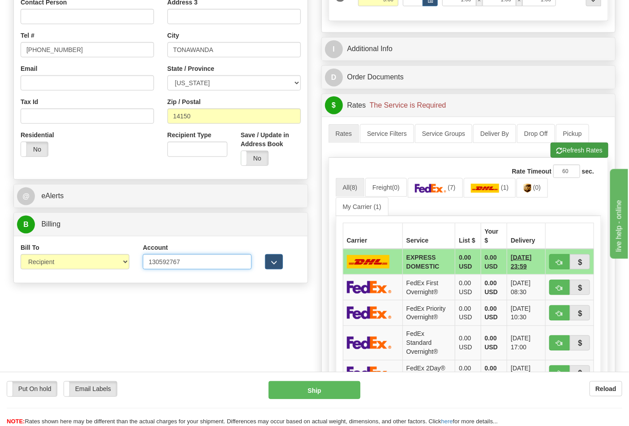
type input "130592767"
click at [571, 153] on button "Refresh Rates" at bounding box center [580, 149] width 58 height 15
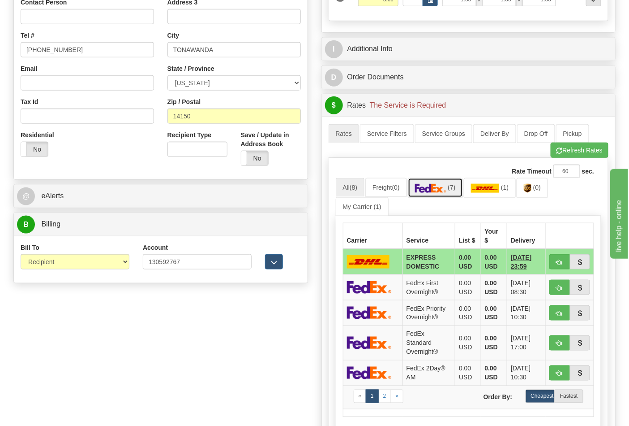
click at [425, 186] on img at bounding box center [430, 188] width 31 height 9
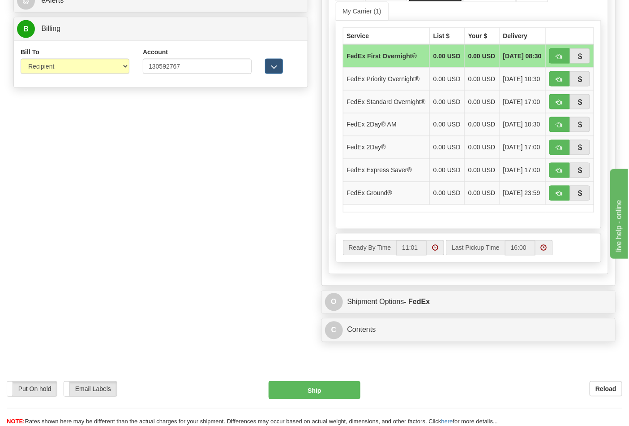
scroll to position [448, 0]
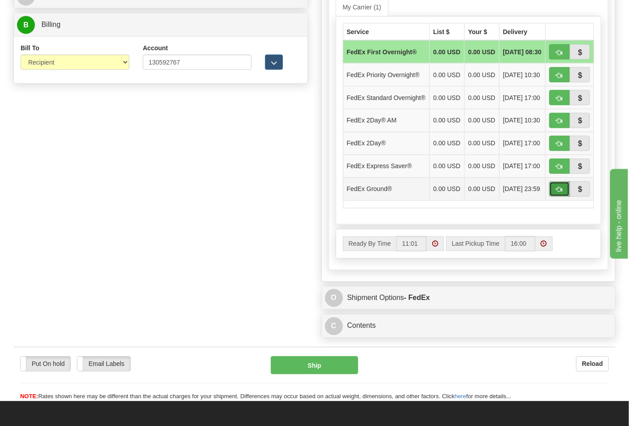
click at [561, 193] on span "button" at bounding box center [560, 190] width 6 height 6
type input "92"
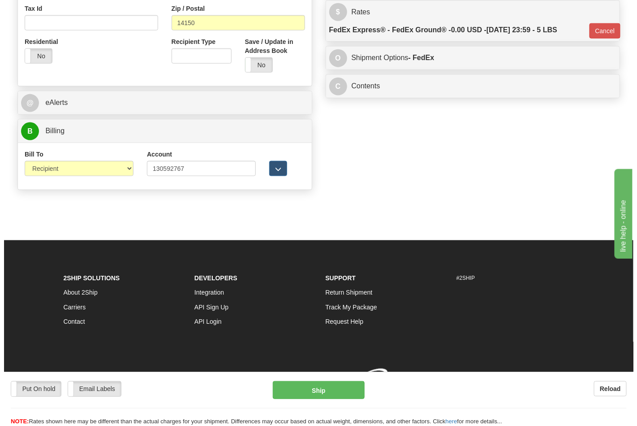
scroll to position [356, 0]
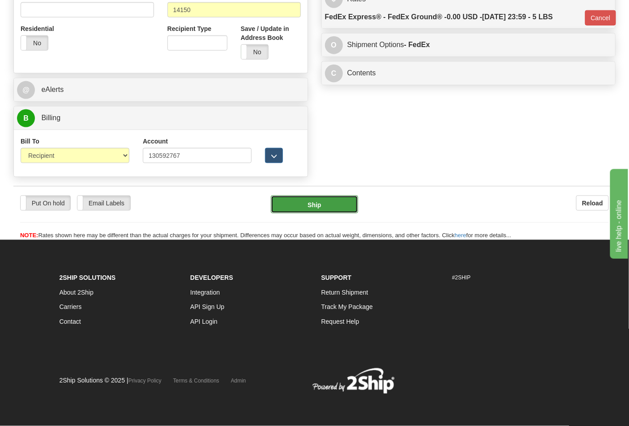
click at [349, 205] on button "Ship" at bounding box center [314, 204] width 87 height 18
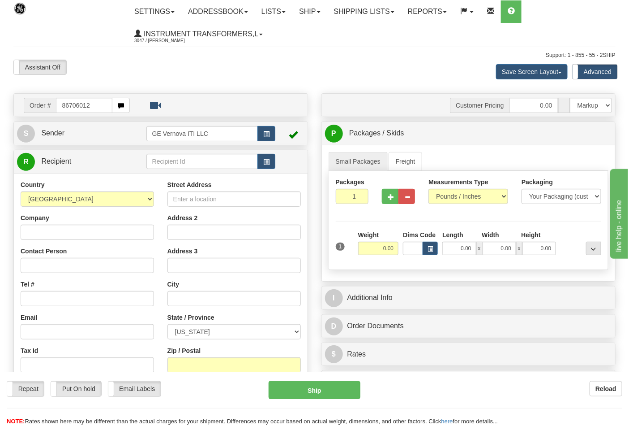
type input "86706012"
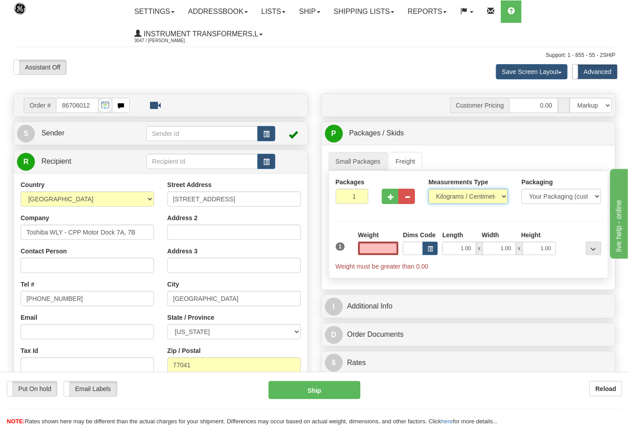
type input "0.00"
click at [480, 198] on select "Pounds / Inches Kilograms / Centimeters" at bounding box center [469, 196] width 80 height 15
select select "0"
click at [429, 189] on select "Pounds / Inches Kilograms / Centimeters" at bounding box center [469, 196] width 80 height 15
click at [372, 245] on input "0.00" at bounding box center [378, 247] width 41 height 13
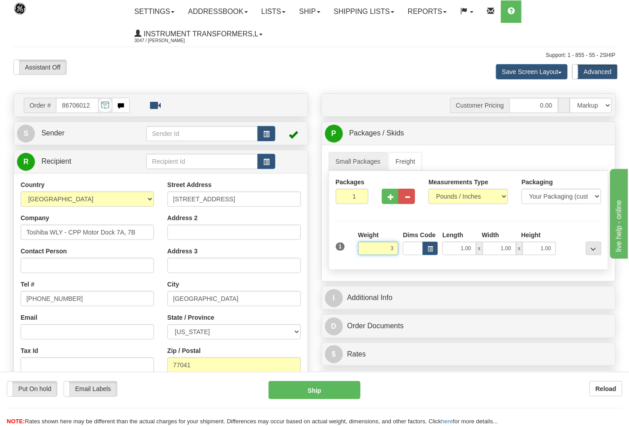
click button "Delete" at bounding box center [0, 0] width 0 height 0
type input "3.00"
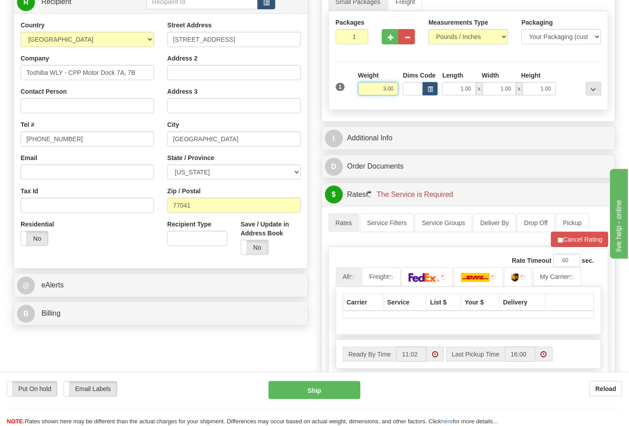
scroll to position [199, 0]
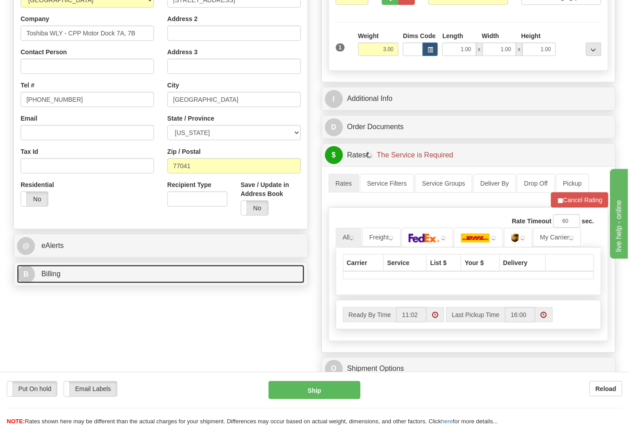
click at [168, 281] on link "B Billing" at bounding box center [161, 274] width 288 height 18
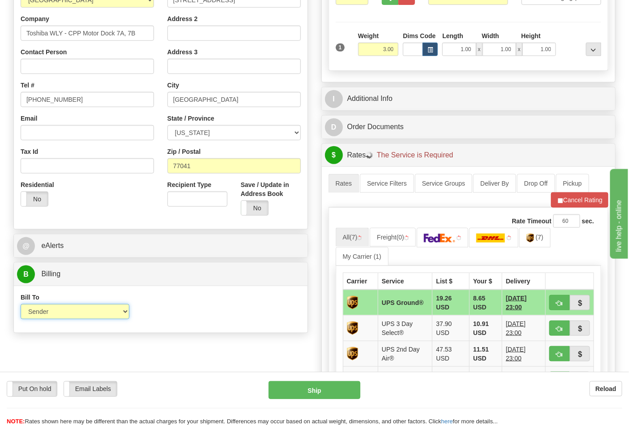
click at [84, 314] on select "Sender Recipient Third Party Collect" at bounding box center [75, 311] width 109 height 15
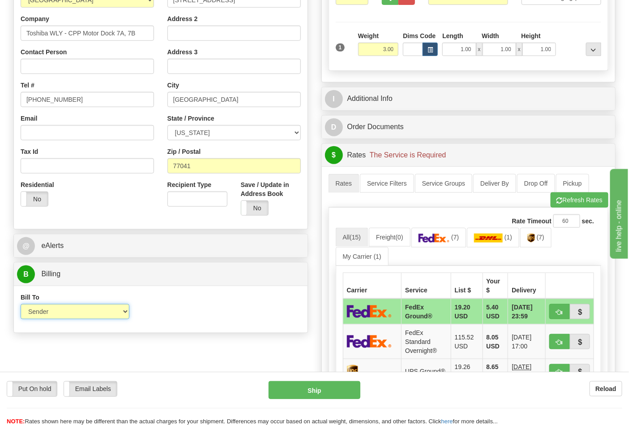
select select "2"
click at [21, 305] on select "Sender Recipient Third Party Collect" at bounding box center [75, 311] width 109 height 15
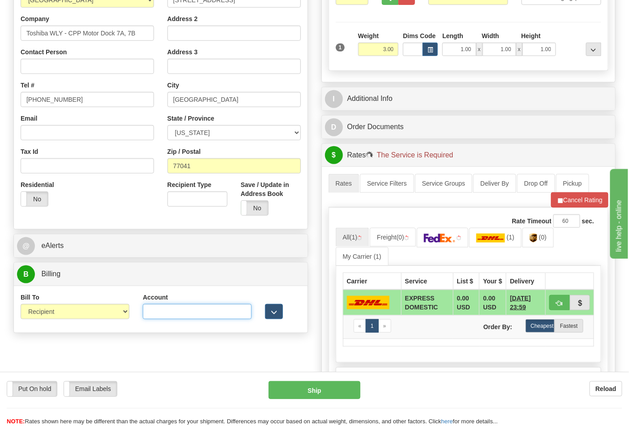
click at [190, 310] on input "Account" at bounding box center [197, 311] width 109 height 15
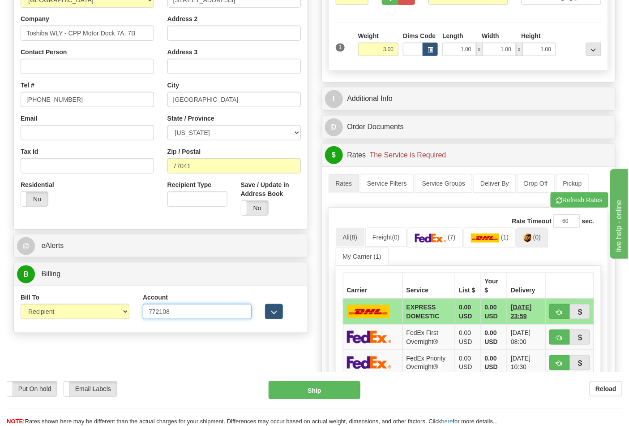
type input "772108"
click at [548, 240] on link "(0)" at bounding box center [532, 237] width 31 height 19
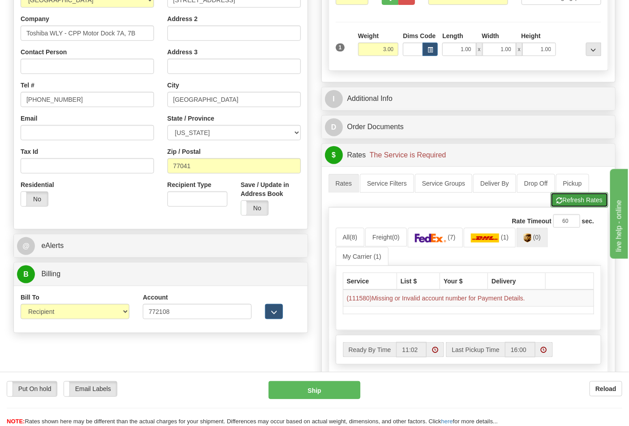
click at [570, 203] on button "Refresh Rates" at bounding box center [580, 199] width 58 height 15
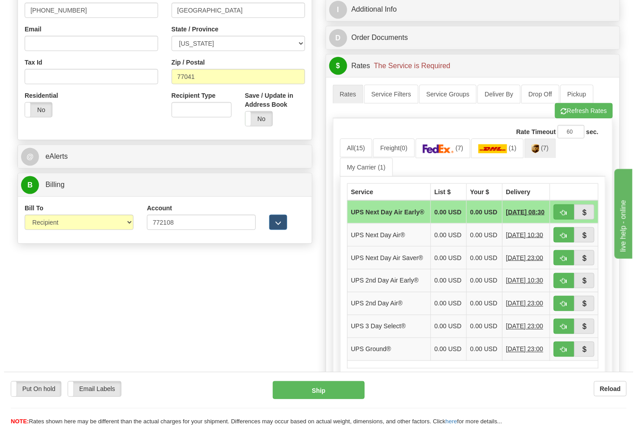
scroll to position [298, 0]
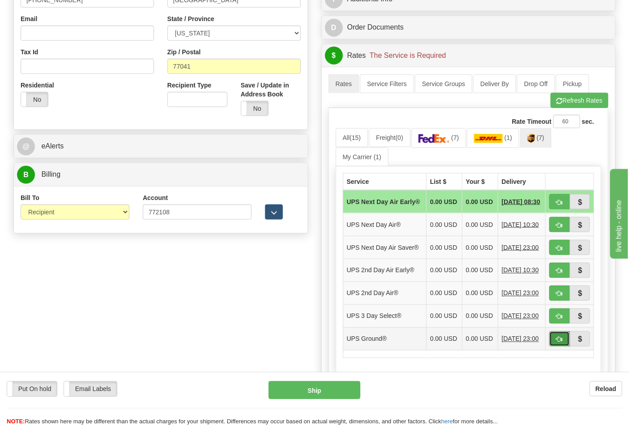
click at [554, 346] on button "button" at bounding box center [560, 338] width 21 height 15
type input "03"
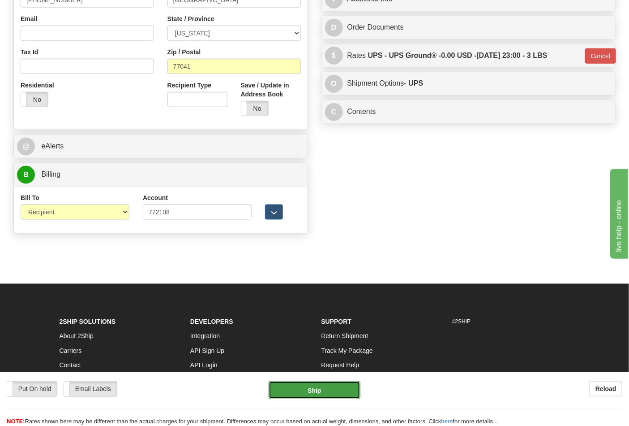
click at [310, 387] on button "Ship" at bounding box center [314, 390] width 91 height 18
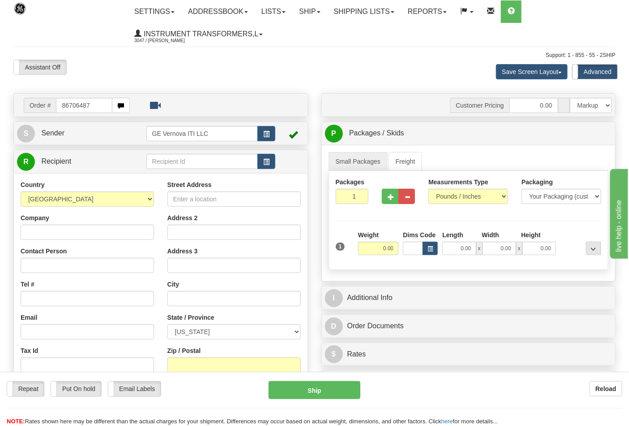
type input "86706487"
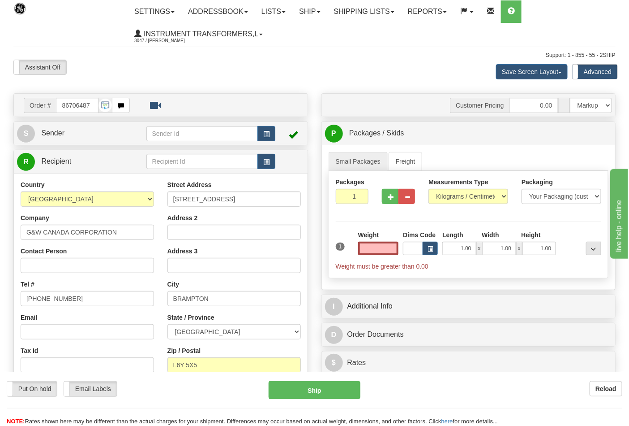
type input "0.00"
click at [456, 189] on div "Measurements Type Pounds / Inches Kilograms / Centimeters" at bounding box center [469, 190] width 80 height 26
click at [457, 194] on select "Pounds / Inches Kilograms / Centimeters" at bounding box center [469, 196] width 80 height 15
select select "0"
click at [429, 189] on select "Pounds / Inches Kilograms / Centimeters" at bounding box center [469, 196] width 80 height 15
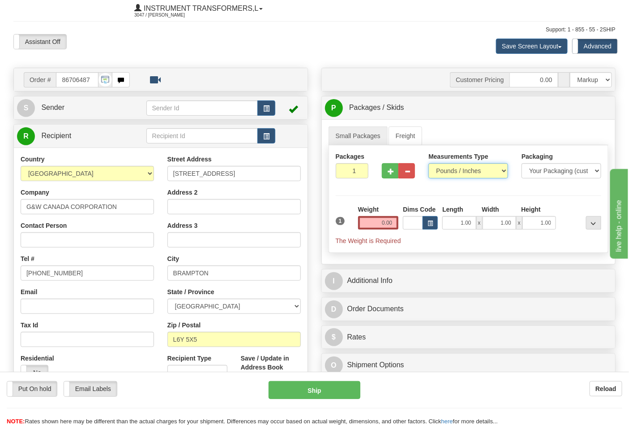
scroll to position [50, 0]
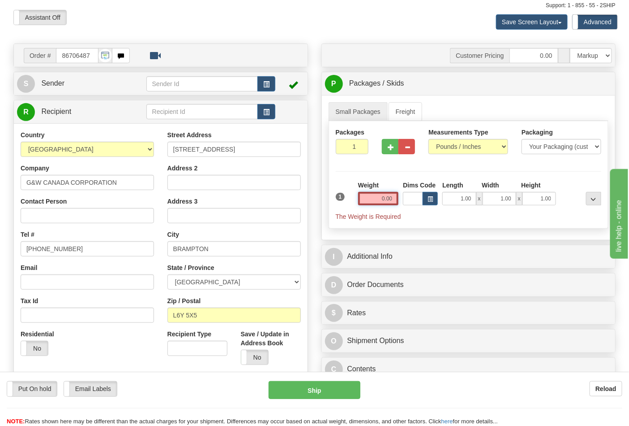
click at [369, 198] on input "0.00" at bounding box center [378, 198] width 41 height 13
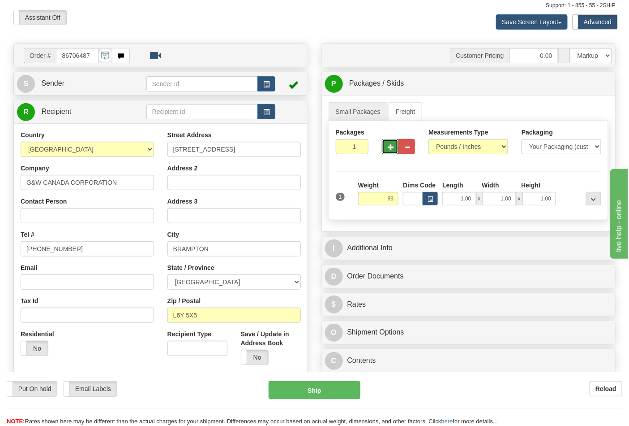
type input "99.00"
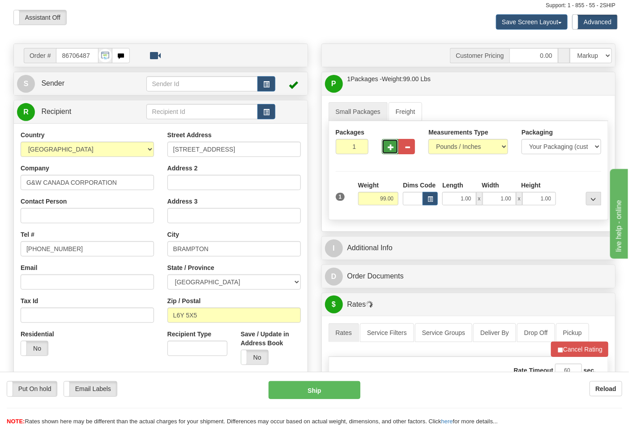
click at [394, 148] on span "button" at bounding box center [391, 147] width 6 height 6
type input "2"
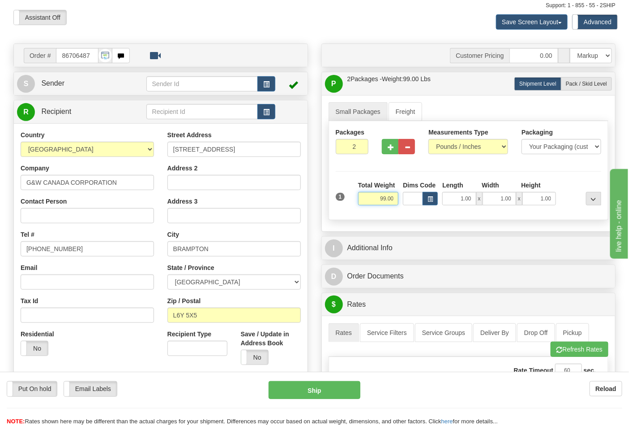
drag, startPoint x: 382, startPoint y: 199, endPoint x: 399, endPoint y: 198, distance: 17.0
click at [399, 198] on input "99.00" at bounding box center [378, 198] width 41 height 13
type input "28.00"
click at [395, 146] on button "button" at bounding box center [390, 146] width 17 height 15
click at [393, 146] on span "button" at bounding box center [391, 147] width 6 height 6
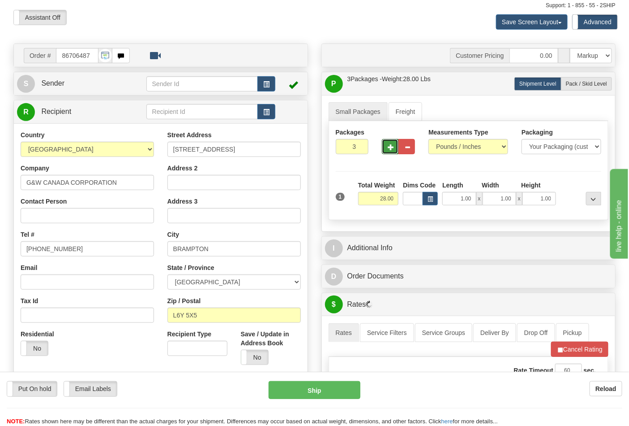
type input "4"
click at [578, 86] on span "Pack / Skid Level" at bounding box center [586, 84] width 41 height 6
radio input "true"
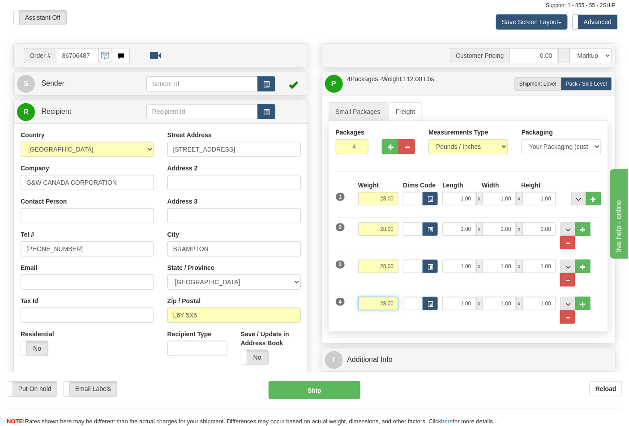
drag, startPoint x: 374, startPoint y: 306, endPoint x: 405, endPoint y: 306, distance: 31.8
click at [405, 306] on div "4 Weight 28.00 Dims Code Length Width Height" at bounding box center [469, 305] width 271 height 37
click button "Delete" at bounding box center [0, 0] width 0 height 0
type input "15.00"
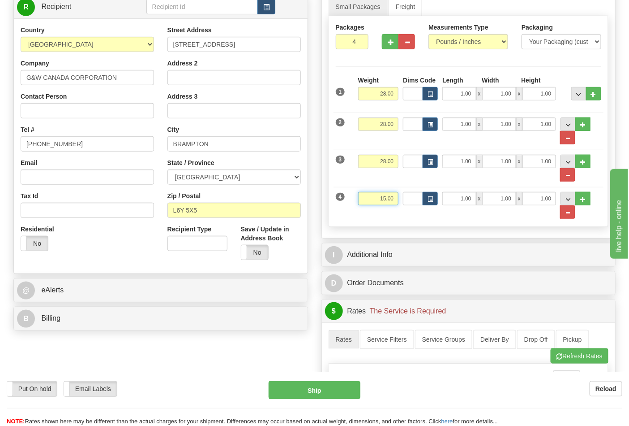
scroll to position [199, 0]
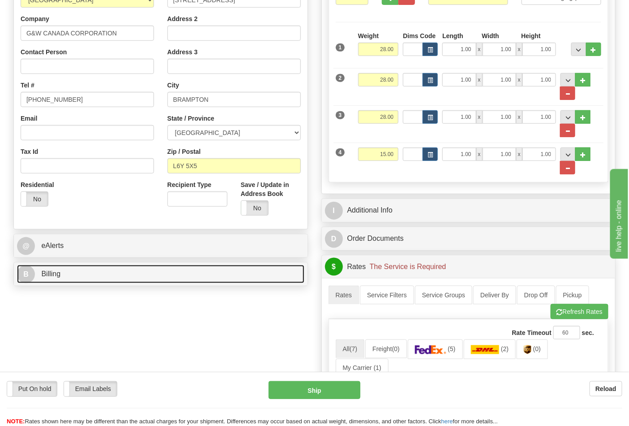
click at [258, 269] on link "B Billing" at bounding box center [161, 274] width 288 height 18
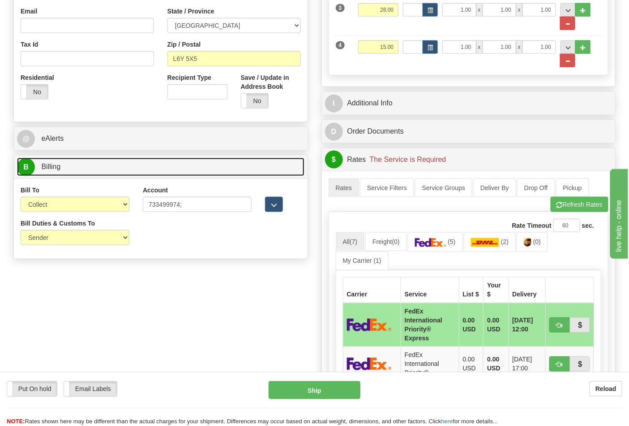
scroll to position [348, 0]
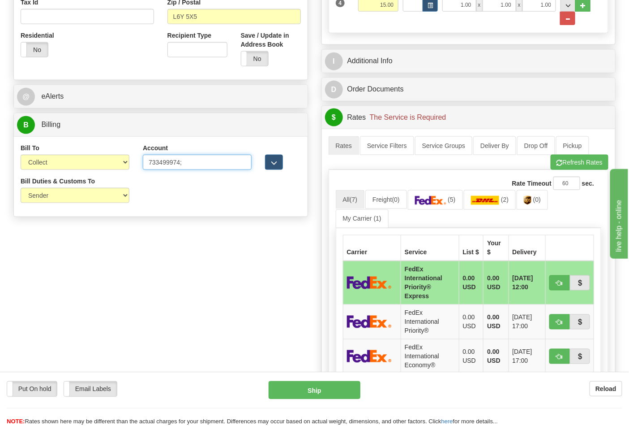
click at [183, 164] on input "733499974;" at bounding box center [197, 162] width 109 height 15
type input "733499974"
click at [125, 162] on select "Sender Recipient Third Party Collect" at bounding box center [75, 162] width 109 height 15
select select "2"
click at [21, 155] on select "Sender Recipient Third Party Collect" at bounding box center [75, 162] width 109 height 15
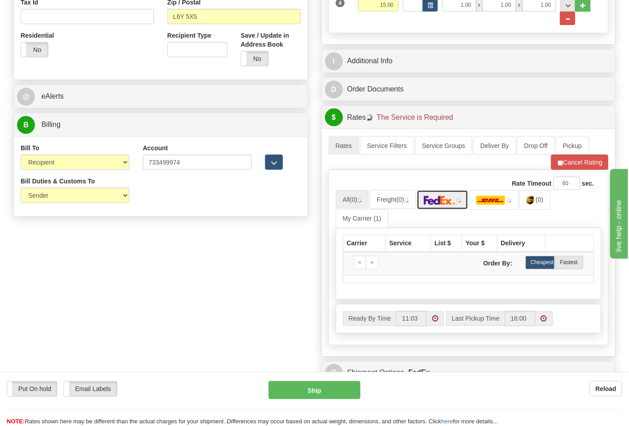
click at [455, 204] on img at bounding box center [439, 200] width 31 height 9
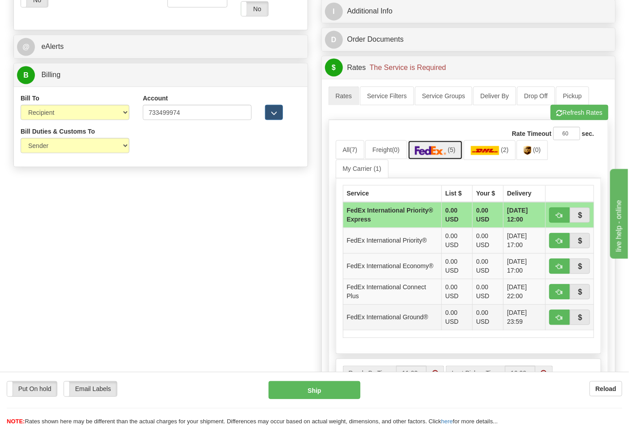
scroll to position [448, 0]
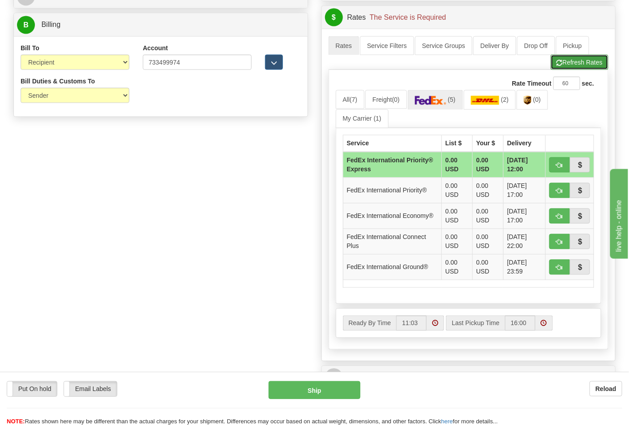
click at [571, 59] on button "Refresh Rates" at bounding box center [580, 62] width 58 height 15
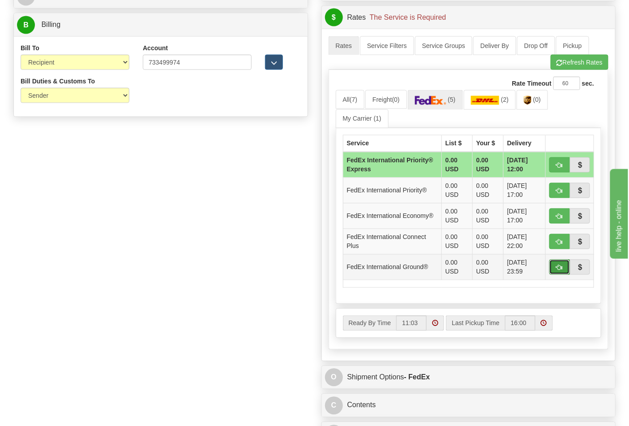
click at [556, 270] on button "button" at bounding box center [560, 266] width 21 height 15
type input "92"
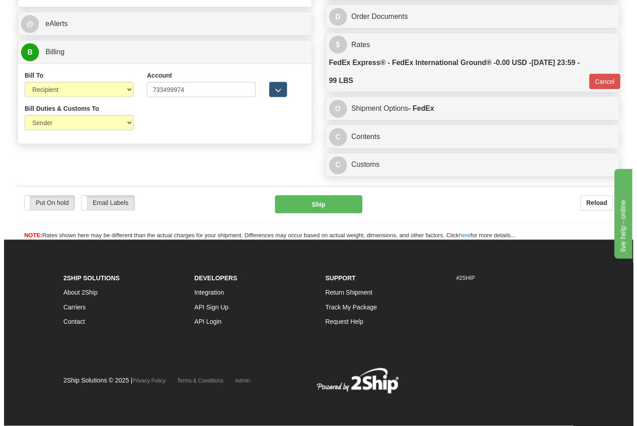
scroll to position [424, 0]
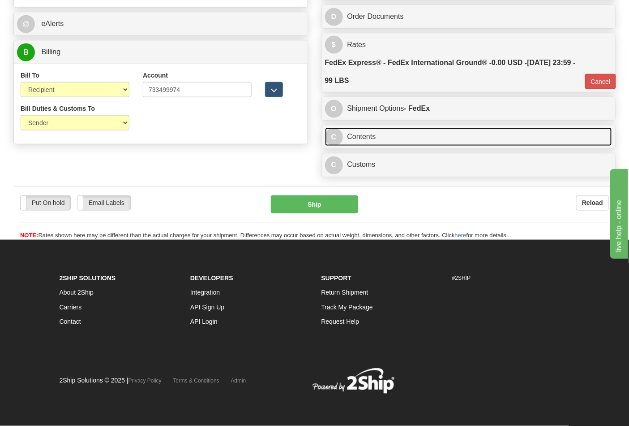
click at [375, 140] on link "C Contents" at bounding box center [469, 137] width 288 height 18
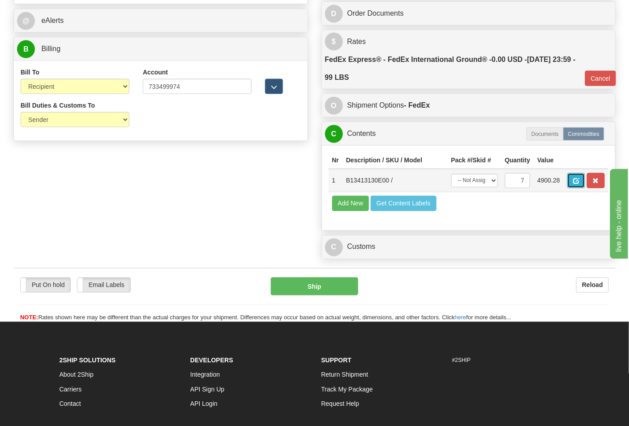
click at [585, 182] on button "button" at bounding box center [577, 180] width 18 height 15
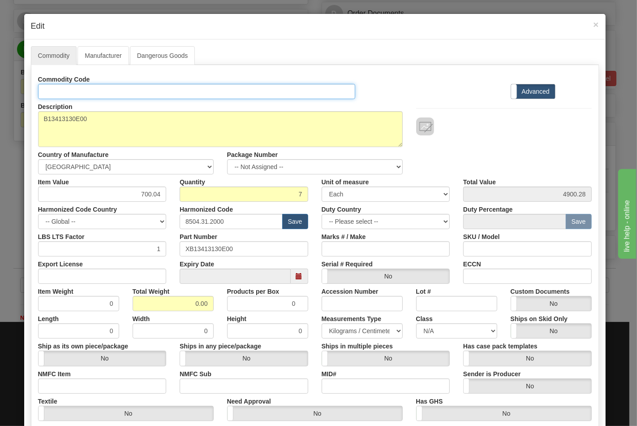
click at [171, 90] on input "Id" at bounding box center [197, 91] width 318 height 15
type input "TRANSFORMERS"
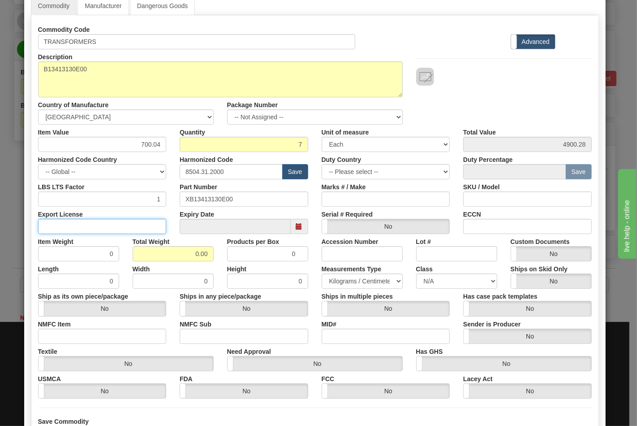
click at [67, 226] on input "Export License" at bounding box center [102, 226] width 129 height 15
type input "NLR"
drag, startPoint x: 81, startPoint y: 331, endPoint x: 79, endPoint y: 338, distance: 7.4
click at [81, 332] on input "NMFC Item" at bounding box center [102, 335] width 129 height 15
type input "63170"
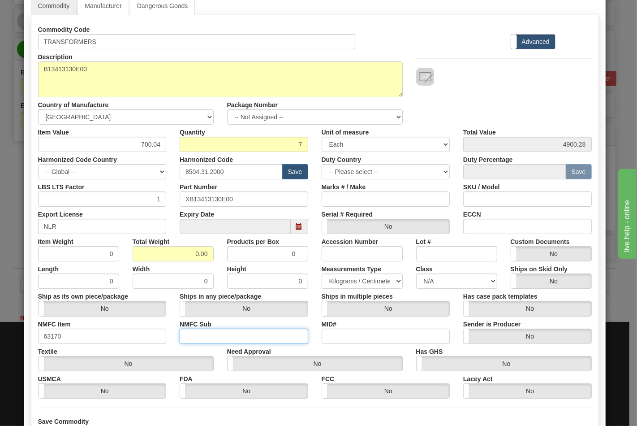
click at [190, 335] on input "NMFC Sub" at bounding box center [244, 335] width 129 height 15
type input "4"
click at [444, 282] on select "N/A 50.0 55.0 60.0 65.0 70.0 85.0 92.5 100.0 125.0 175.0 250.0 300.0 400.0" at bounding box center [456, 280] width 81 height 15
select select "70.0"
click at [416, 273] on select "N/A 50.0 55.0 60.0 65.0 70.0 85.0 92.5 100.0 125.0 175.0 250.0 300.0 400.0" at bounding box center [456, 280] width 81 height 15
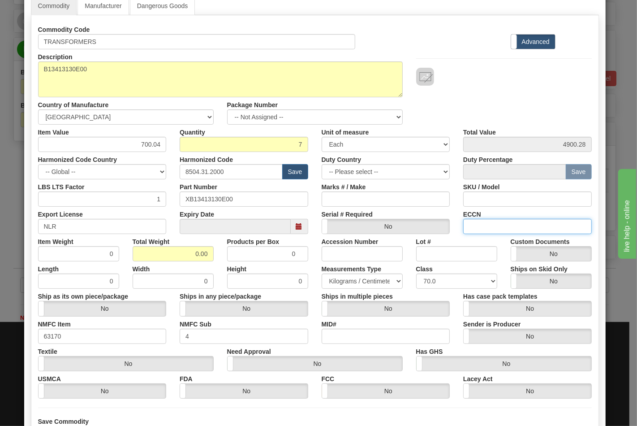
drag, startPoint x: 505, startPoint y: 226, endPoint x: 508, endPoint y: 232, distance: 6.7
click at [505, 226] on input "ECCN" at bounding box center [527, 226] width 129 height 15
type input "EAR99"
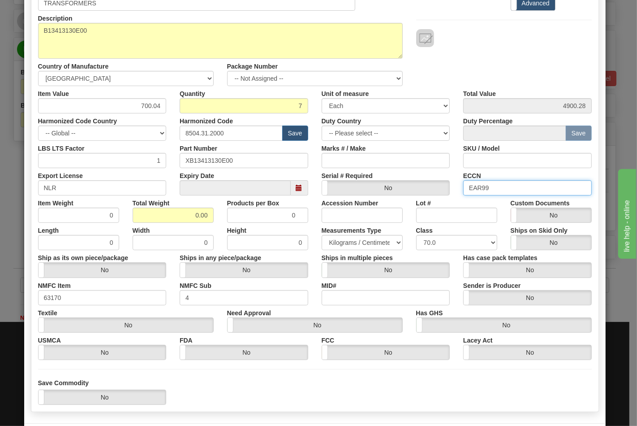
scroll to position [129, 0]
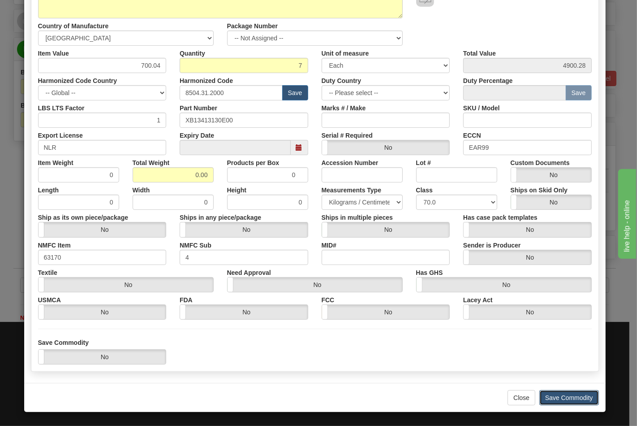
click at [577, 396] on button "Save Commodity" at bounding box center [569, 397] width 60 height 15
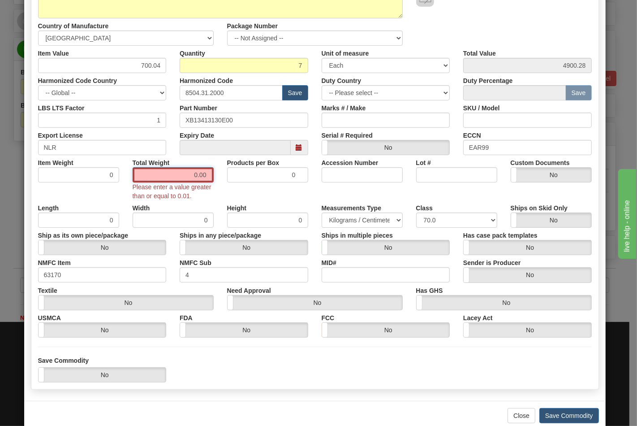
drag, startPoint x: 168, startPoint y: 174, endPoint x: 258, endPoint y: 191, distance: 91.6
click at [258, 191] on div "Item Weight 0 Total Weight 0.00 Please enter a value greater than or equal to 0…" at bounding box center [314, 177] width 567 height 45
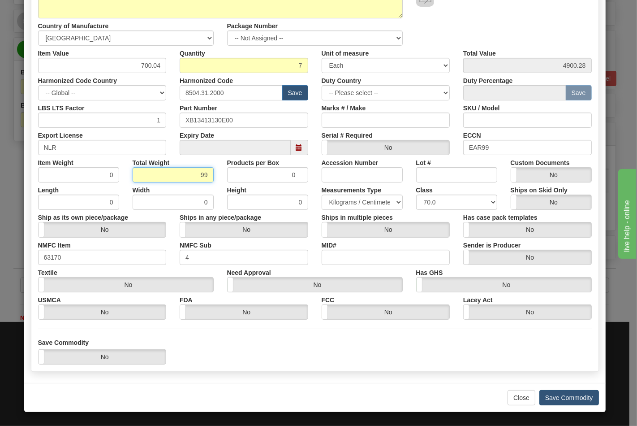
type input "99"
type input "14.1429"
click at [551, 401] on button "Save Commodity" at bounding box center [569, 397] width 60 height 15
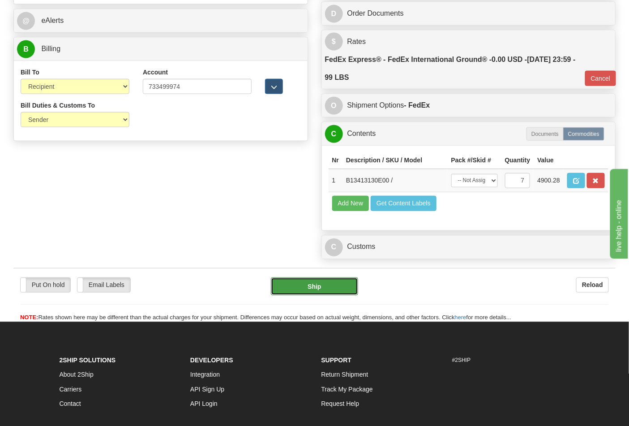
click at [325, 295] on button "Ship" at bounding box center [314, 286] width 87 height 18
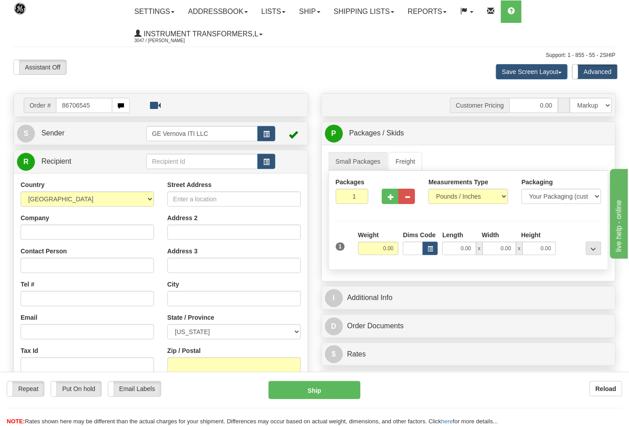
type input "86706545"
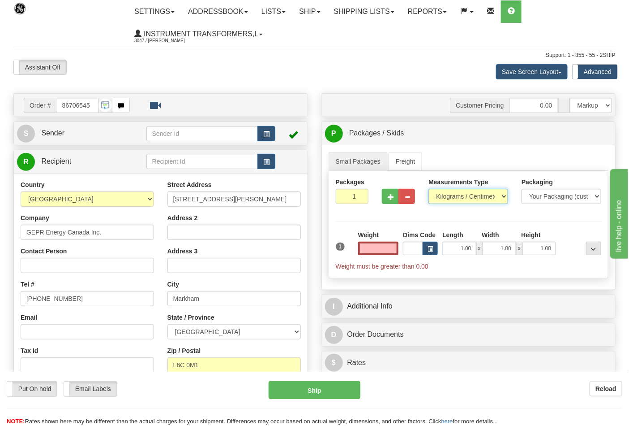
type input "0.00"
click at [480, 191] on select "Pounds / Inches Kilograms / Centimeters" at bounding box center [469, 196] width 80 height 15
select select "0"
click at [429, 189] on select "Pounds / Inches Kilograms / Centimeters" at bounding box center [469, 196] width 80 height 15
click at [375, 252] on input "0.00" at bounding box center [378, 247] width 41 height 13
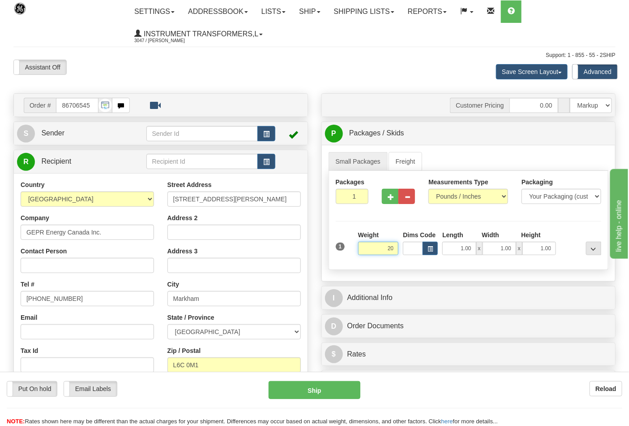
click button "Delete" at bounding box center [0, 0] width 0 height 0
type input "20.00"
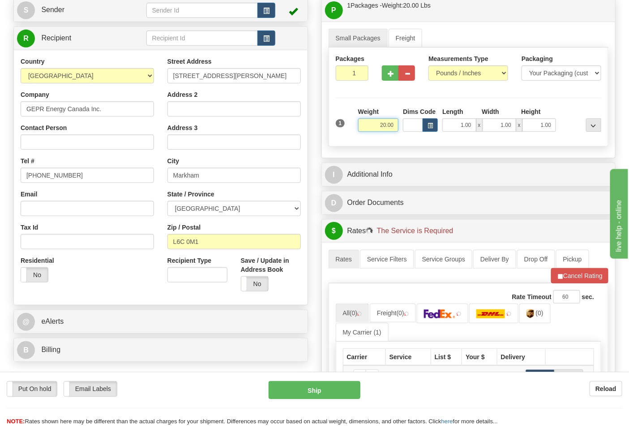
scroll to position [149, 0]
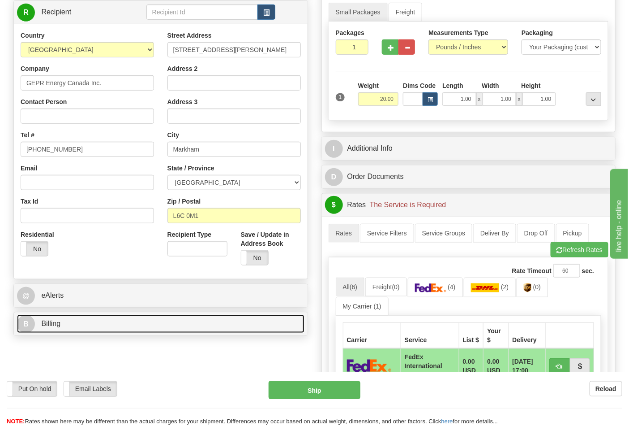
click at [103, 326] on link "B Billing" at bounding box center [161, 323] width 288 height 18
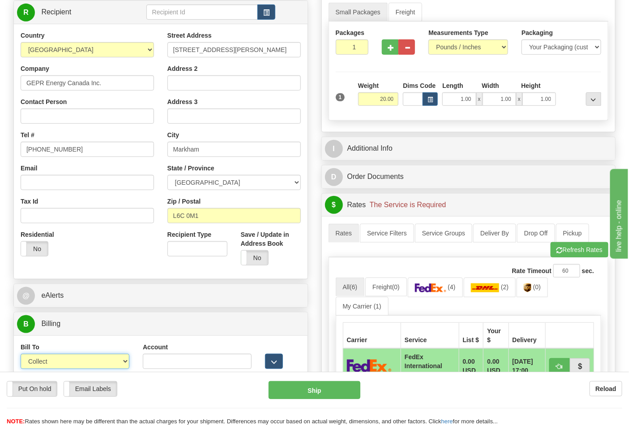
drag, startPoint x: 90, startPoint y: 354, endPoint x: 90, endPoint y: 362, distance: 8.1
click at [90, 362] on select "Sender Recipient Third Party Collect" at bounding box center [75, 360] width 109 height 15
select select "2"
click at [21, 355] on select "Sender Recipient Third Party Collect" at bounding box center [75, 360] width 109 height 15
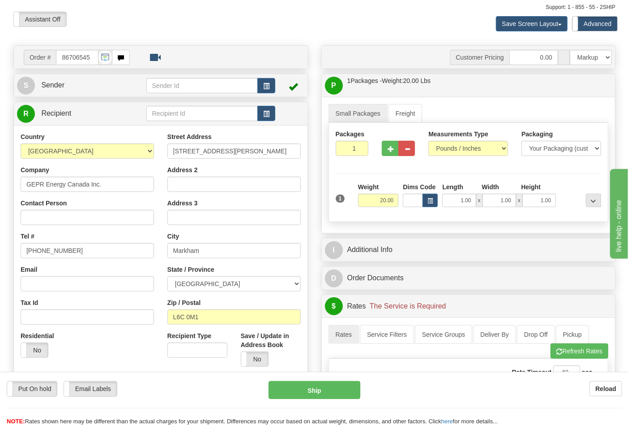
scroll to position [0, 0]
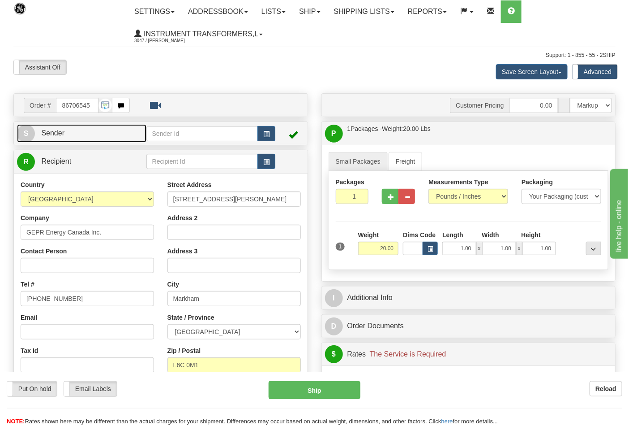
click at [99, 138] on link "S Sender" at bounding box center [81, 133] width 129 height 18
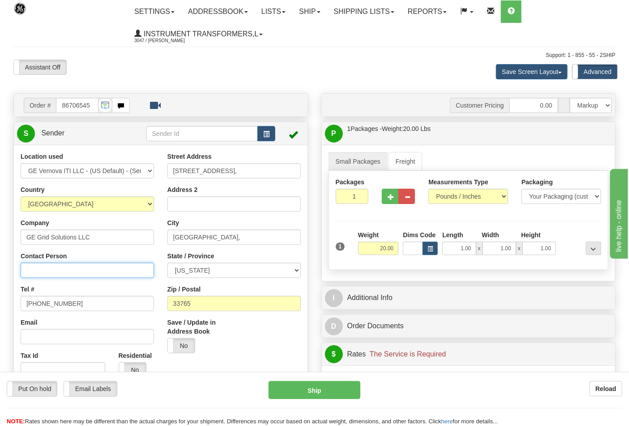
click at [46, 272] on input "Contact Person" at bounding box center [87, 270] width 133 height 15
type input "Nephtali Linares"
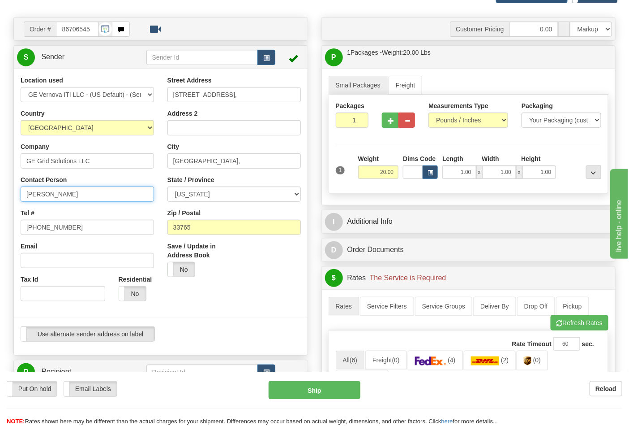
scroll to position [199, 0]
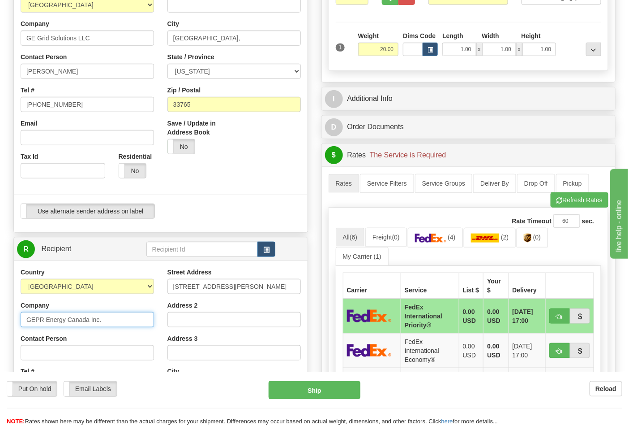
drag, startPoint x: 105, startPoint y: 320, endPoint x: 23, endPoint y: 314, distance: 82.2
click at [23, 314] on input "GEPR Energy Canada Inc." at bounding box center [87, 319] width 133 height 15
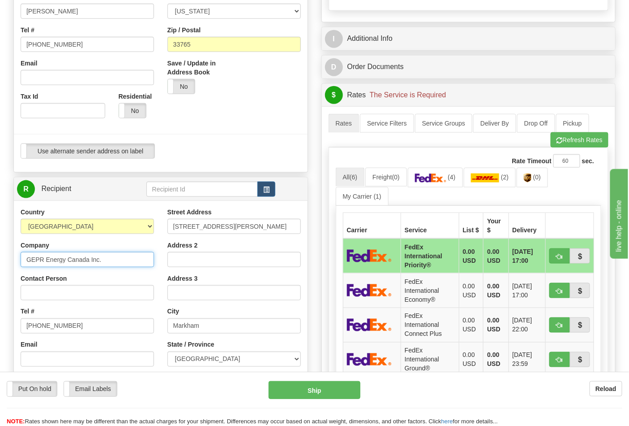
scroll to position [398, 0]
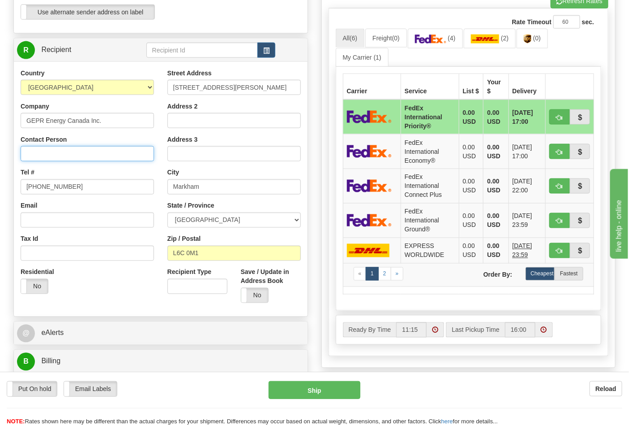
click at [96, 155] on input "Contact Person" at bounding box center [87, 153] width 133 height 15
paste input "GEPR Energy Canada Inc."
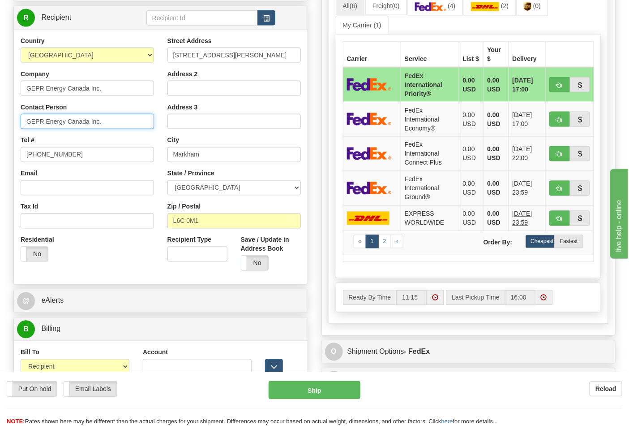
scroll to position [448, 0]
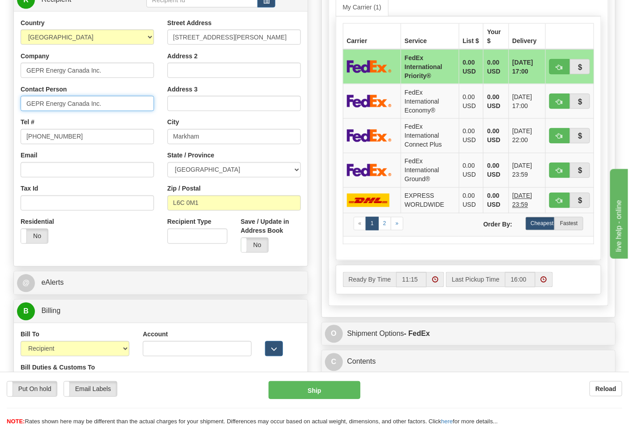
type input "GEPR Energy Canada Inc."
click at [202, 346] on input "Account" at bounding box center [197, 348] width 109 height 15
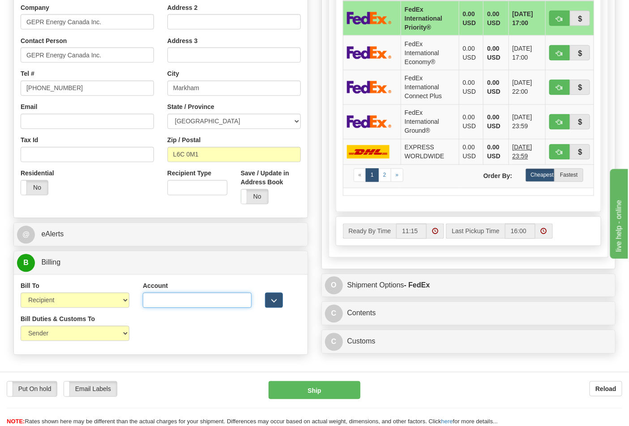
scroll to position [498, 0]
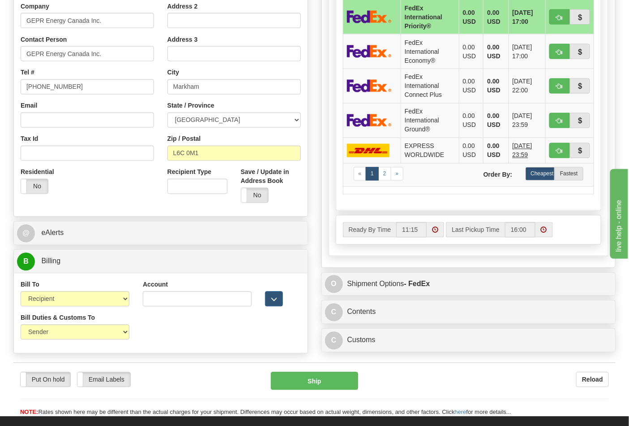
drag, startPoint x: 356, startPoint y: 303, endPoint x: 358, endPoint y: 308, distance: 5.4
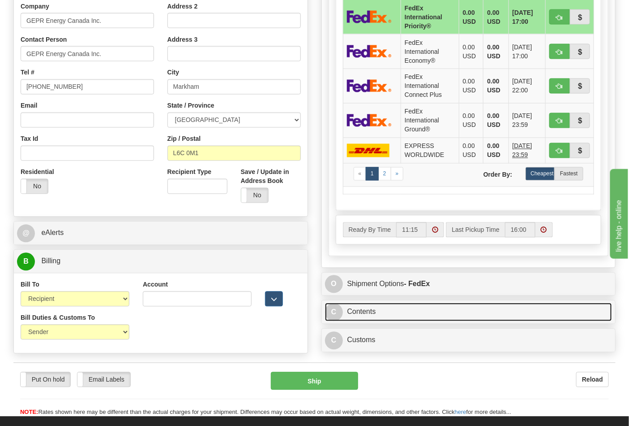
click at [361, 312] on link "C Contents" at bounding box center [469, 312] width 288 height 18
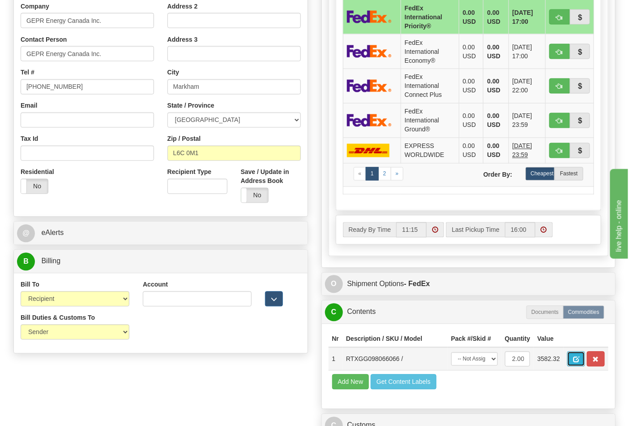
click at [585, 358] on button "button" at bounding box center [577, 358] width 18 height 15
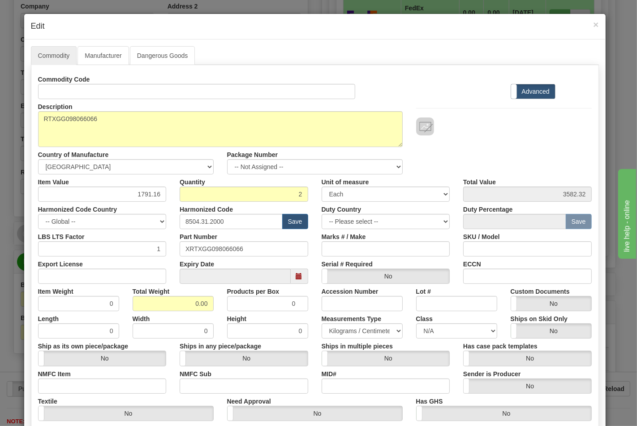
click at [587, 23] on h4 "Edit" at bounding box center [315, 27] width 568 height 12
click at [596, 23] on div "× Edit" at bounding box center [314, 27] width 581 height 26
click at [593, 25] on span "×" at bounding box center [595, 24] width 5 height 10
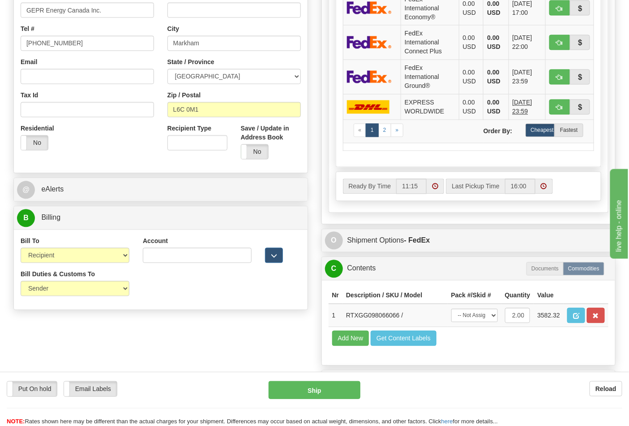
scroll to position [547, 0]
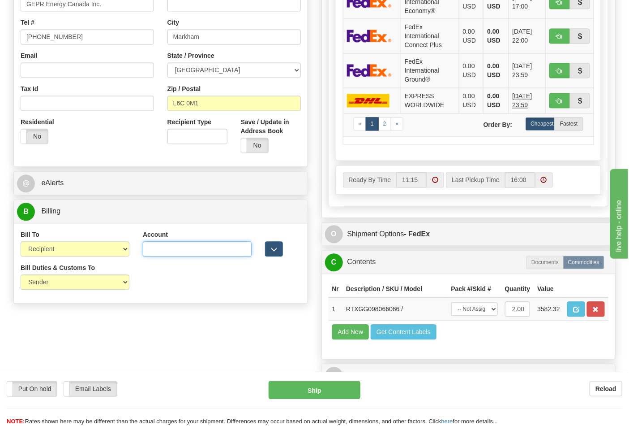
click at [146, 247] on input "Account" at bounding box center [197, 248] width 109 height 15
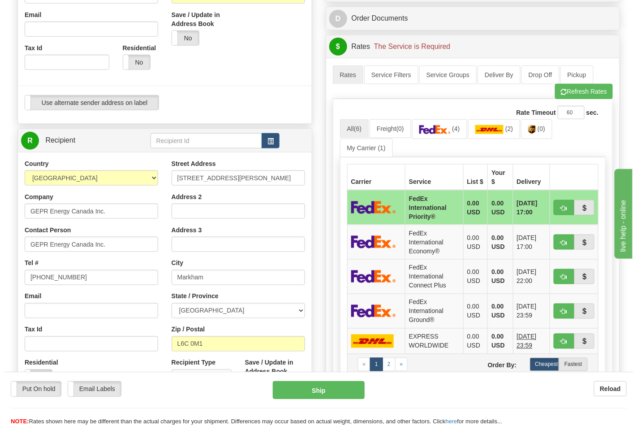
scroll to position [298, 0]
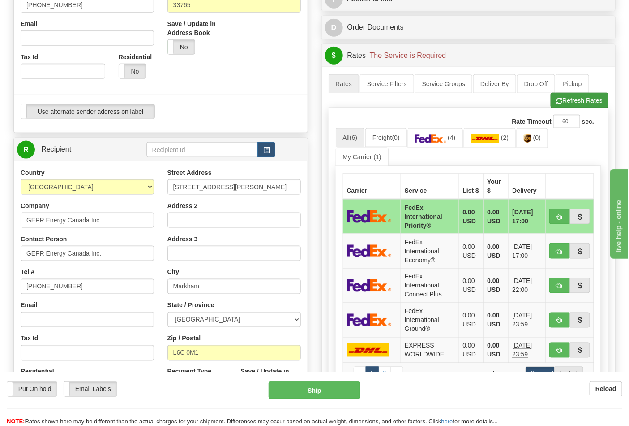
type input "233431745"
click at [574, 102] on button "Refresh Rates" at bounding box center [580, 100] width 58 height 15
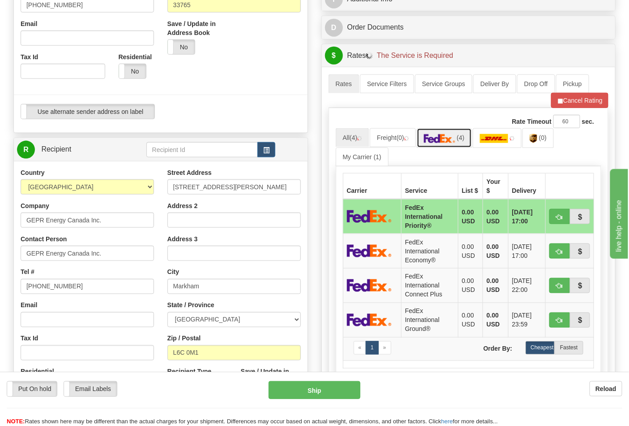
click at [447, 139] on img at bounding box center [439, 138] width 31 height 9
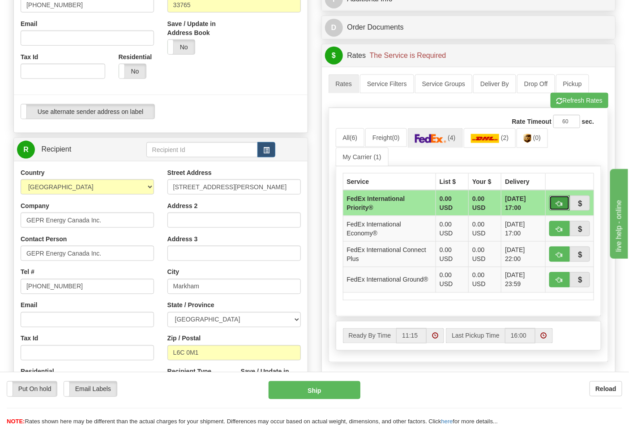
click at [561, 202] on span "button" at bounding box center [560, 204] width 6 height 6
type input "01"
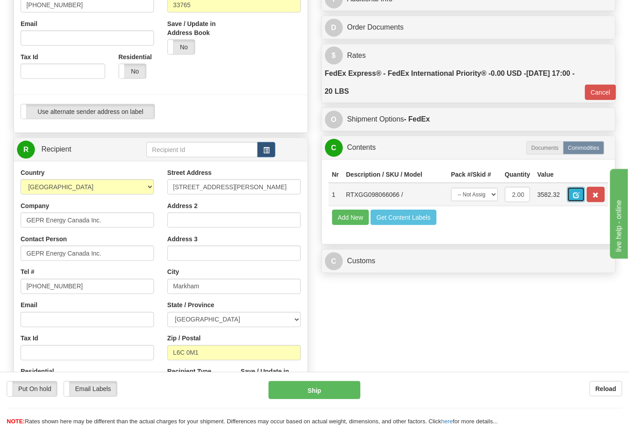
click at [580, 197] on span "button" at bounding box center [576, 195] width 6 height 6
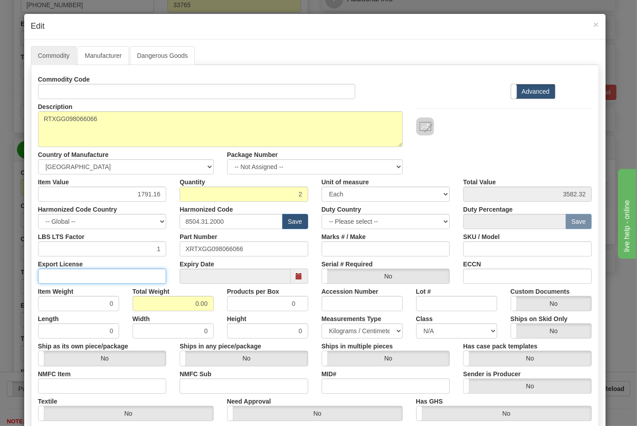
click at [48, 275] on input "Export License" at bounding box center [102, 275] width 129 height 15
type input "NLR"
click at [59, 384] on input "NMFC Item" at bounding box center [102, 385] width 129 height 15
type input "63170"
click at [196, 383] on input "NMFC Sub" at bounding box center [244, 385] width 129 height 15
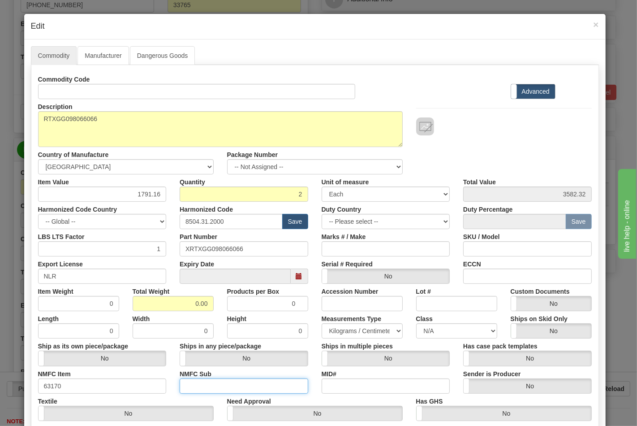
type input "4"
click at [184, 301] on input "0.00" at bounding box center [173, 303] width 81 height 15
drag, startPoint x: 184, startPoint y: 301, endPoint x: 209, endPoint y: 305, distance: 25.0
click at [209, 305] on input "0.00" at bounding box center [173, 303] width 81 height 15
type input "20"
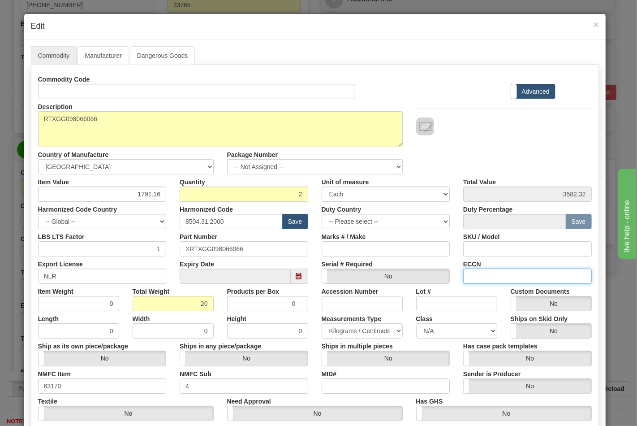
type input "10.0000"
click at [508, 279] on input "ECCN" at bounding box center [527, 275] width 129 height 15
type input "EAR99"
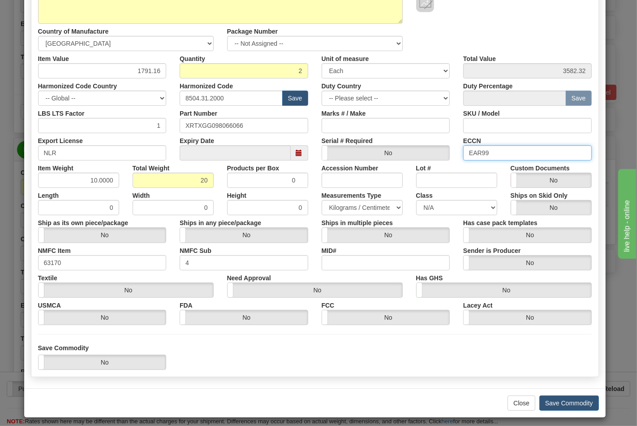
scroll to position [129, 0]
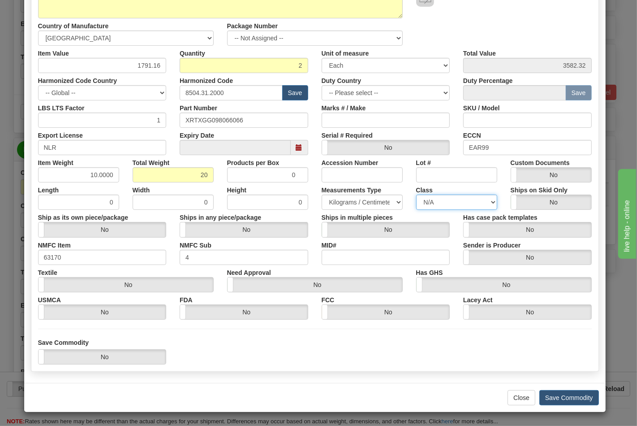
click at [456, 202] on select "N/A 50.0 55.0 60.0 65.0 70.0 85.0 92.5 100.0 125.0 175.0 250.0 300.0 400.0" at bounding box center [456, 201] width 81 height 15
select select "70.0"
click at [416, 194] on select "N/A 50.0 55.0 60.0 65.0 70.0 85.0 92.5 100.0 125.0 175.0 250.0 300.0 400.0" at bounding box center [456, 201] width 81 height 15
click at [567, 395] on button "Save Commodity" at bounding box center [569, 397] width 60 height 15
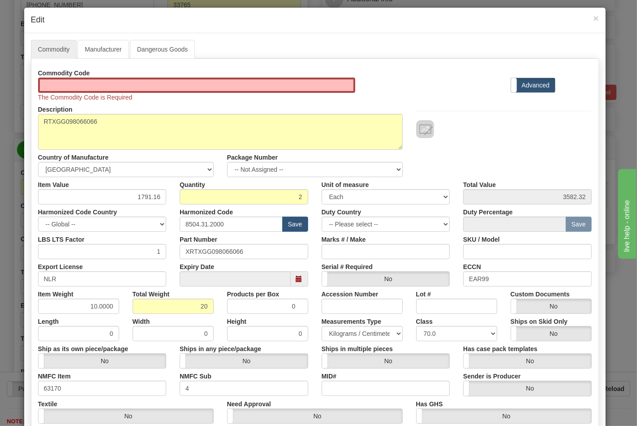
scroll to position [0, 0]
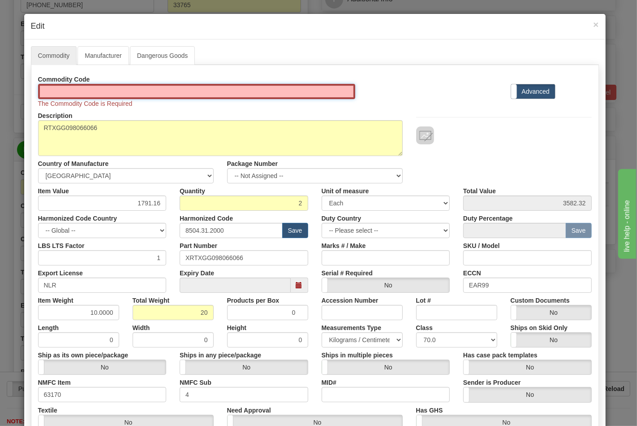
click at [69, 86] on input "Id" at bounding box center [197, 91] width 318 height 15
type input "TRANSFORMERS"
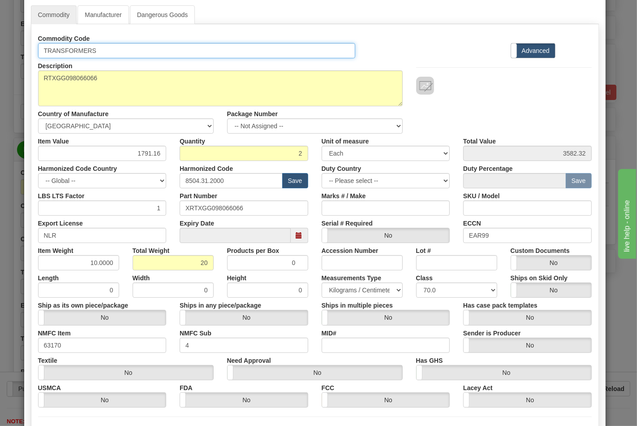
scroll to position [129, 0]
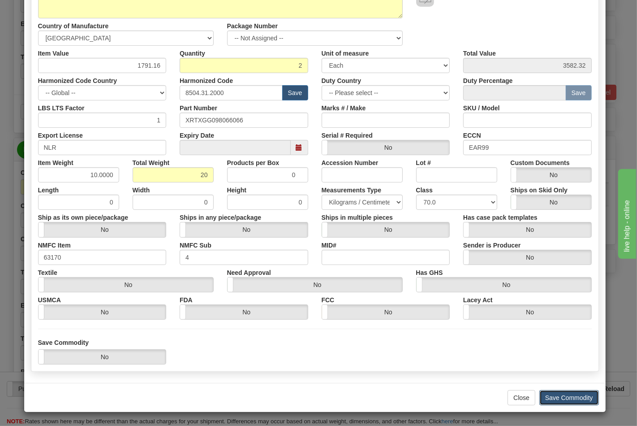
click at [557, 390] on button "Save Commodity" at bounding box center [569, 397] width 60 height 15
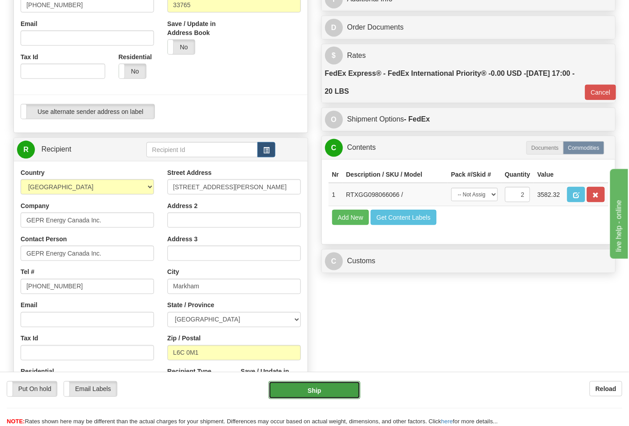
click at [297, 390] on button "Ship" at bounding box center [314, 390] width 91 height 18
